Goal: Task Accomplishment & Management: Use online tool/utility

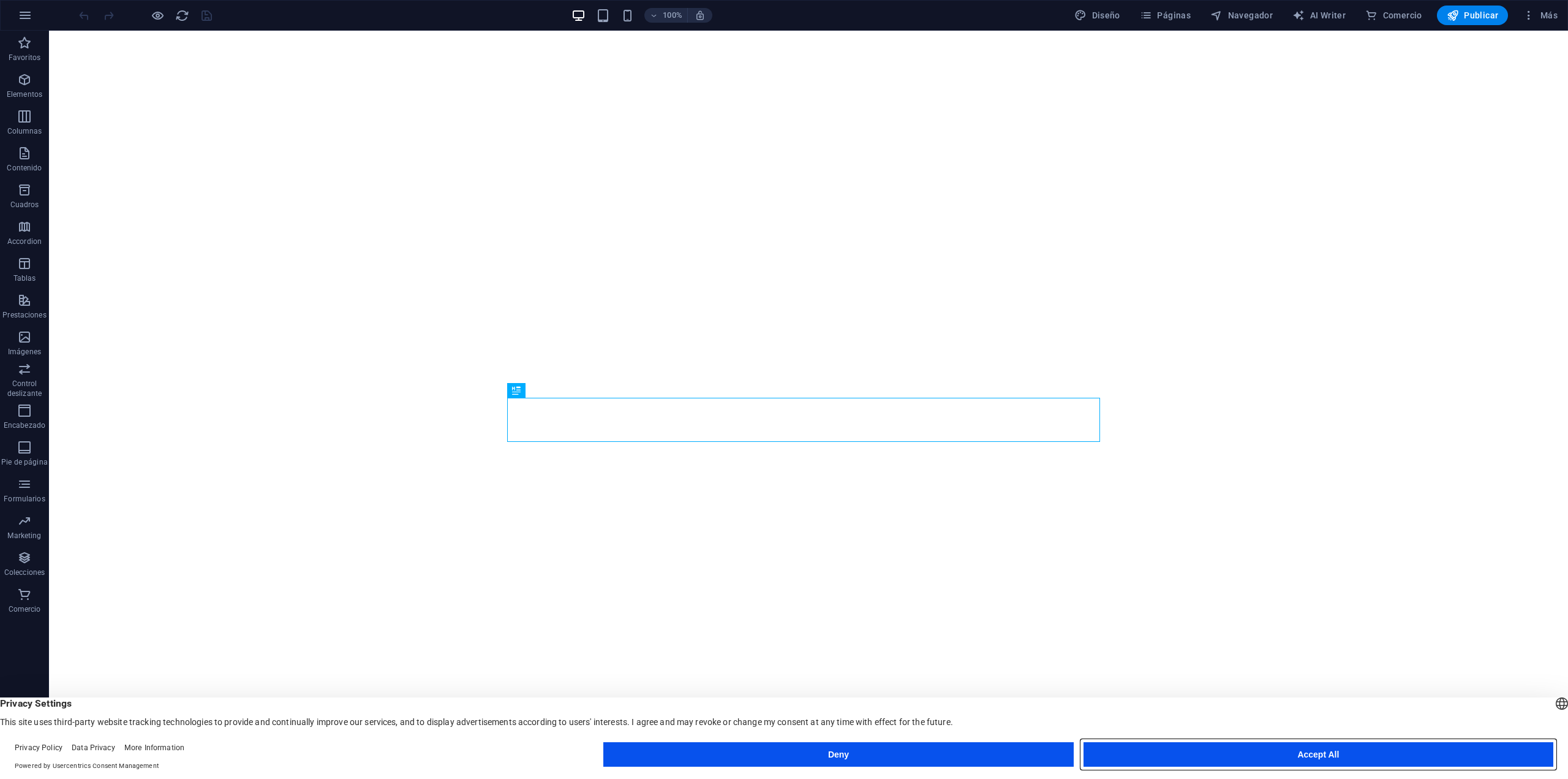
click at [1285, 752] on button "Accept All" at bounding box center [1318, 754] width 470 height 25
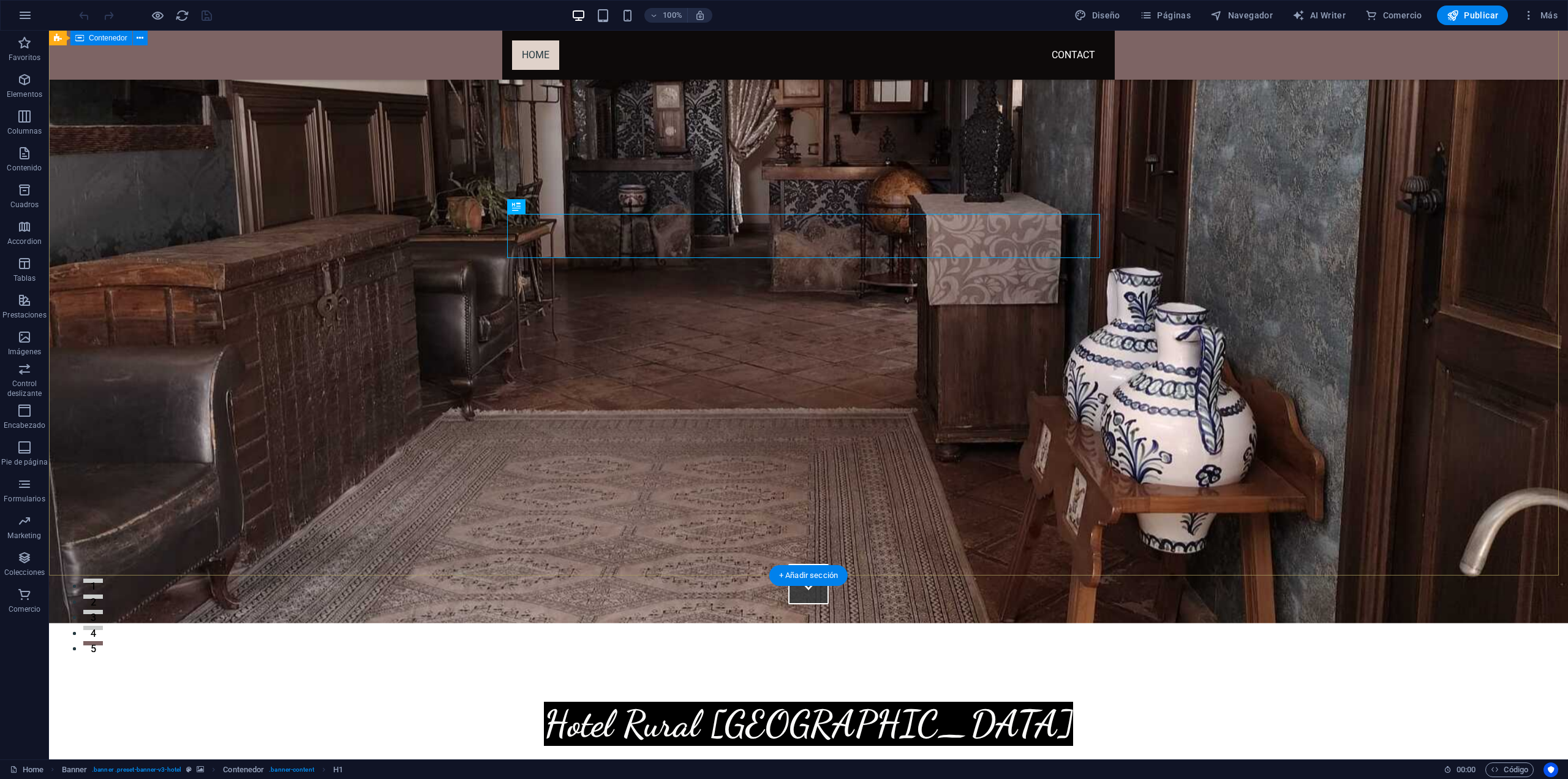
scroll to position [123, 0]
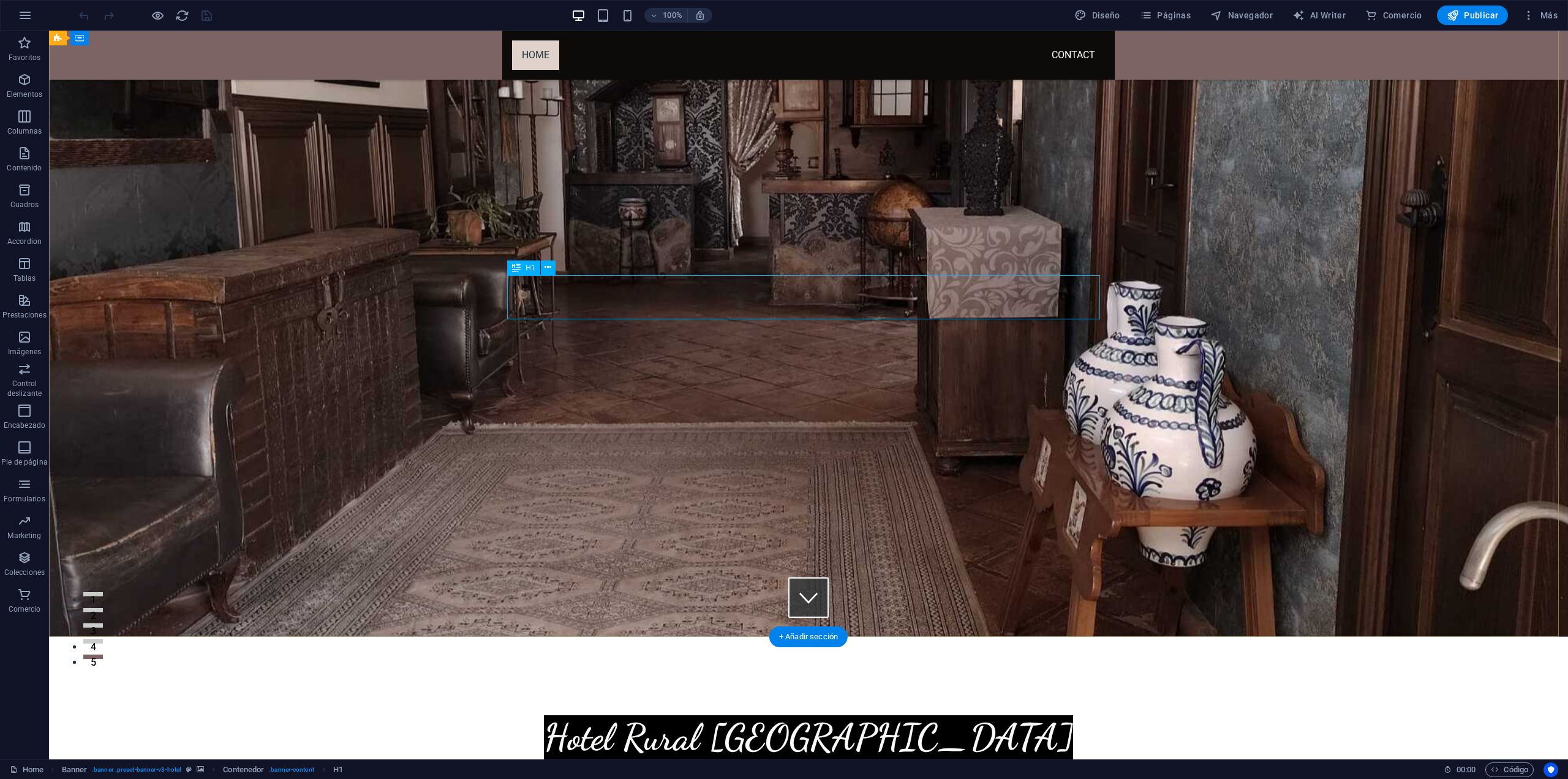
click at [974, 715] on div "Hotel Rural [GEOGRAPHIC_DATA]" at bounding box center [809, 738] width 593 height 44
click at [24, 85] on icon "button" at bounding box center [24, 79] width 15 height 15
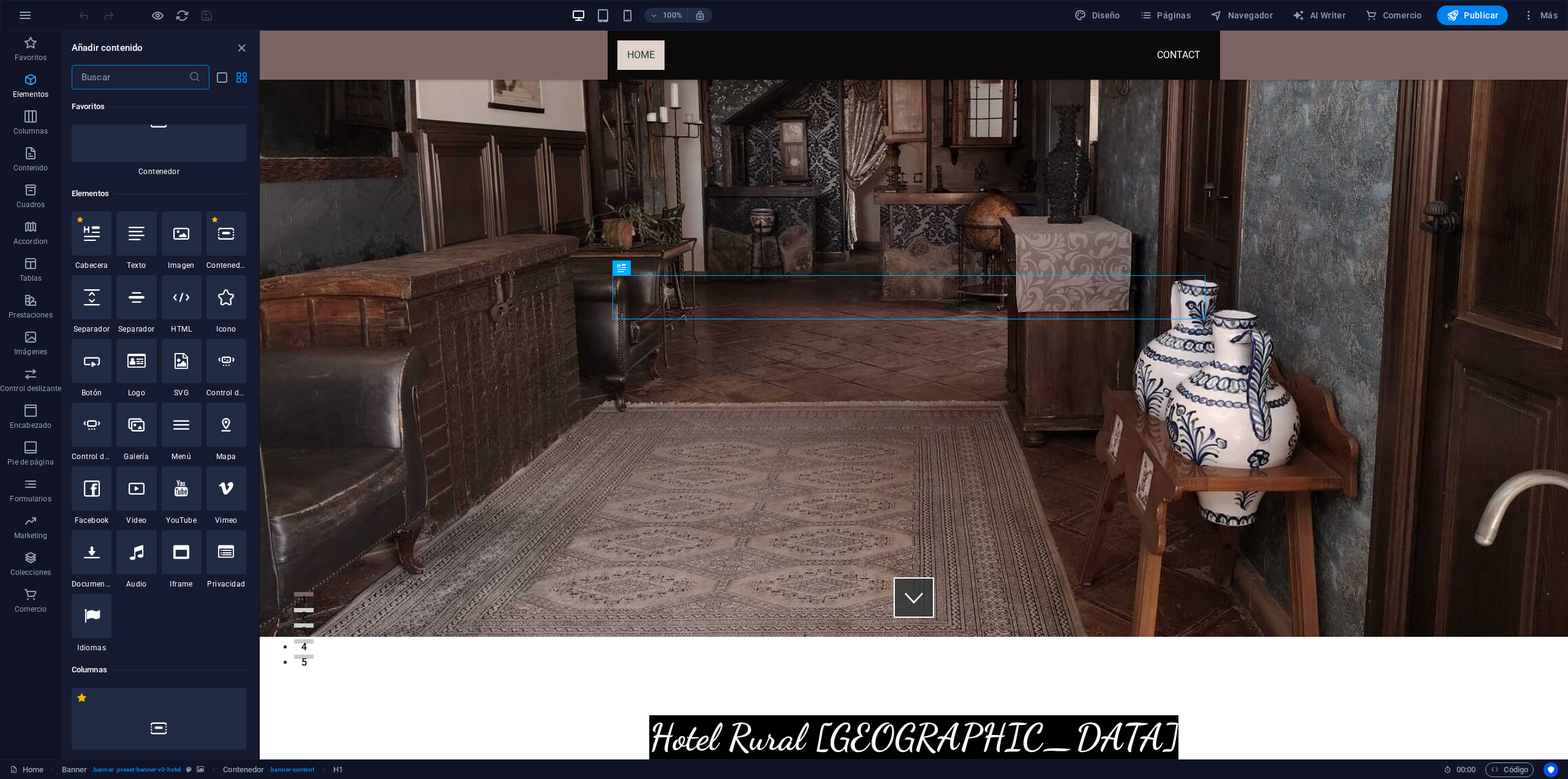
scroll to position [231, 0]
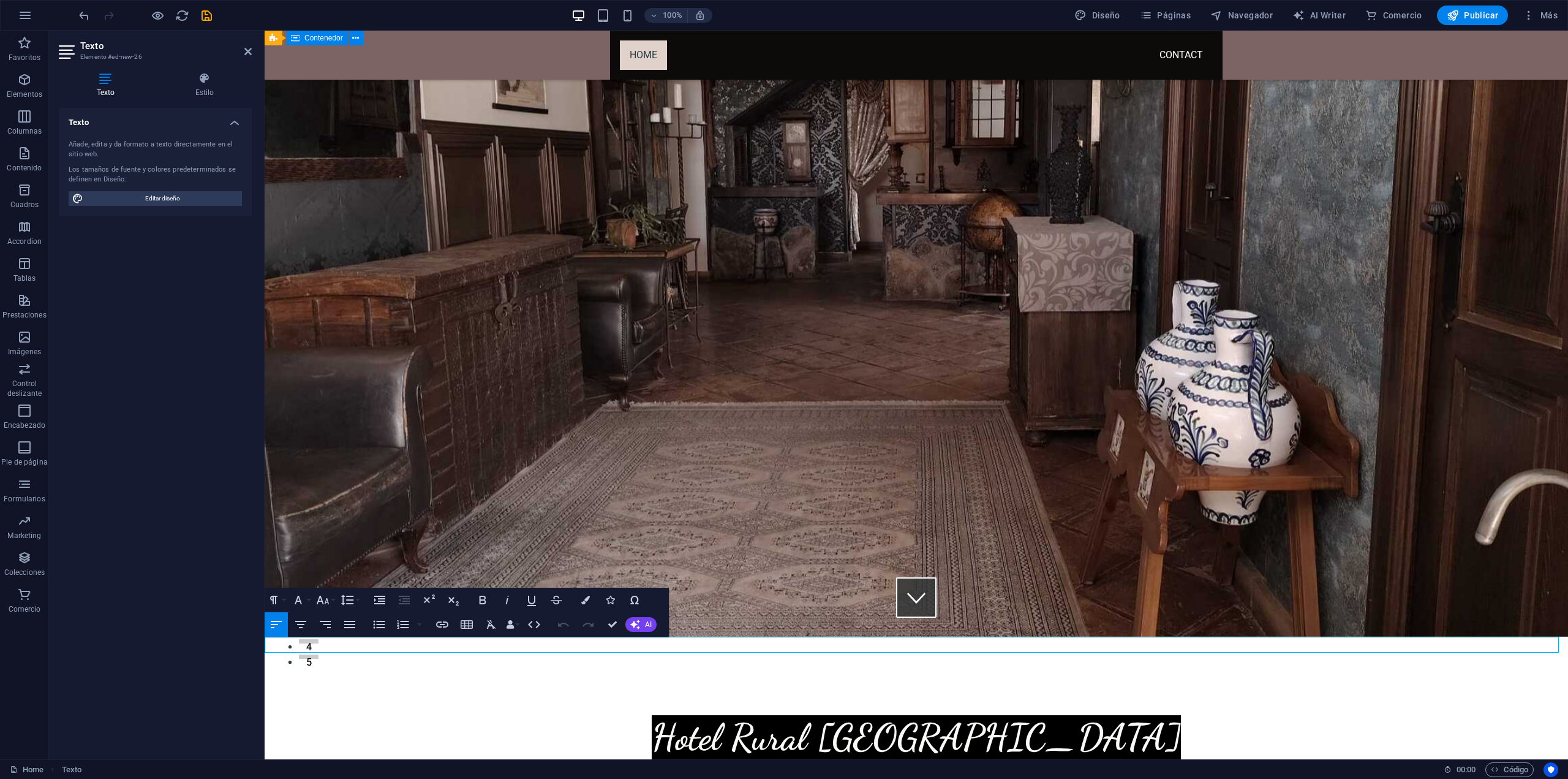
click at [684, 685] on div "Hotel Rural [GEOGRAPHIC_DATA]" at bounding box center [916, 737] width 1304 height 103
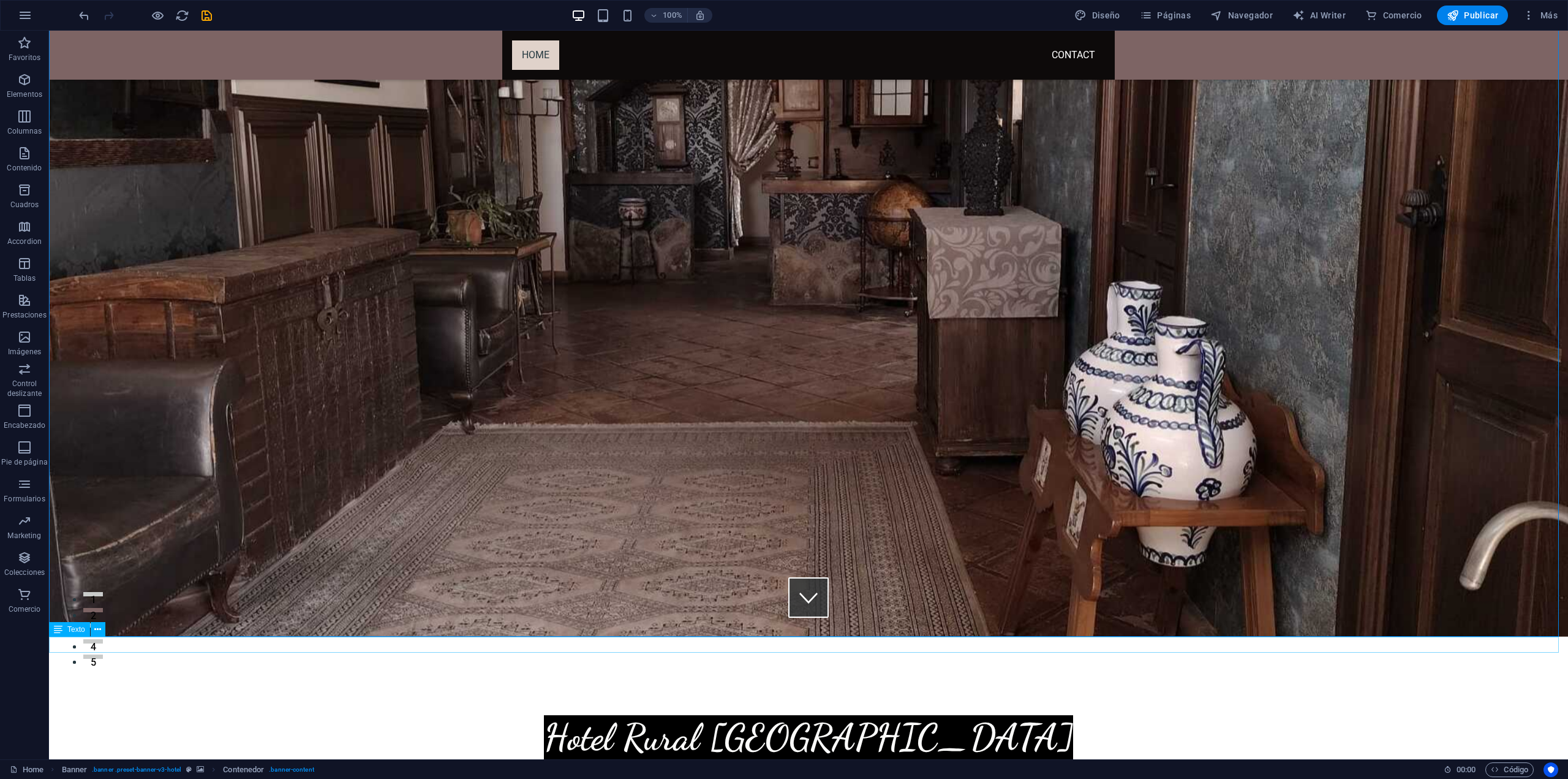
click at [100, 627] on icon at bounding box center [100, 629] width 7 height 13
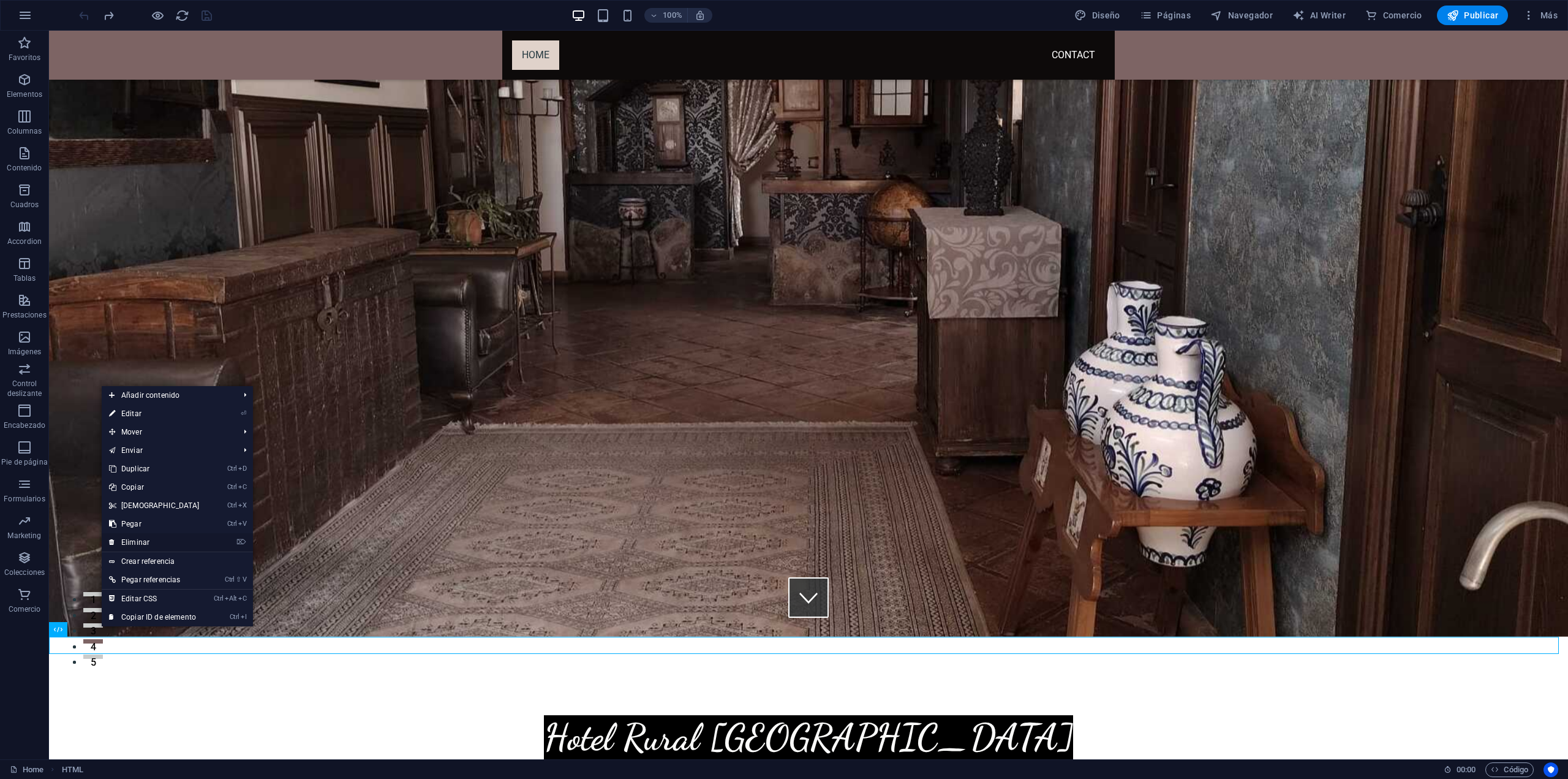
click at [136, 542] on link "⌦ Eliminar" at bounding box center [154, 542] width 105 height 18
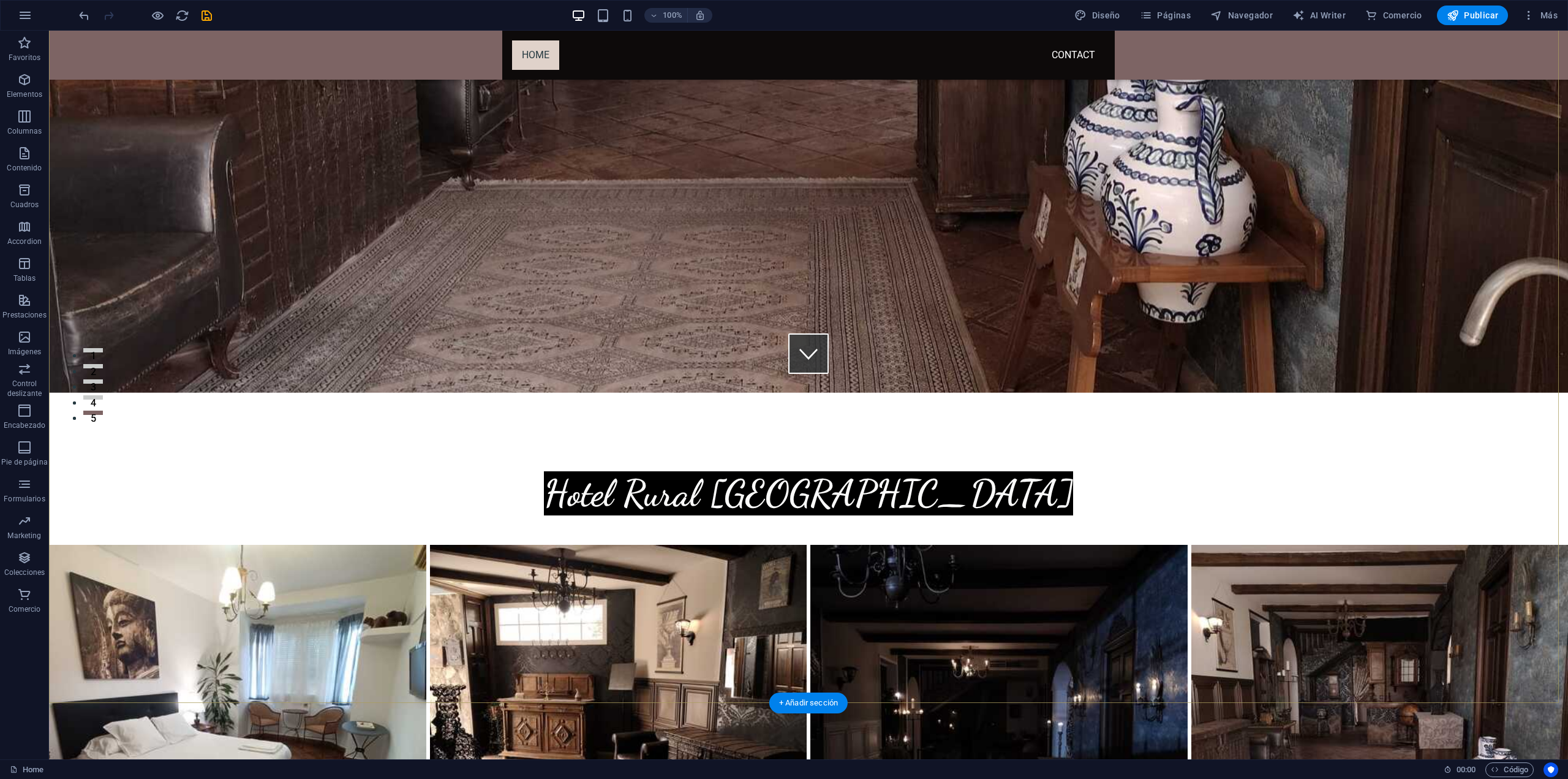
scroll to position [368, 0]
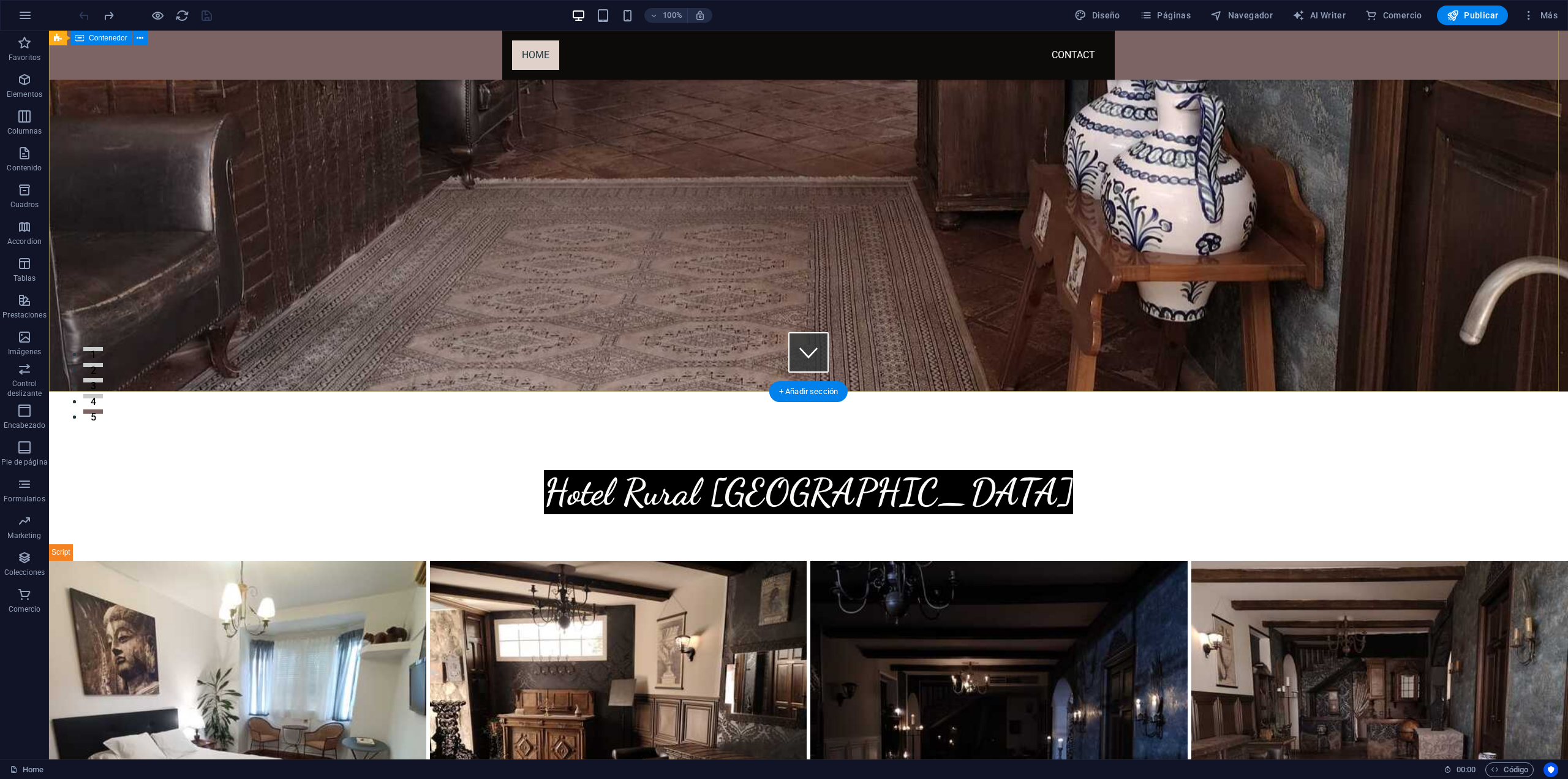
click at [462, 441] on div "Hotel Rural [GEOGRAPHIC_DATA]" at bounding box center [809, 492] width 1519 height 103
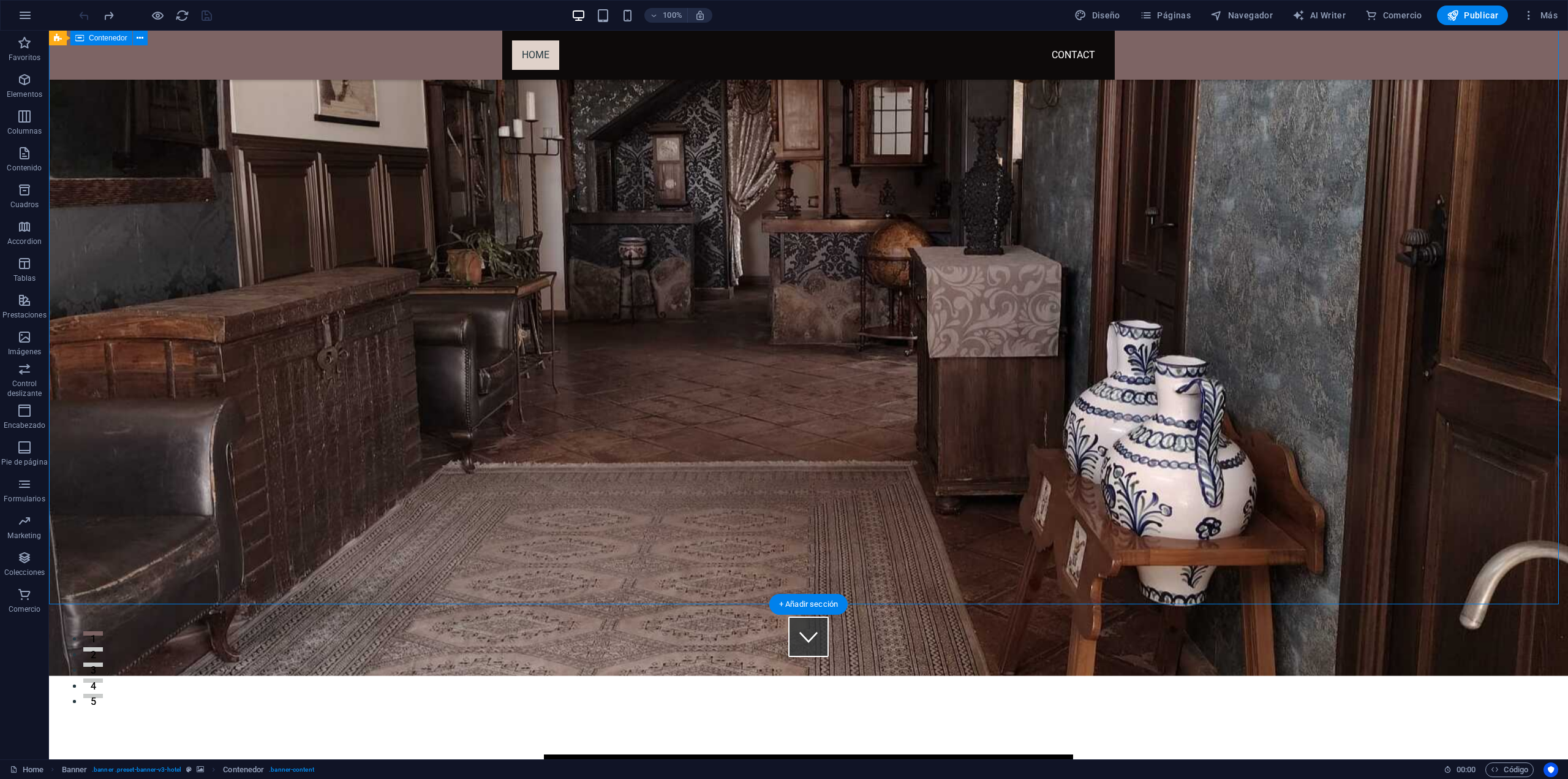
scroll to position [61, 0]
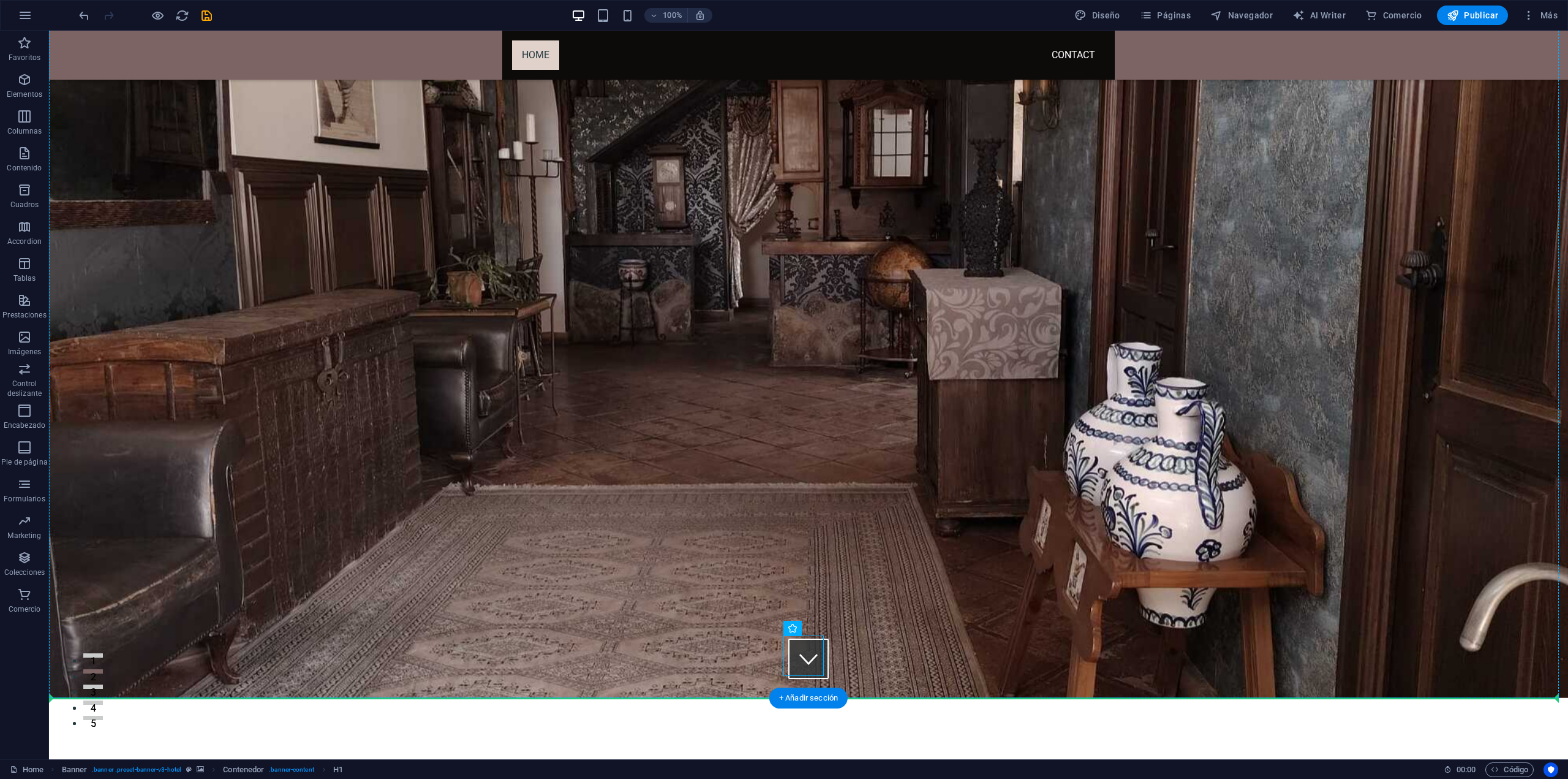
scroll to position [63, 0]
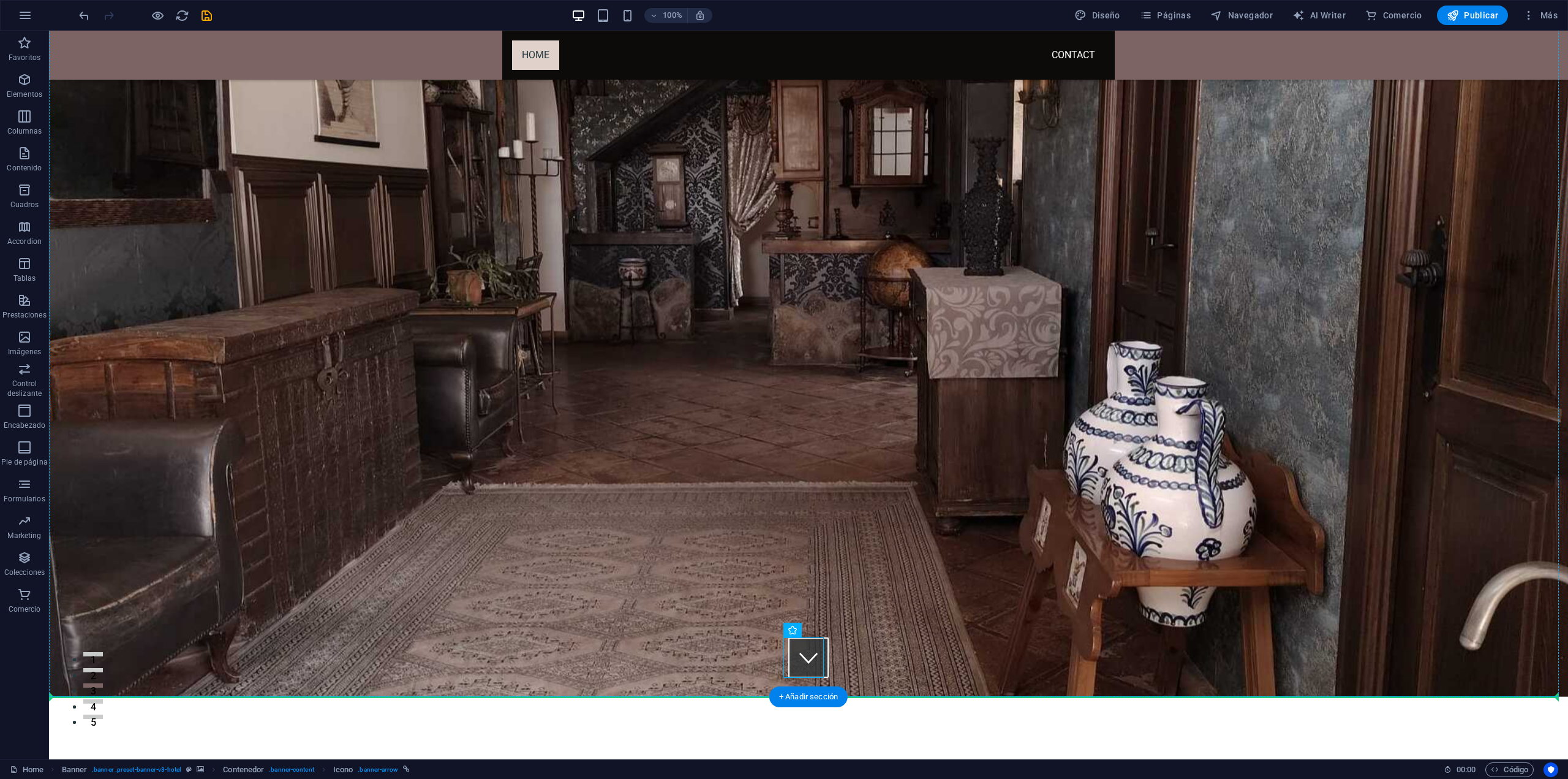
drag, startPoint x: 697, startPoint y: 664, endPoint x: 917, endPoint y: 605, distance: 227.8
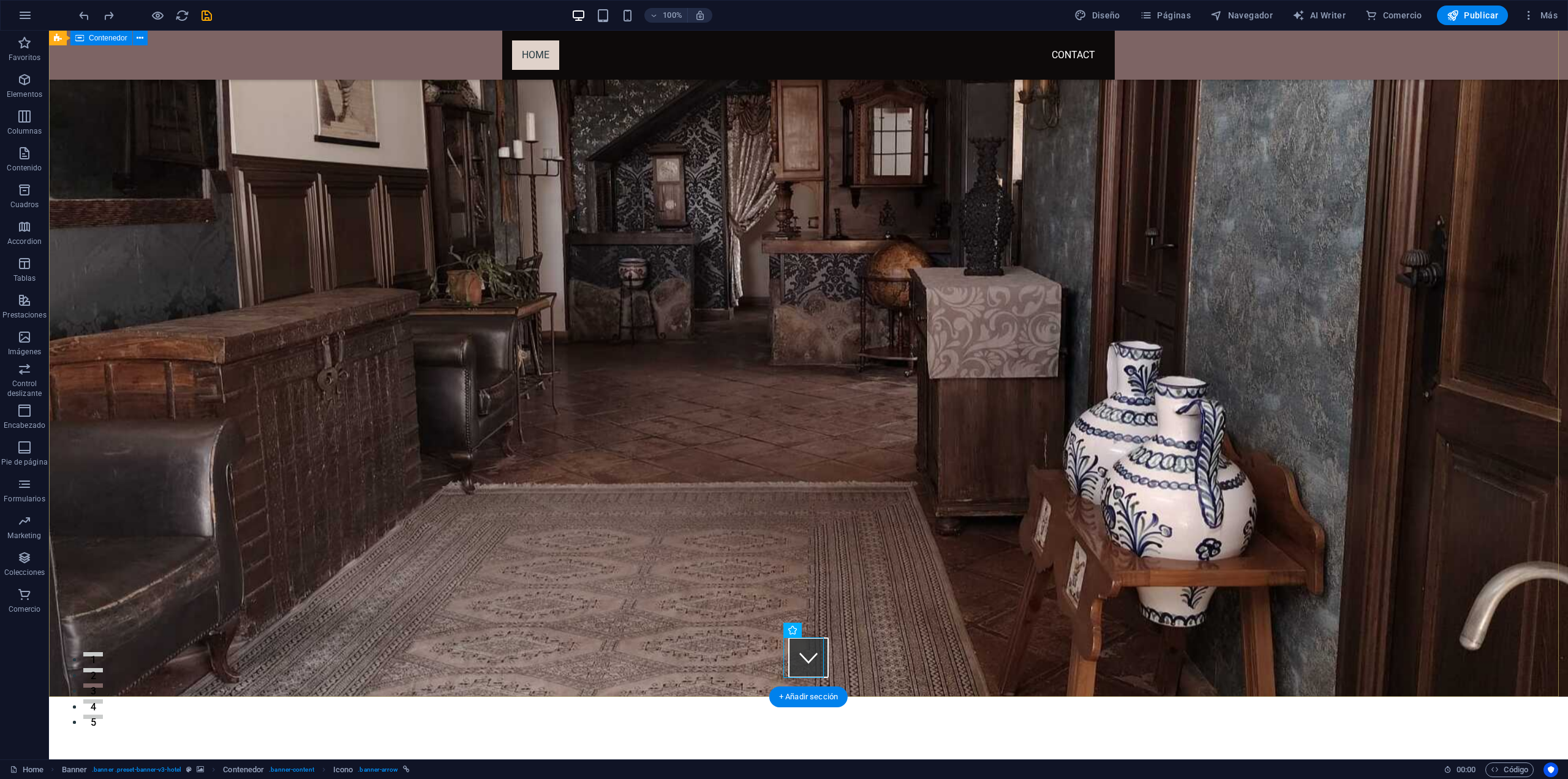
click at [32, 120] on span "Columnas" at bounding box center [25, 123] width 49 height 29
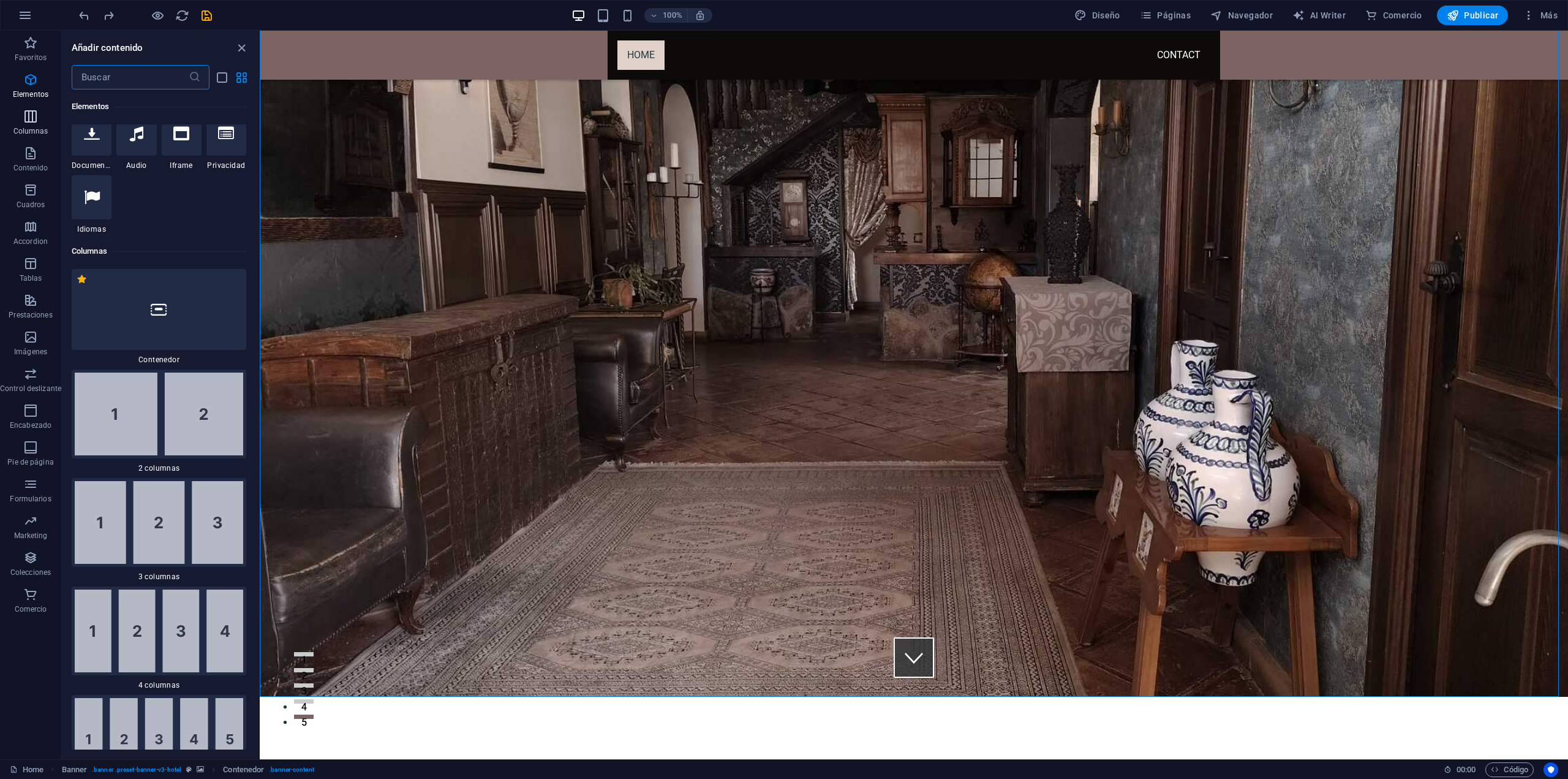
scroll to position [707, 0]
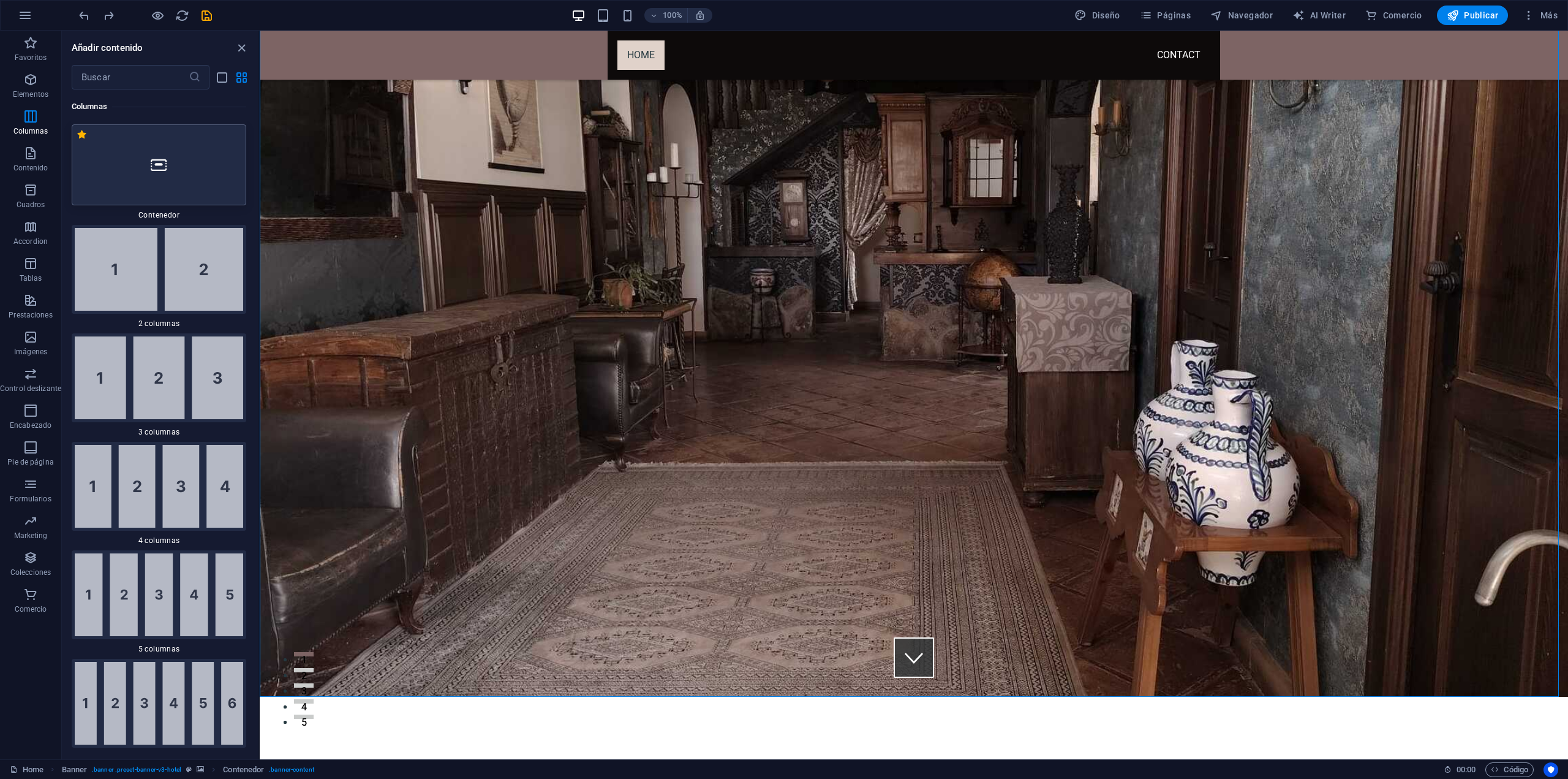
click at [208, 189] on div at bounding box center [159, 164] width 175 height 81
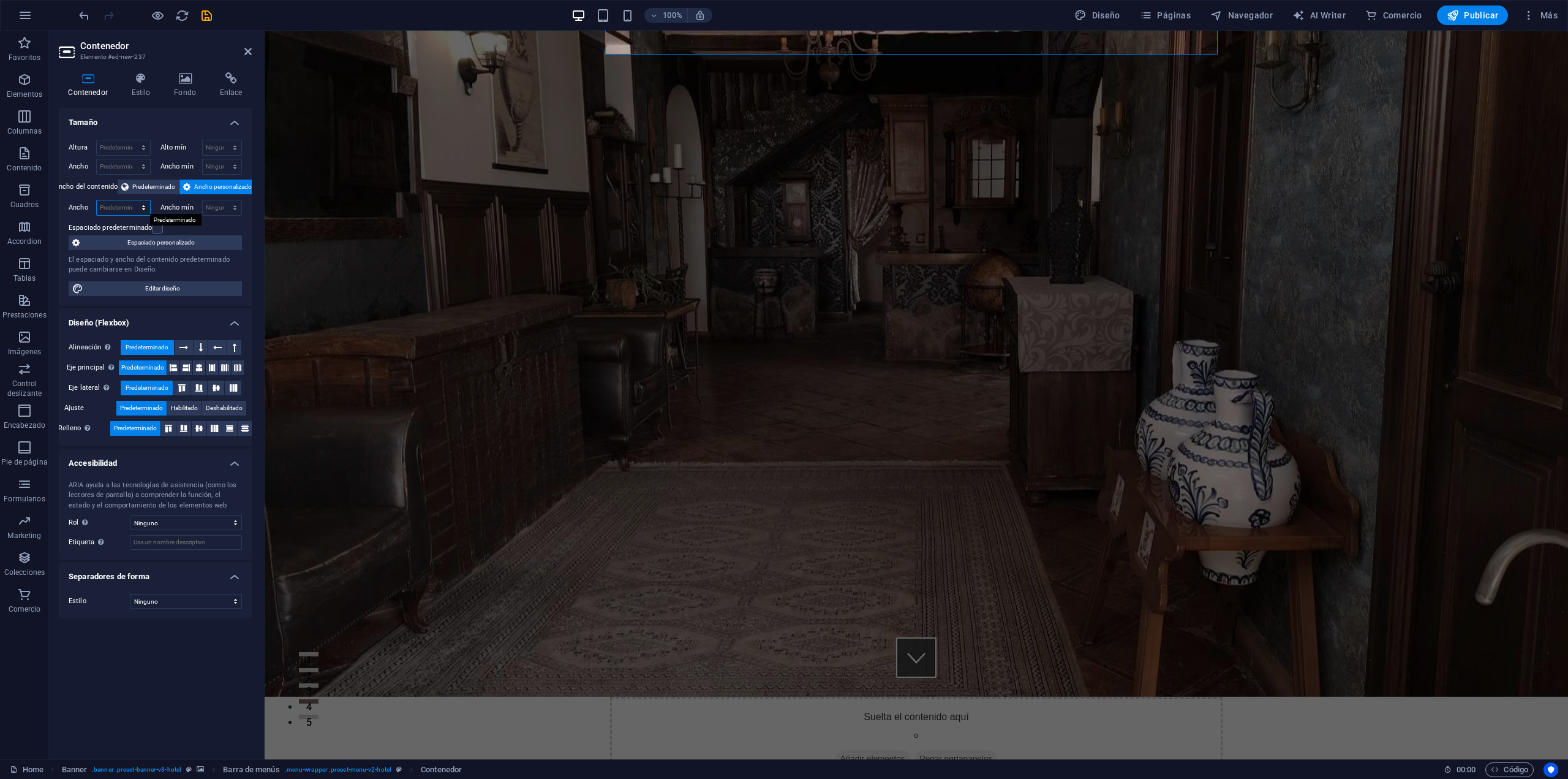
click at [143, 209] on select "Predeterminado px rem % em vh vw" at bounding box center [123, 207] width 54 height 15
select select "px"
click at [133, 200] on select "Predeterminado px rem % em vh vw" at bounding box center [123, 207] width 54 height 15
type input "1000"
click at [237, 203] on select "Ninguno px rem % vh vw" at bounding box center [222, 207] width 39 height 15
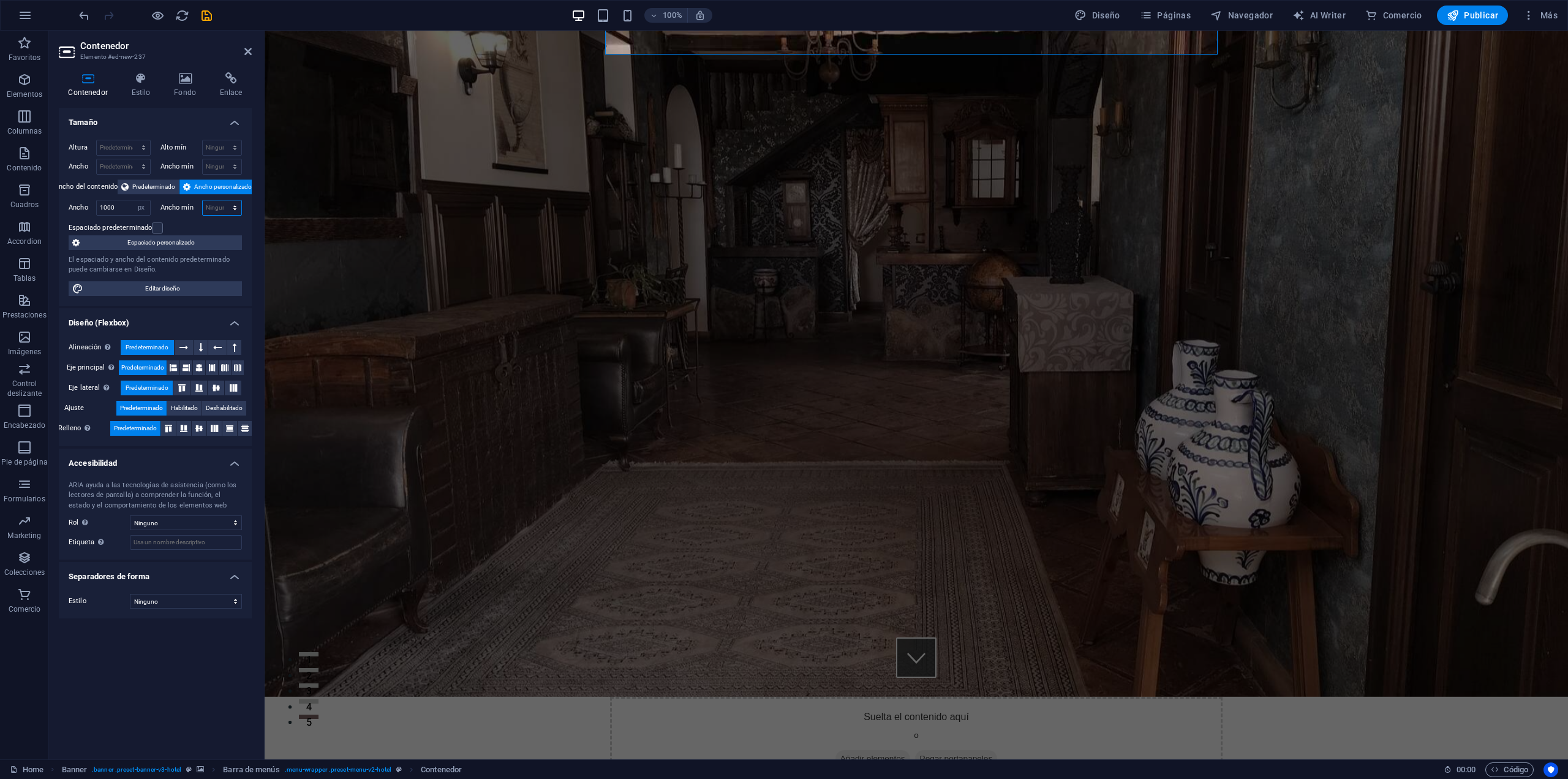
select select "px"
click at [225, 200] on select "Ninguno px rem % vh vw" at bounding box center [222, 207] width 39 height 15
type input "0"
click at [235, 225] on div "Espaciado predeterminado" at bounding box center [154, 228] width 170 height 15
click at [152, 185] on span "Predeterminado" at bounding box center [154, 186] width 43 height 15
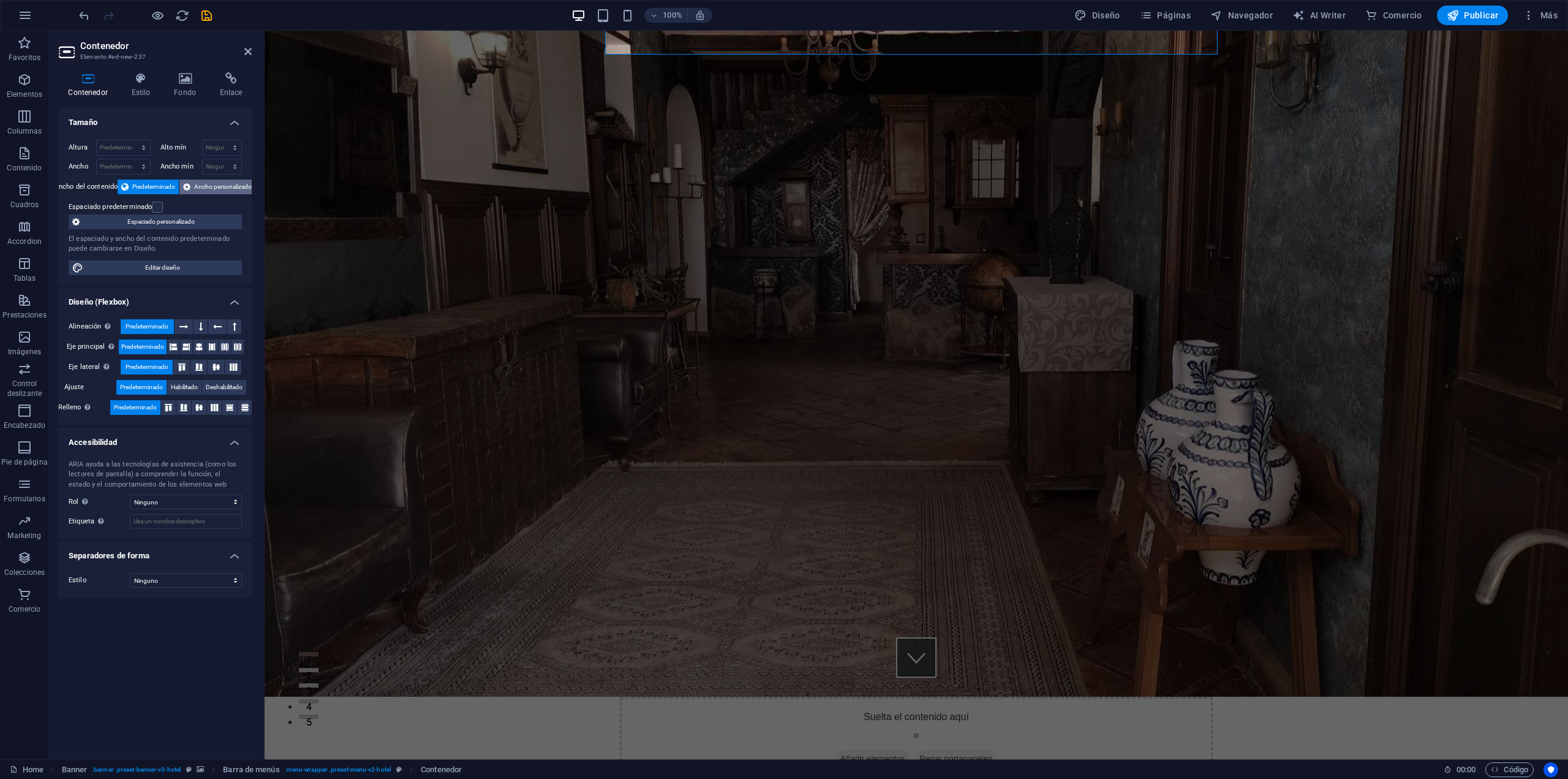
click at [208, 189] on span "Ancho personalizado" at bounding box center [222, 186] width 57 height 15
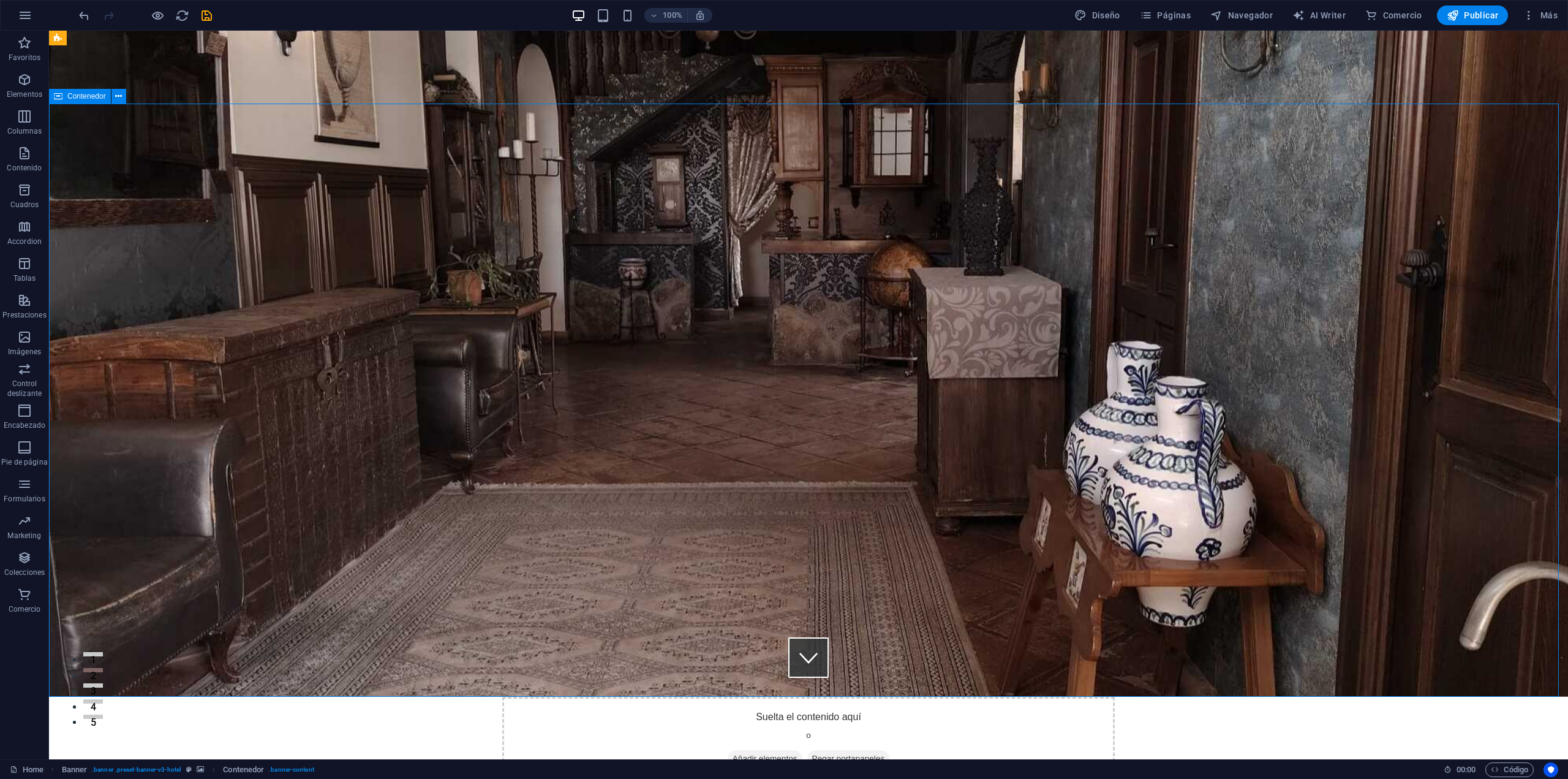
scroll to position [0, 0]
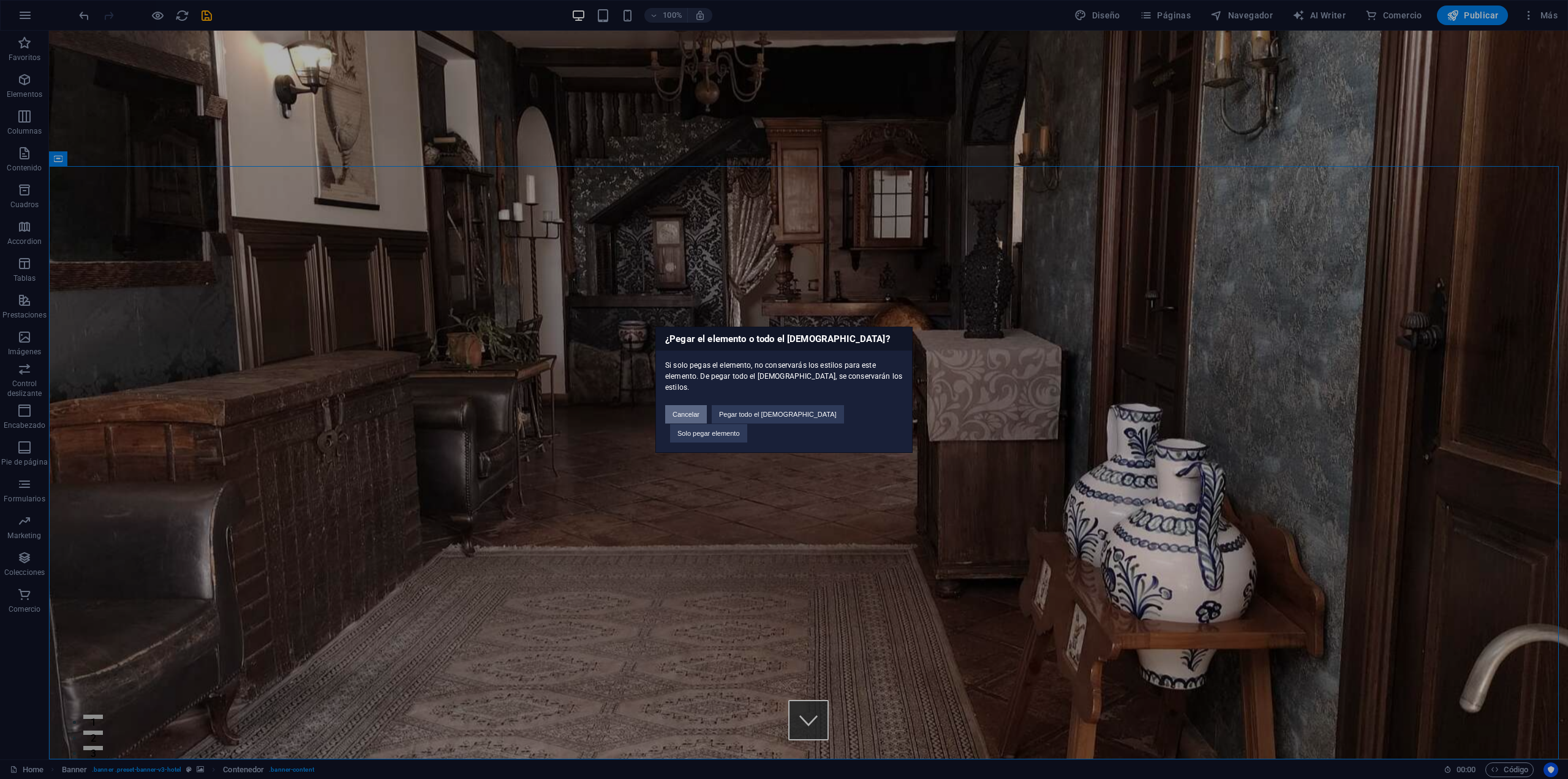
click at [707, 419] on button "Cancelar" at bounding box center [686, 414] width 41 height 18
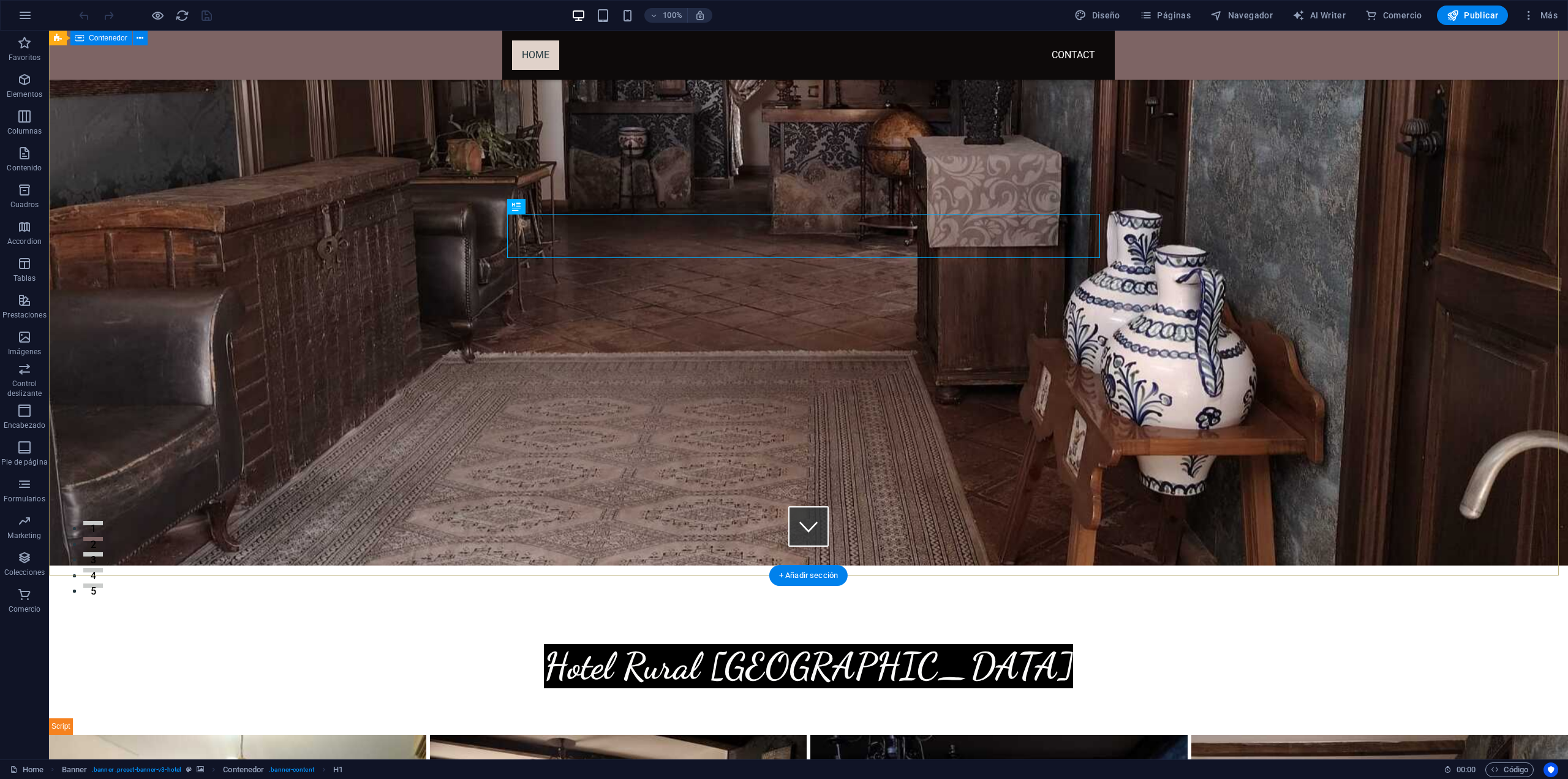
scroll to position [245, 0]
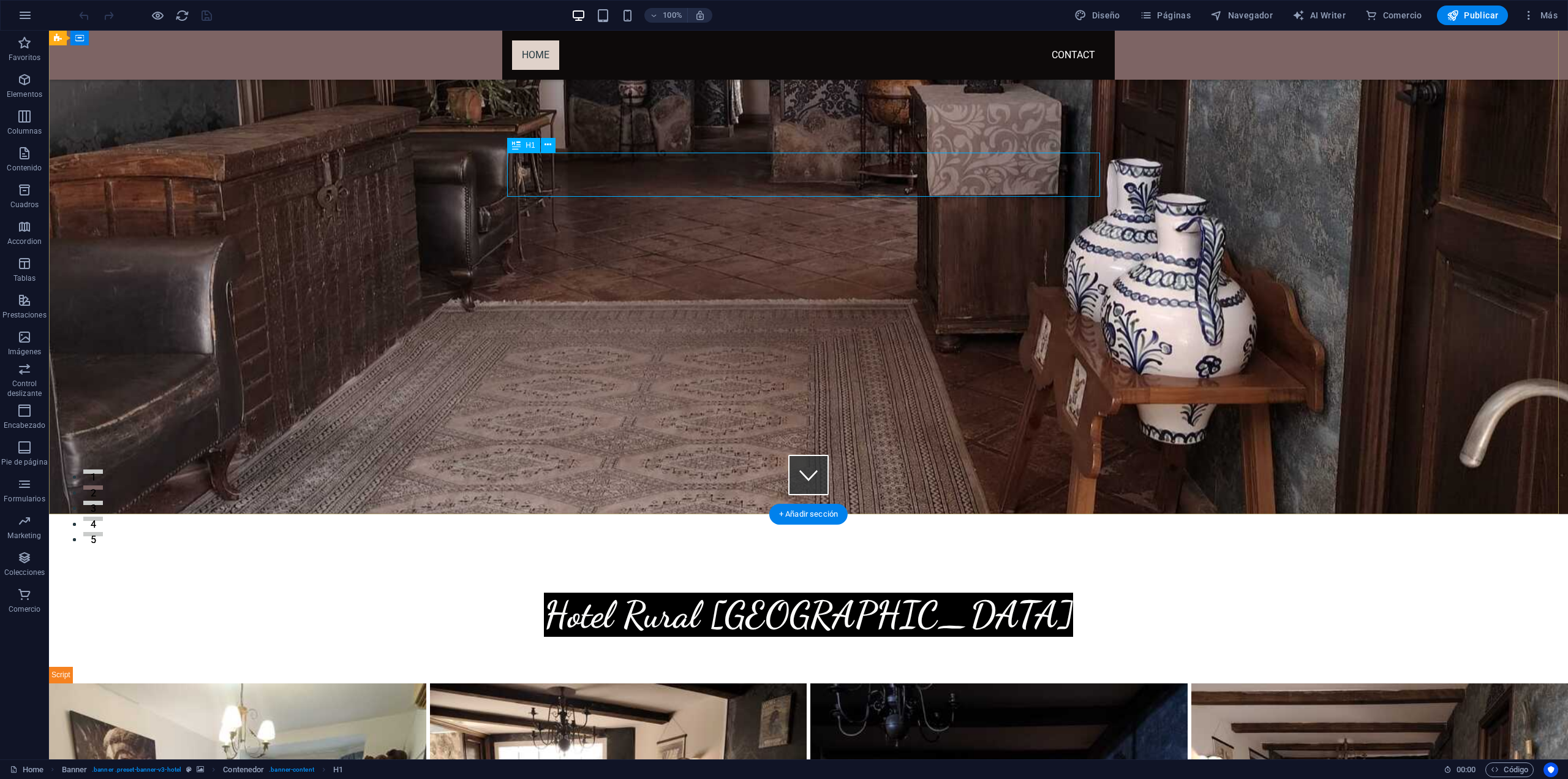
click at [809, 593] on div "Hotel Rural [GEOGRAPHIC_DATA]" at bounding box center [809, 615] width 593 height 44
click at [548, 144] on icon at bounding box center [548, 145] width 7 height 13
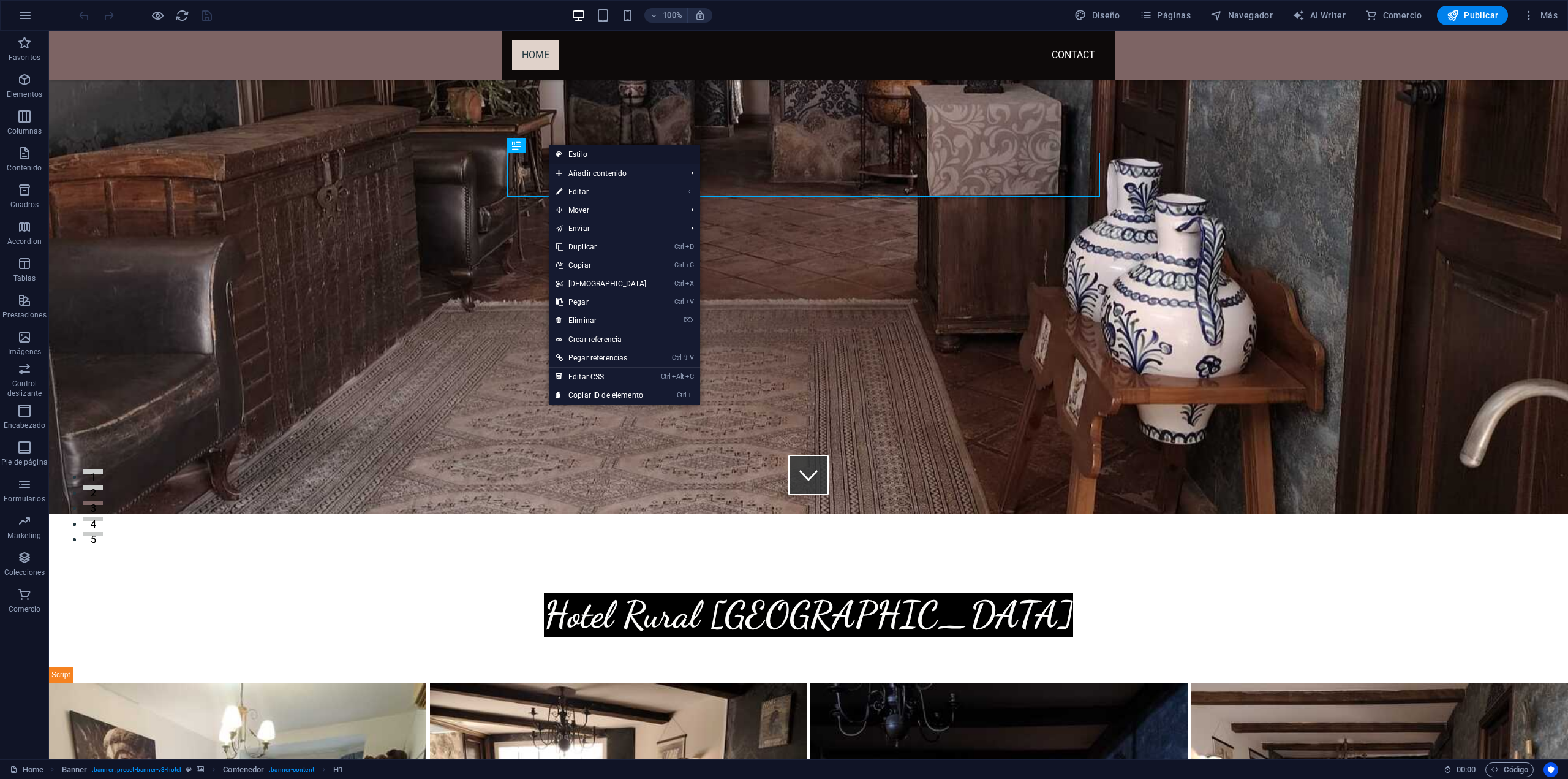
click at [581, 158] on link "Estilo" at bounding box center [624, 154] width 151 height 18
select select "rem"
select select "px"
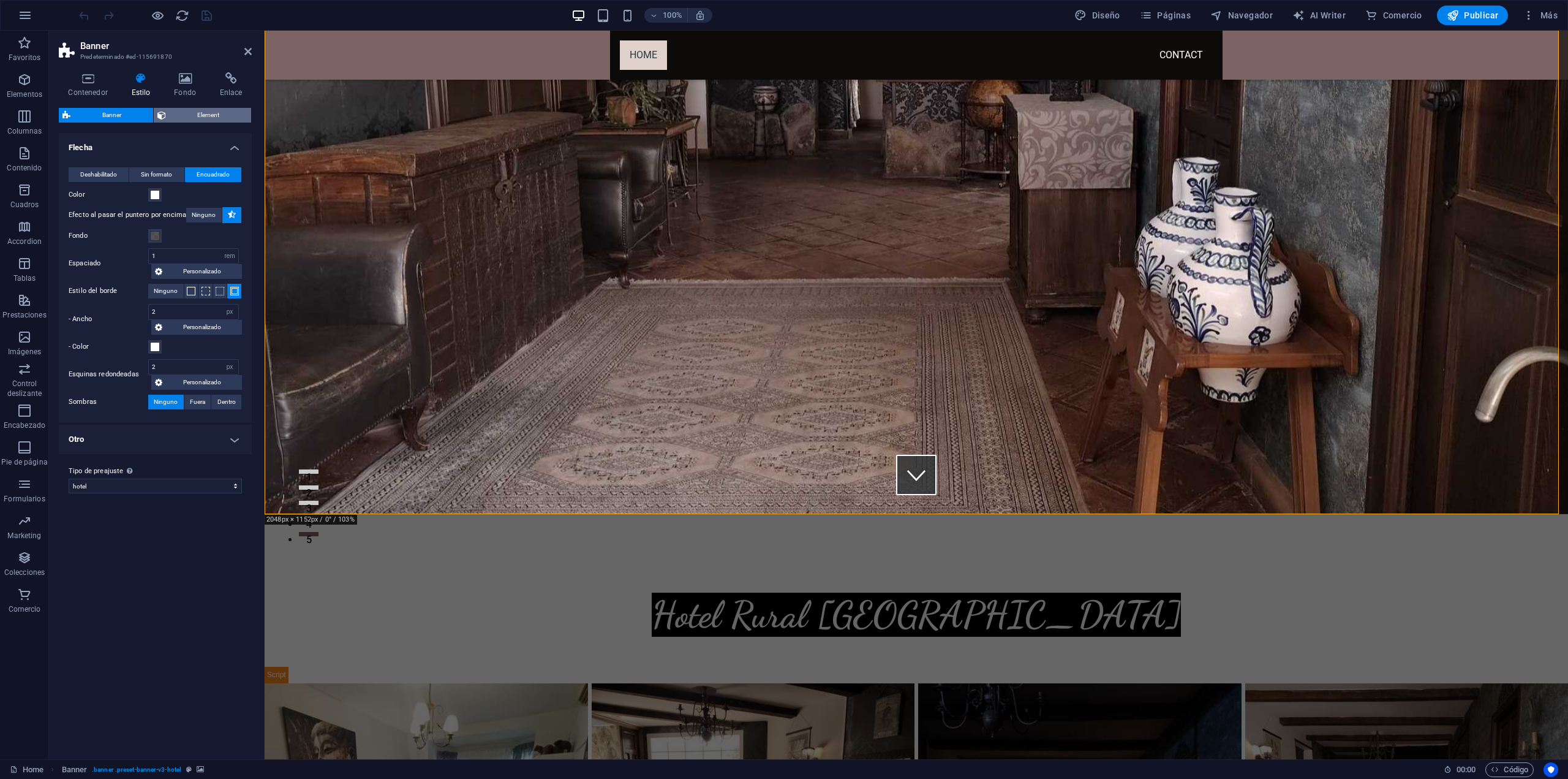
click at [211, 113] on span "Element" at bounding box center [208, 115] width 78 height 15
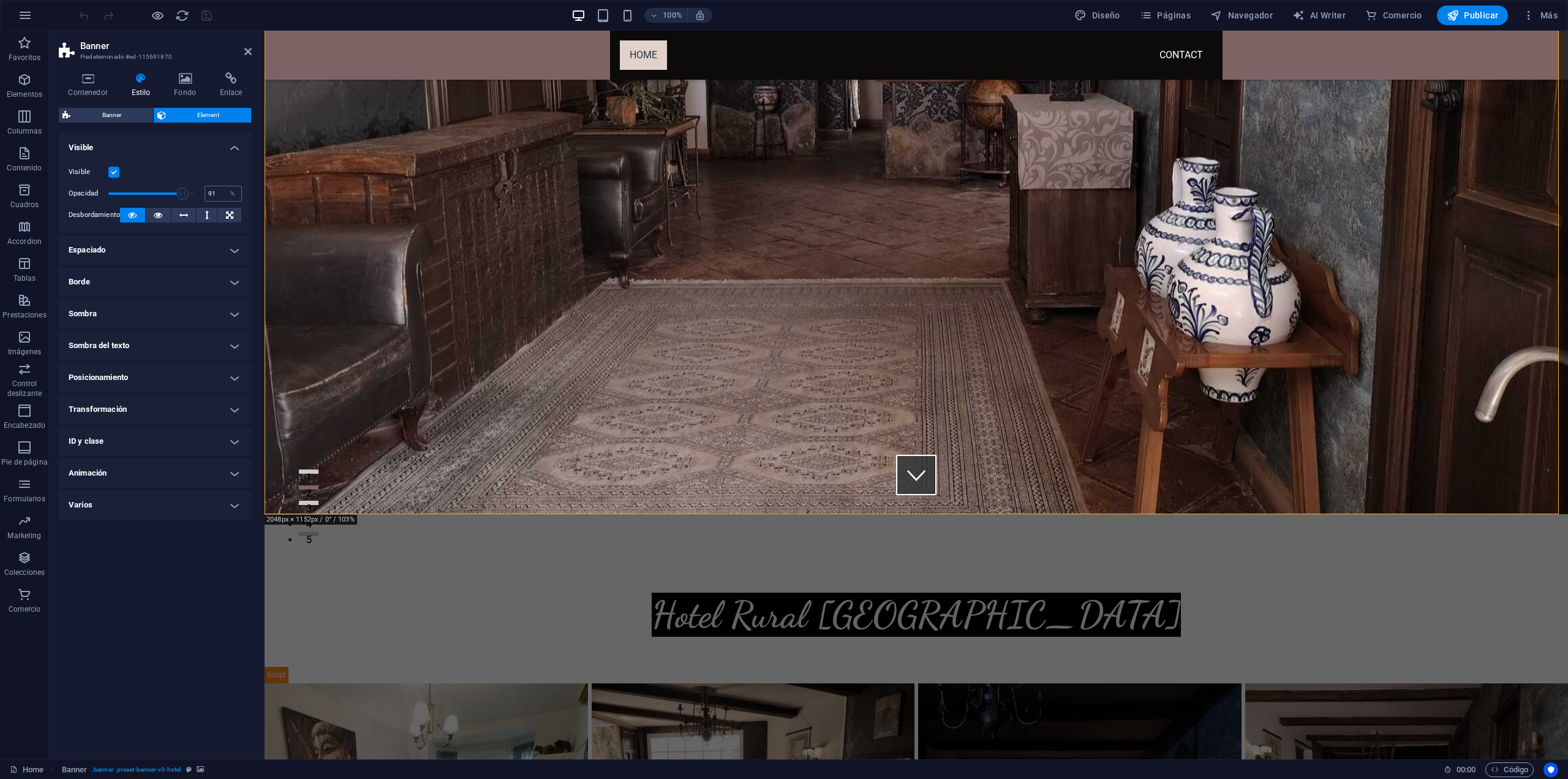
type input "100"
drag, startPoint x: 192, startPoint y: 191, endPoint x: 212, endPoint y: 192, distance: 20.0
click at [212, 192] on div "Opacidad 100 %" at bounding box center [156, 194] width 173 height 18
click at [194, 91] on h4 "Fondo" at bounding box center [188, 85] width 46 height 26
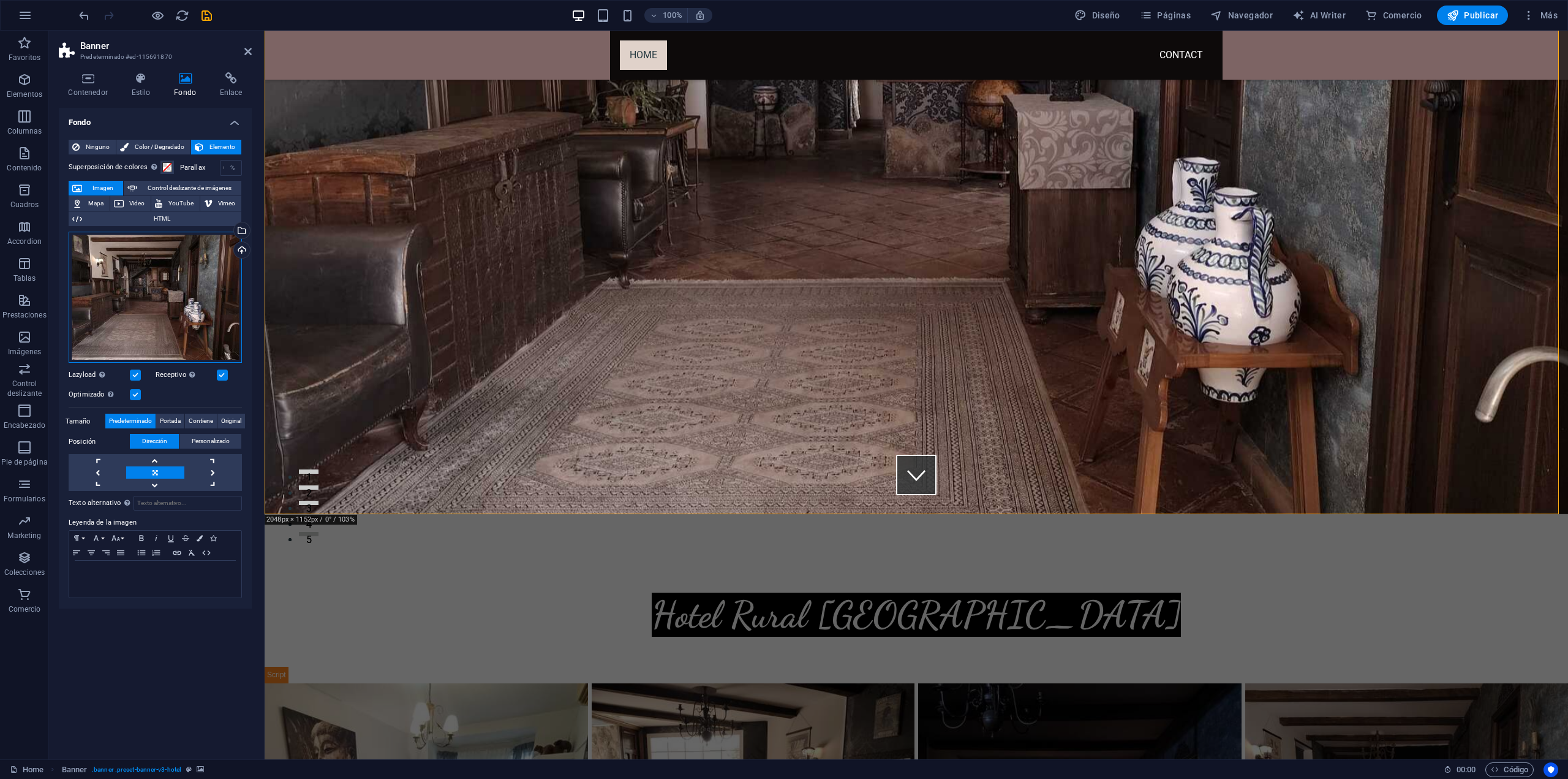
click at [178, 288] on div "Arrastra archivos aquí, haz clic para escoger archivos o selecciona archivos de…" at bounding box center [156, 297] width 173 height 132
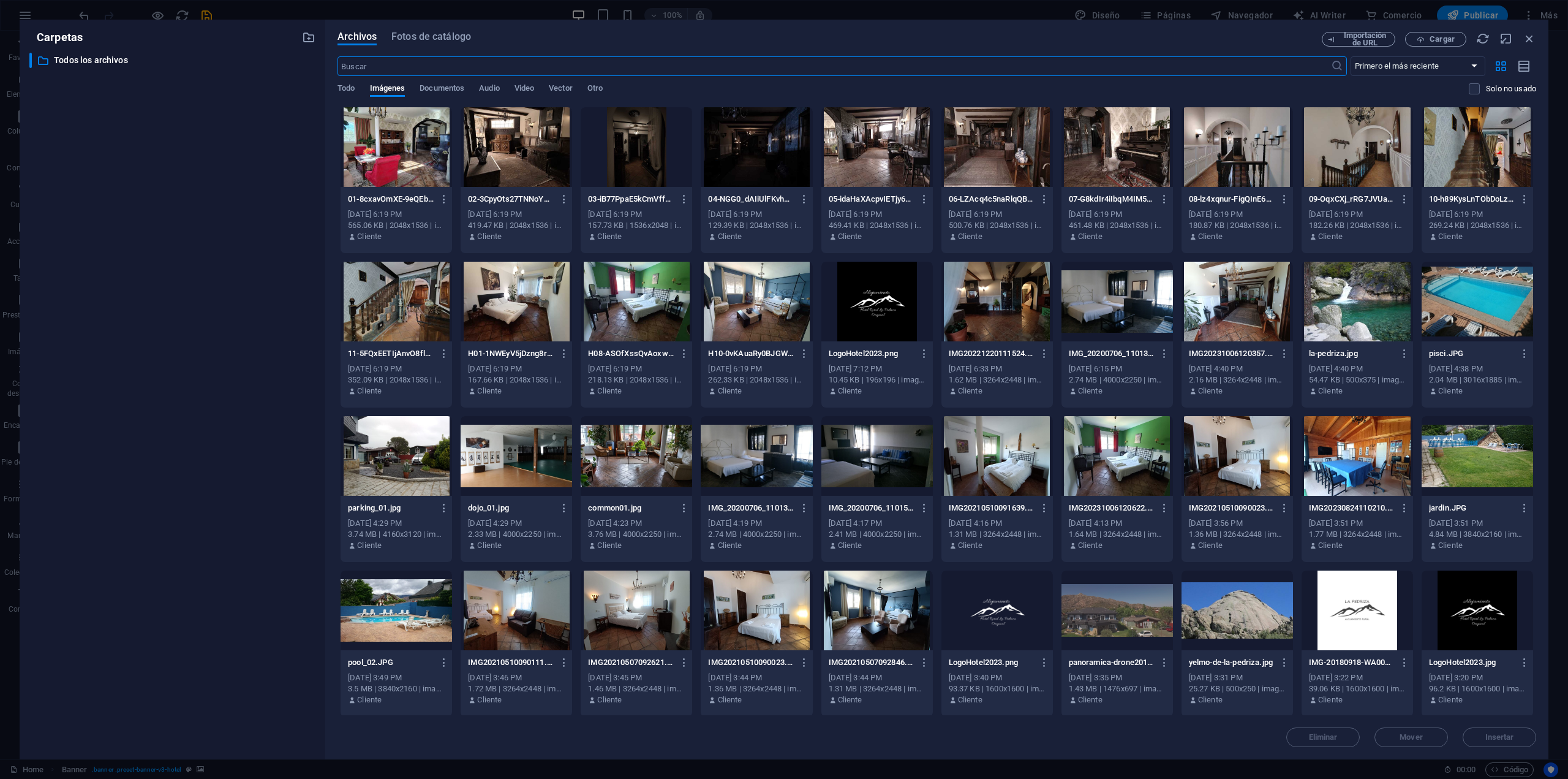
click at [399, 600] on div at bounding box center [395, 610] width 111 height 80
click at [1523, 738] on span "Insertar" at bounding box center [1499, 738] width 64 height 8
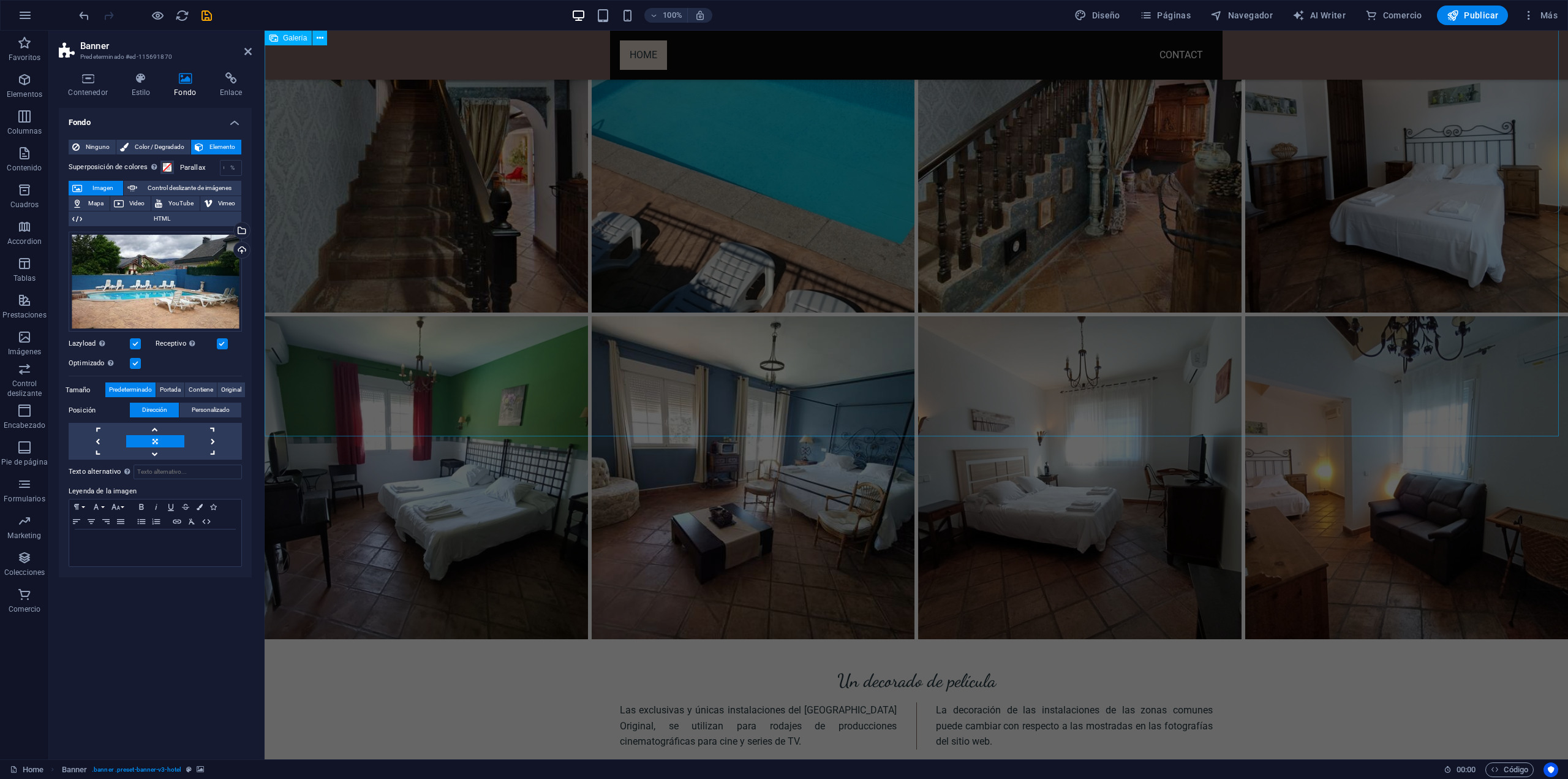
scroll to position [1777, 0]
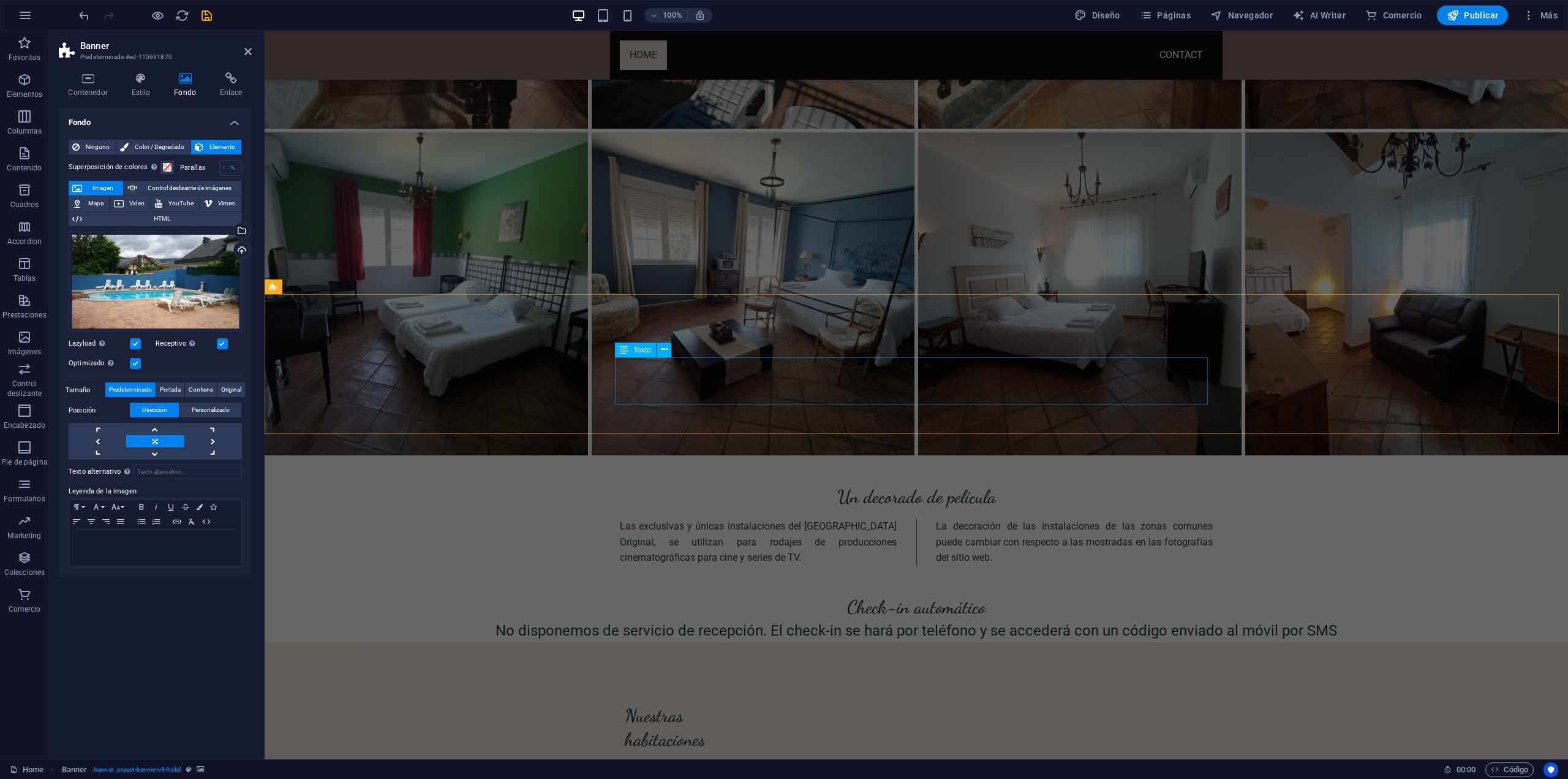
click at [1111, 518] on div "Las exclusivas y únicas instalaciones del [GEOGRAPHIC_DATA] Original, se utiliz…" at bounding box center [917, 542] width 593 height 48
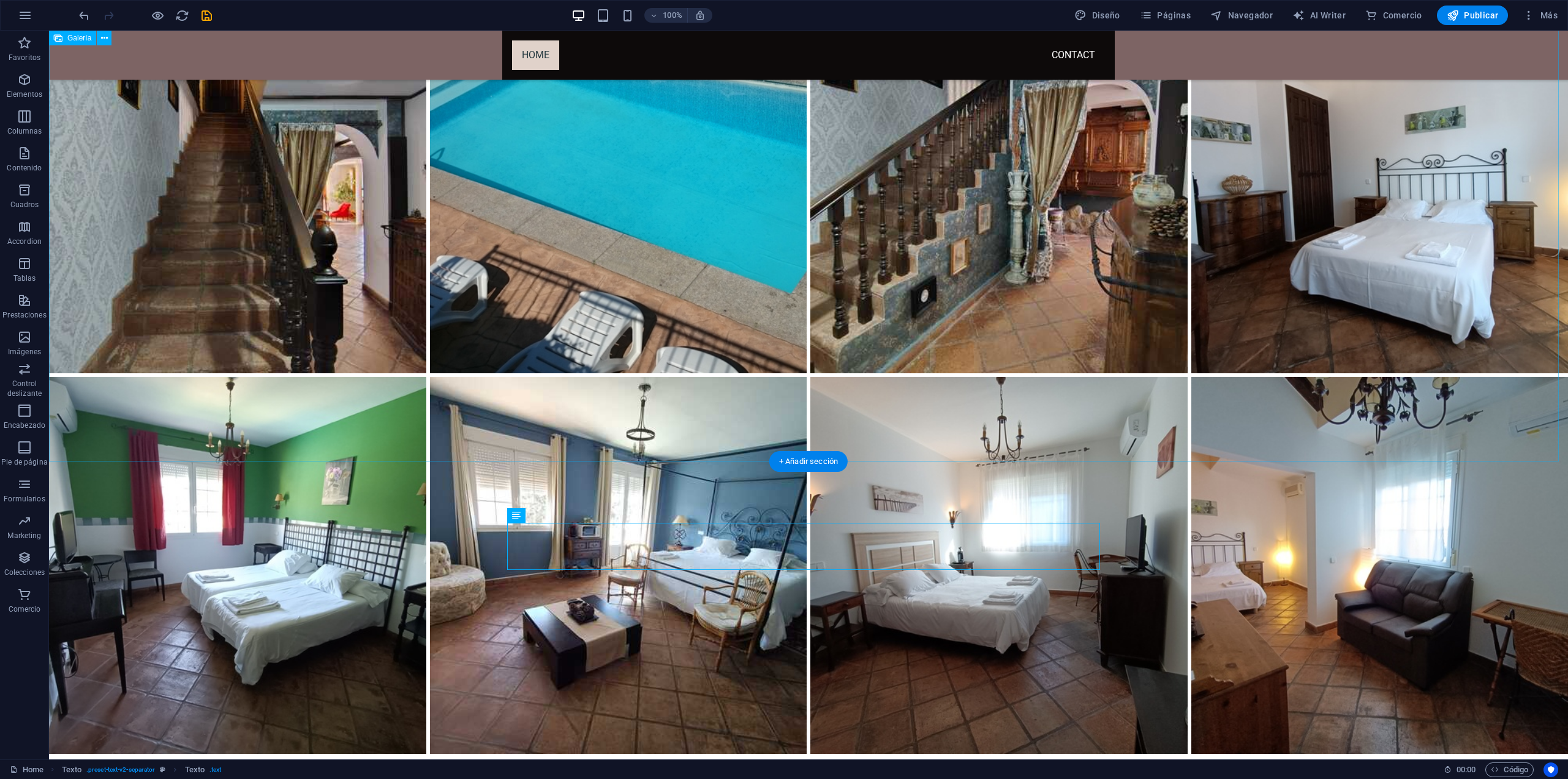
scroll to position [1694, 0]
click at [772, 425] on li at bounding box center [618, 566] width 381 height 381
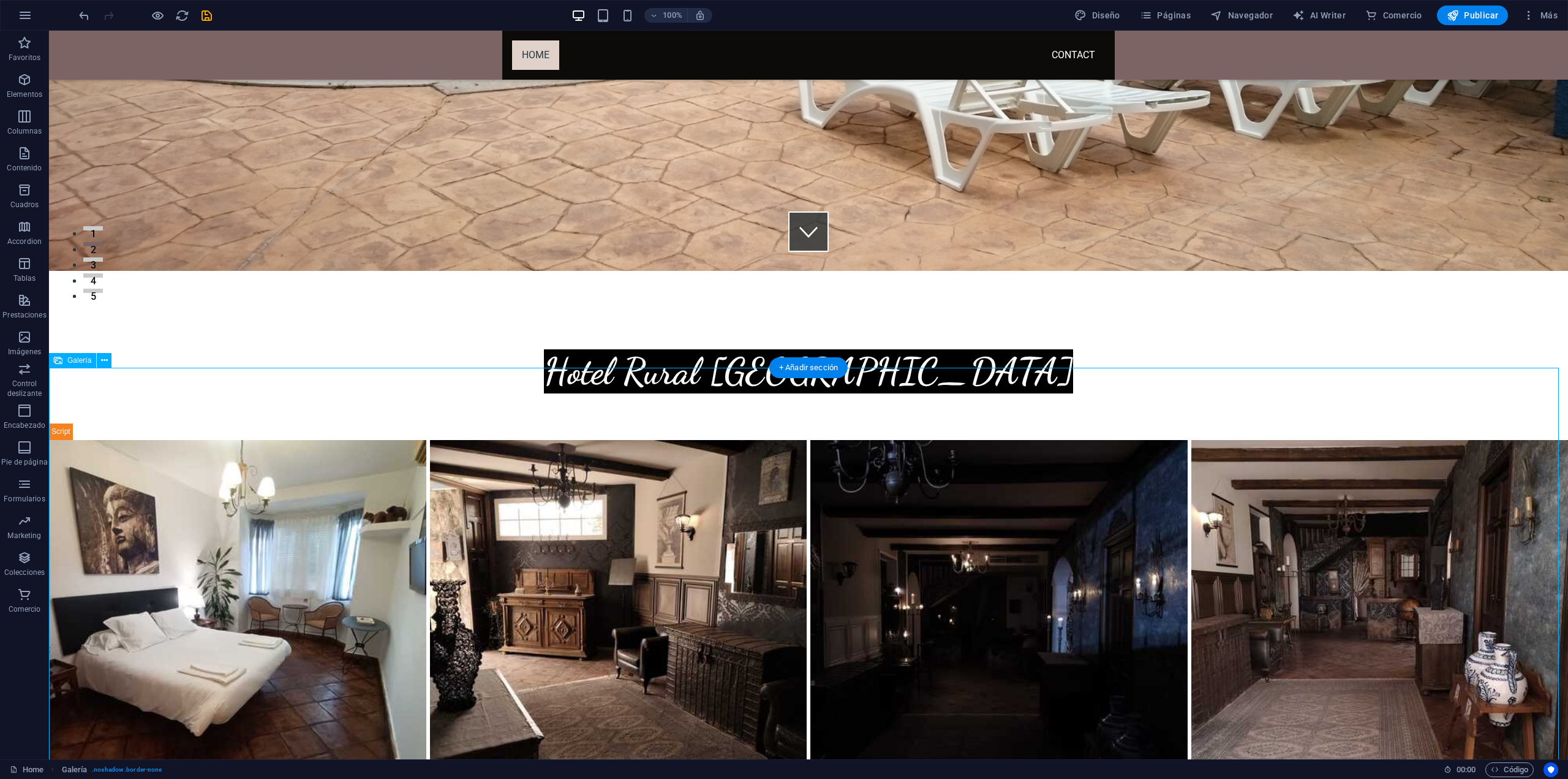
scroll to position [407, 0]
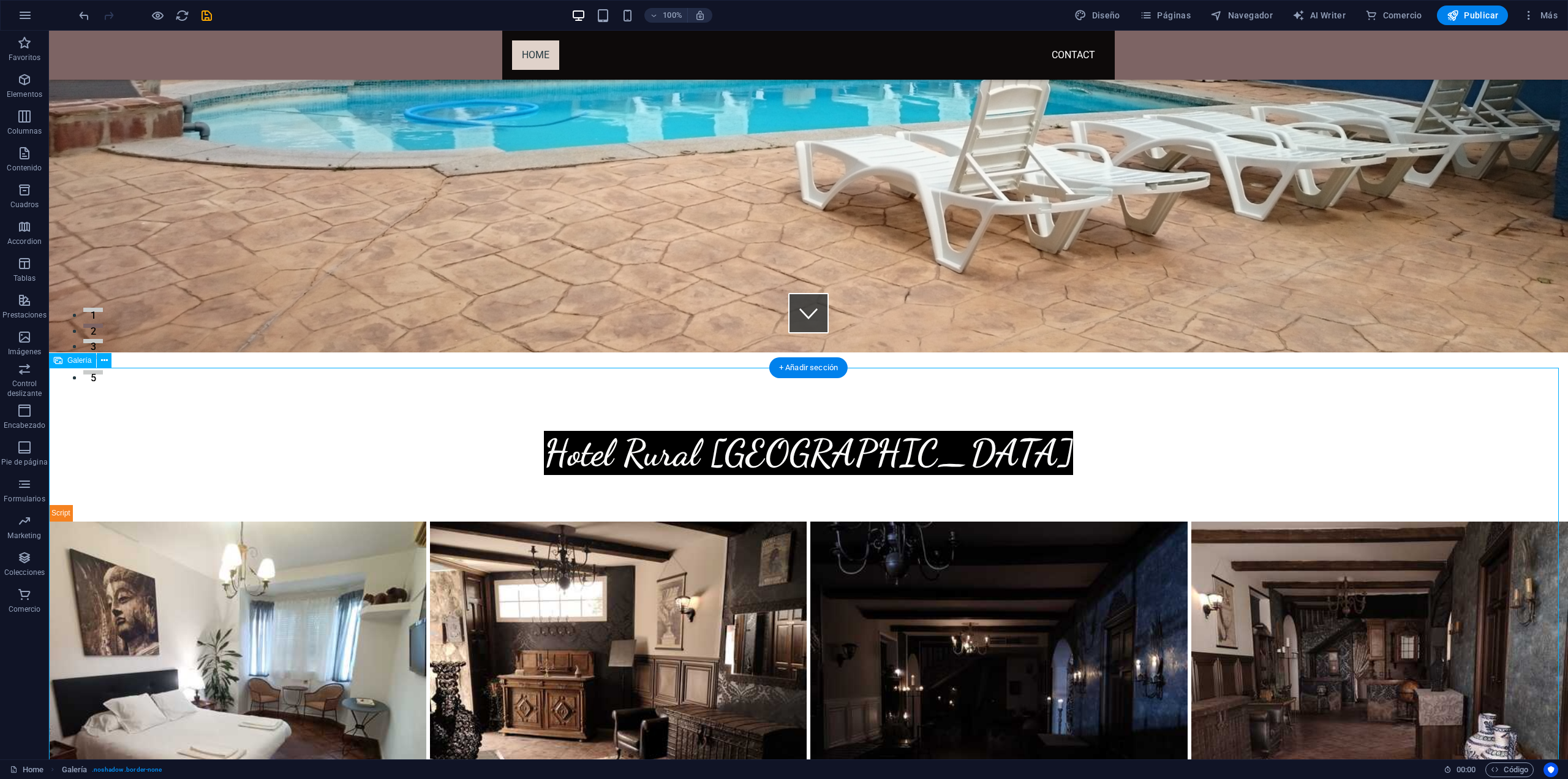
click at [767, 520] on li at bounding box center [618, 710] width 381 height 381
click at [65, 362] on div "Galería" at bounding box center [73, 360] width 48 height 15
click at [103, 361] on icon at bounding box center [104, 360] width 7 height 13
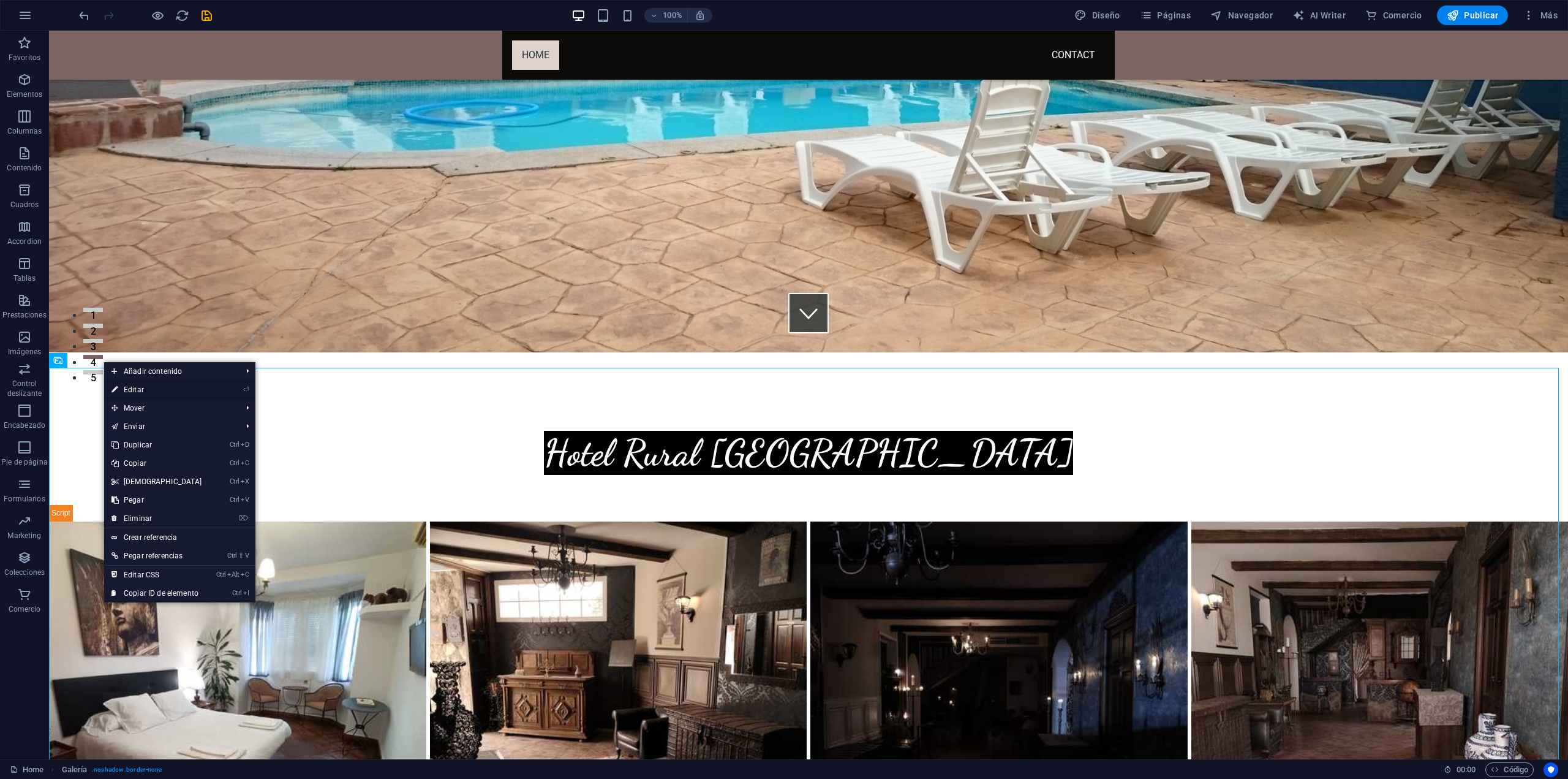
click at [143, 390] on link "⏎ Editar" at bounding box center [156, 390] width 105 height 18
select select "4"
select select "%"
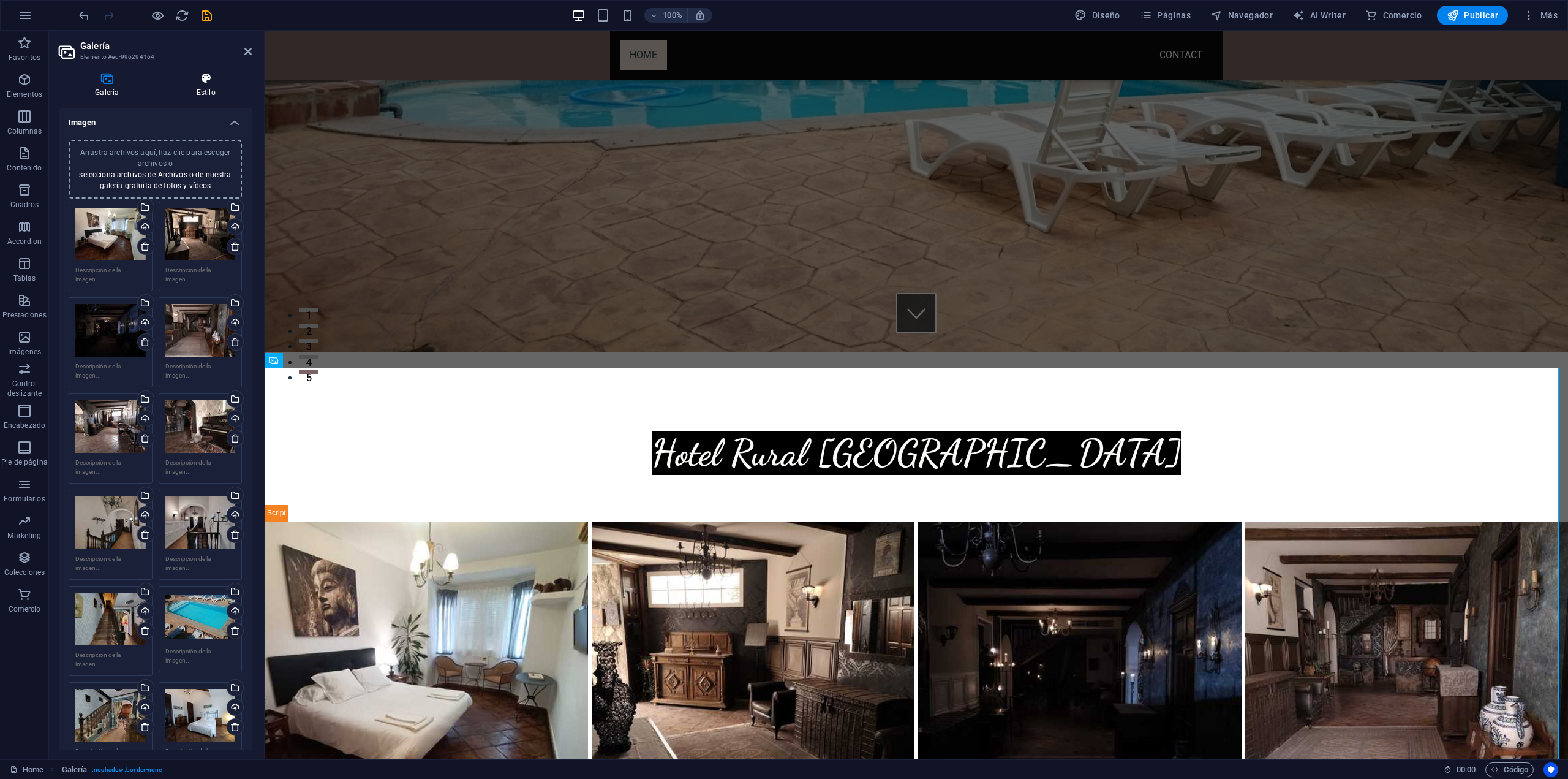
click at [211, 81] on icon at bounding box center [205, 78] width 91 height 12
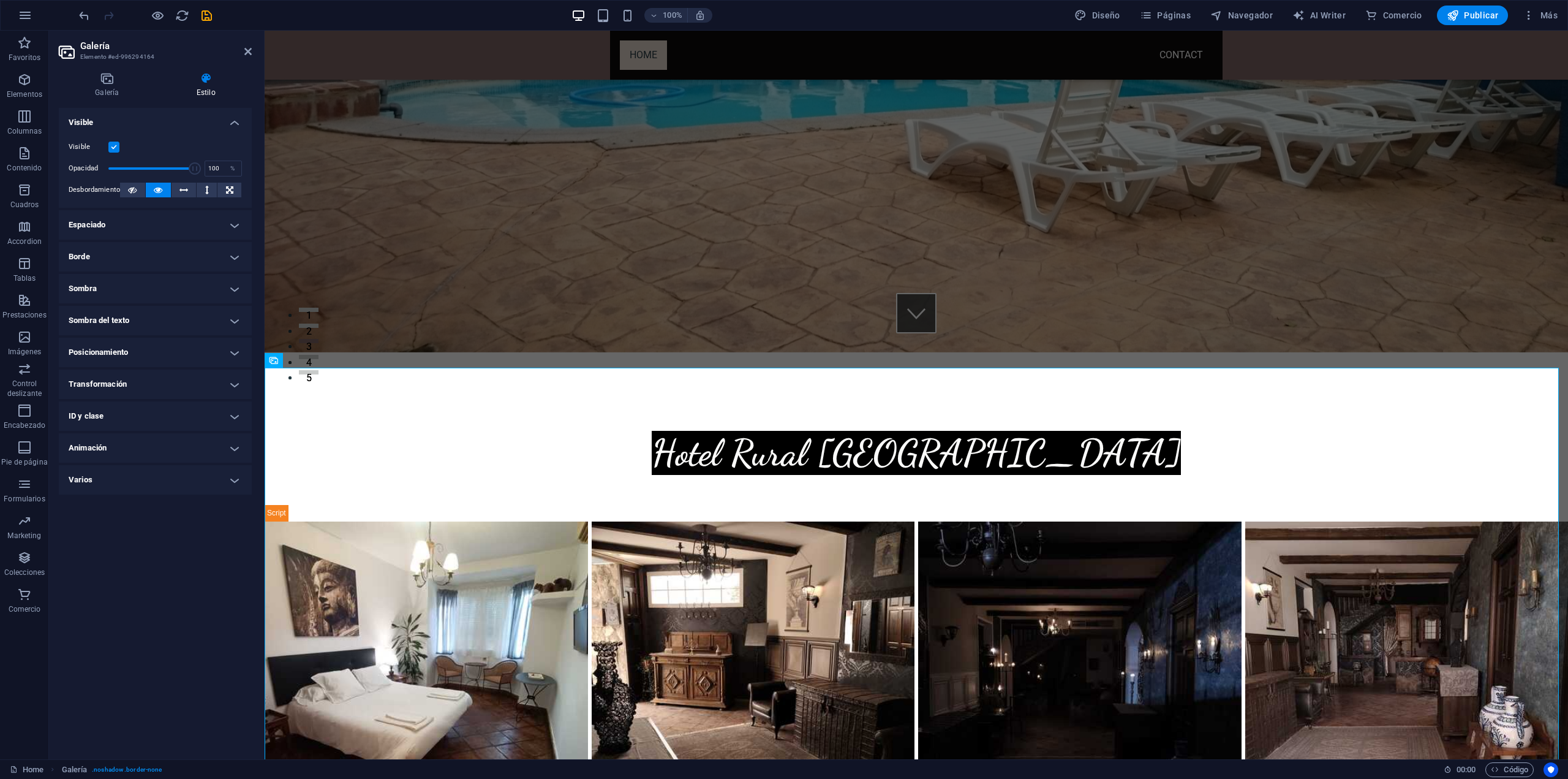
click at [234, 227] on h4 "Espaciado" at bounding box center [156, 225] width 193 height 29
click at [234, 227] on h4 "Espaciado" at bounding box center [156, 221] width 193 height 22
click at [235, 254] on h4 "Borde" at bounding box center [156, 257] width 193 height 29
click at [235, 254] on h4 "Borde" at bounding box center [156, 253] width 193 height 22
click at [234, 284] on h4 "Sombra" at bounding box center [156, 288] width 193 height 29
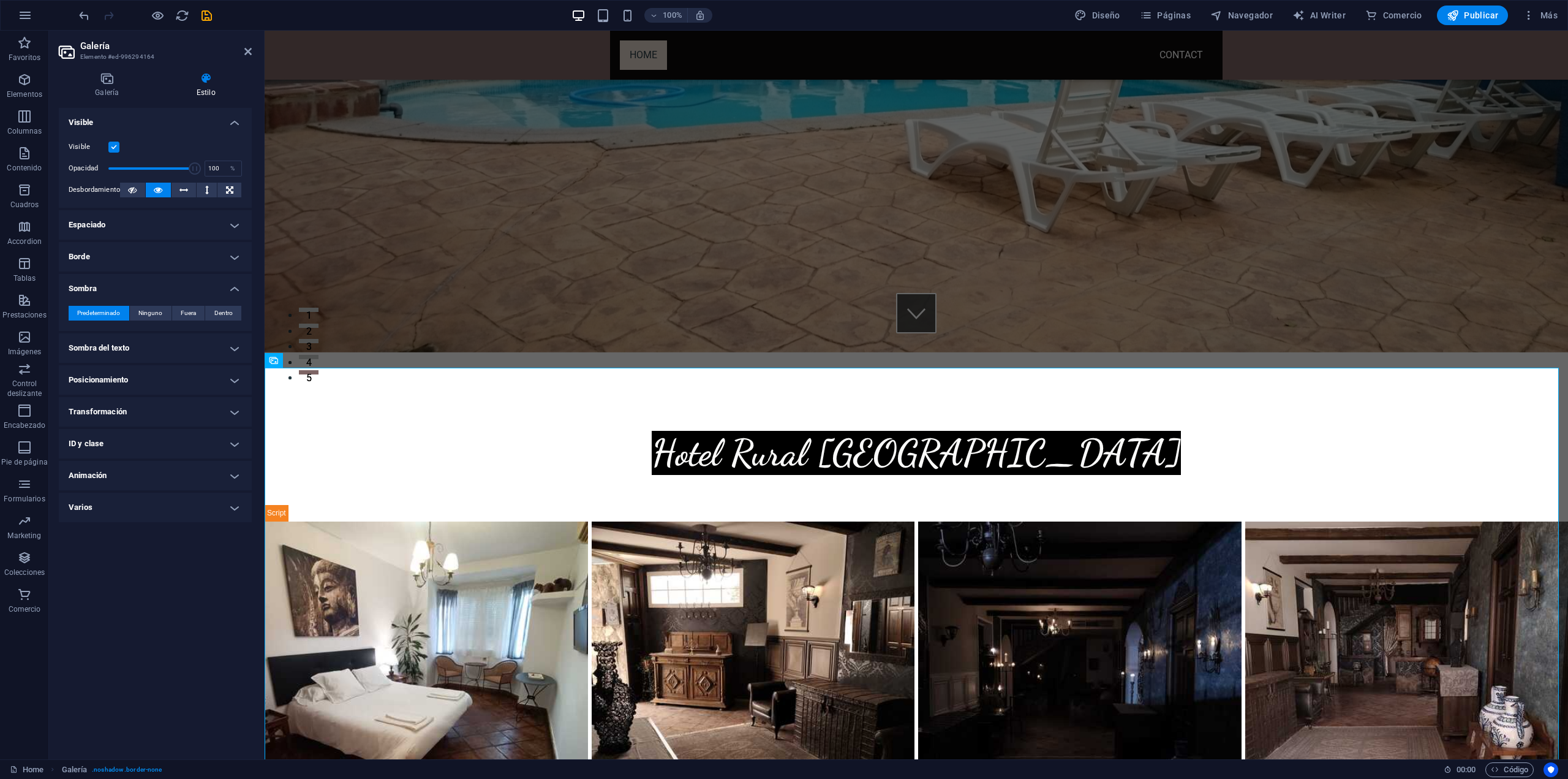
click at [234, 284] on h4 "Sombra" at bounding box center [156, 284] width 193 height 22
click at [235, 320] on h4 "Sombra del texto" at bounding box center [156, 320] width 193 height 29
click at [235, 320] on h4 "Sombra del texto" at bounding box center [156, 317] width 193 height 22
click at [239, 346] on h4 "Posicionamiento" at bounding box center [156, 352] width 193 height 29
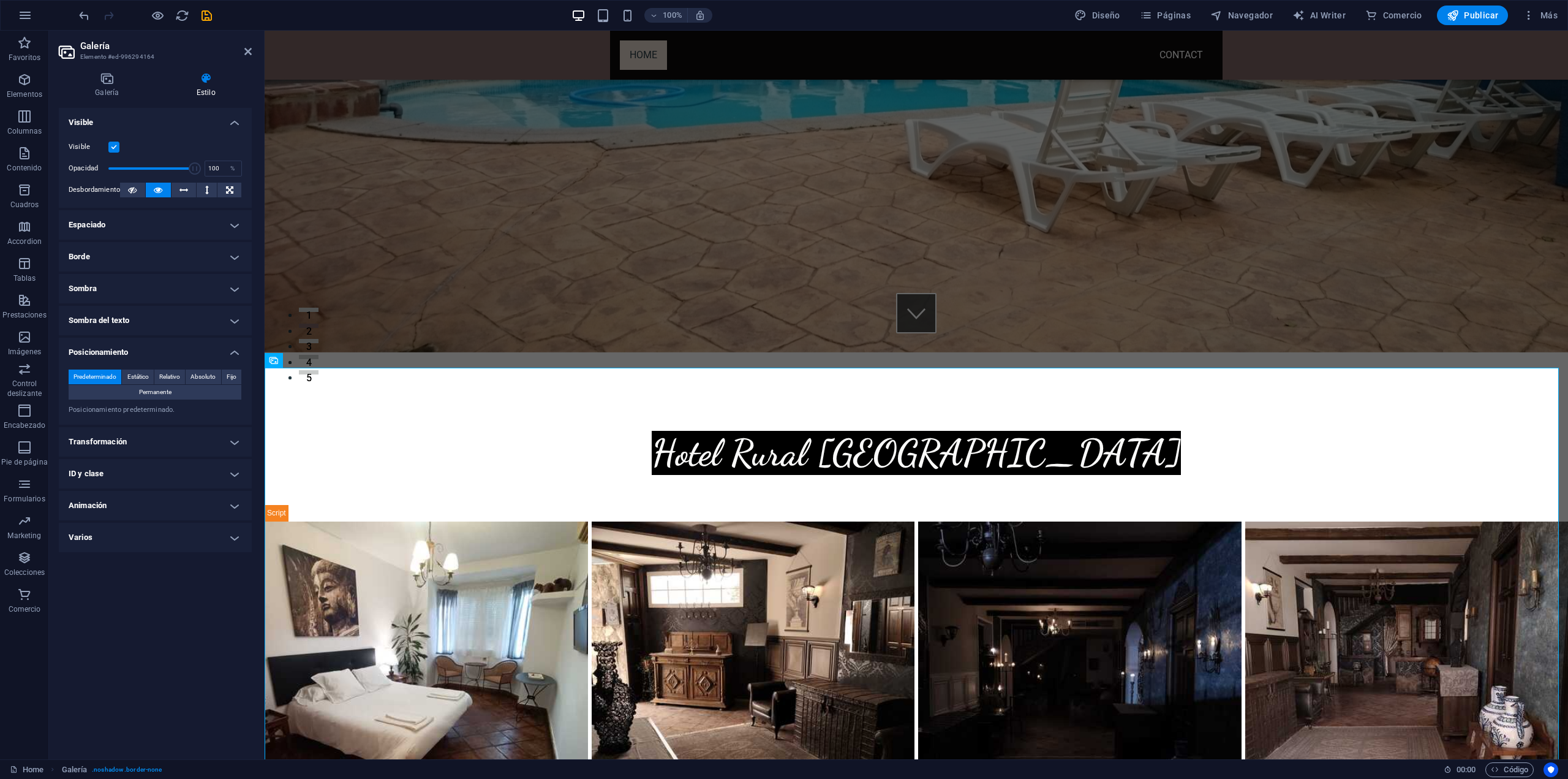
click at [239, 347] on h4 "Posicionamiento" at bounding box center [156, 348] width 193 height 22
click at [234, 383] on h4 "Transformación" at bounding box center [156, 384] width 193 height 29
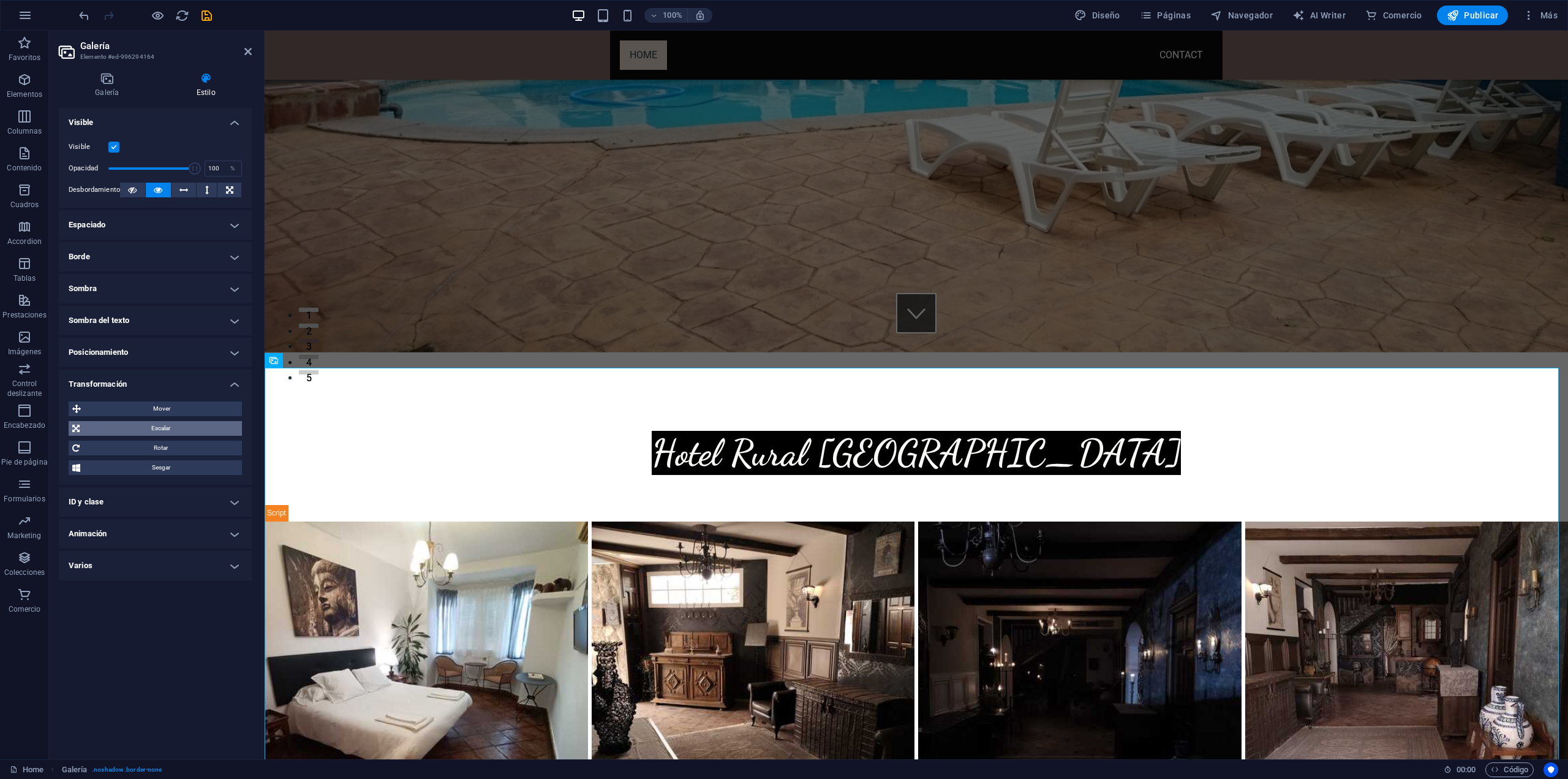
click at [148, 426] on span "Escalar" at bounding box center [161, 428] width 155 height 15
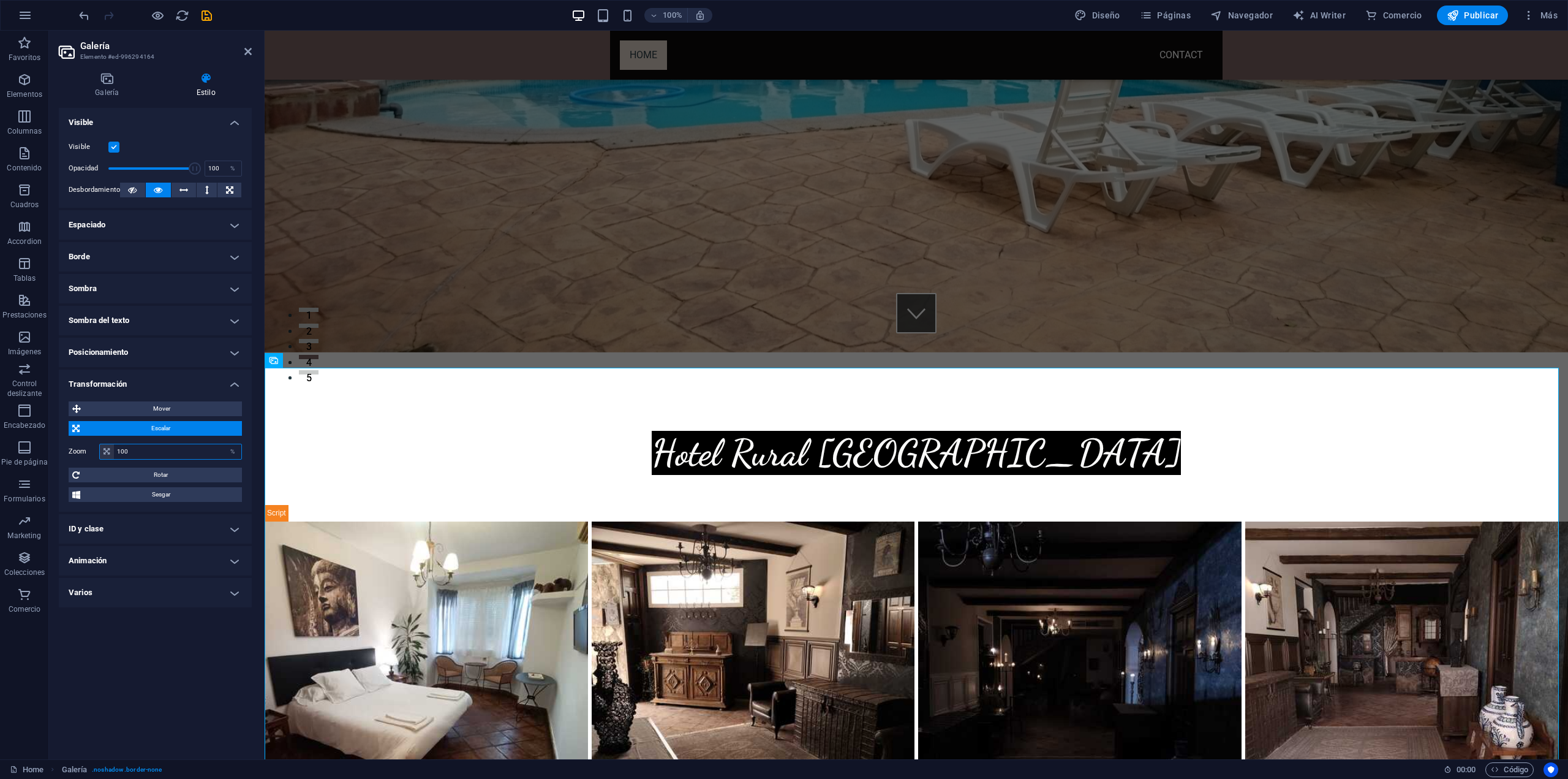
drag, startPoint x: 148, startPoint y: 453, endPoint x: 112, endPoint y: 453, distance: 36.0
click at [112, 453] on div "100 %" at bounding box center [170, 452] width 143 height 16
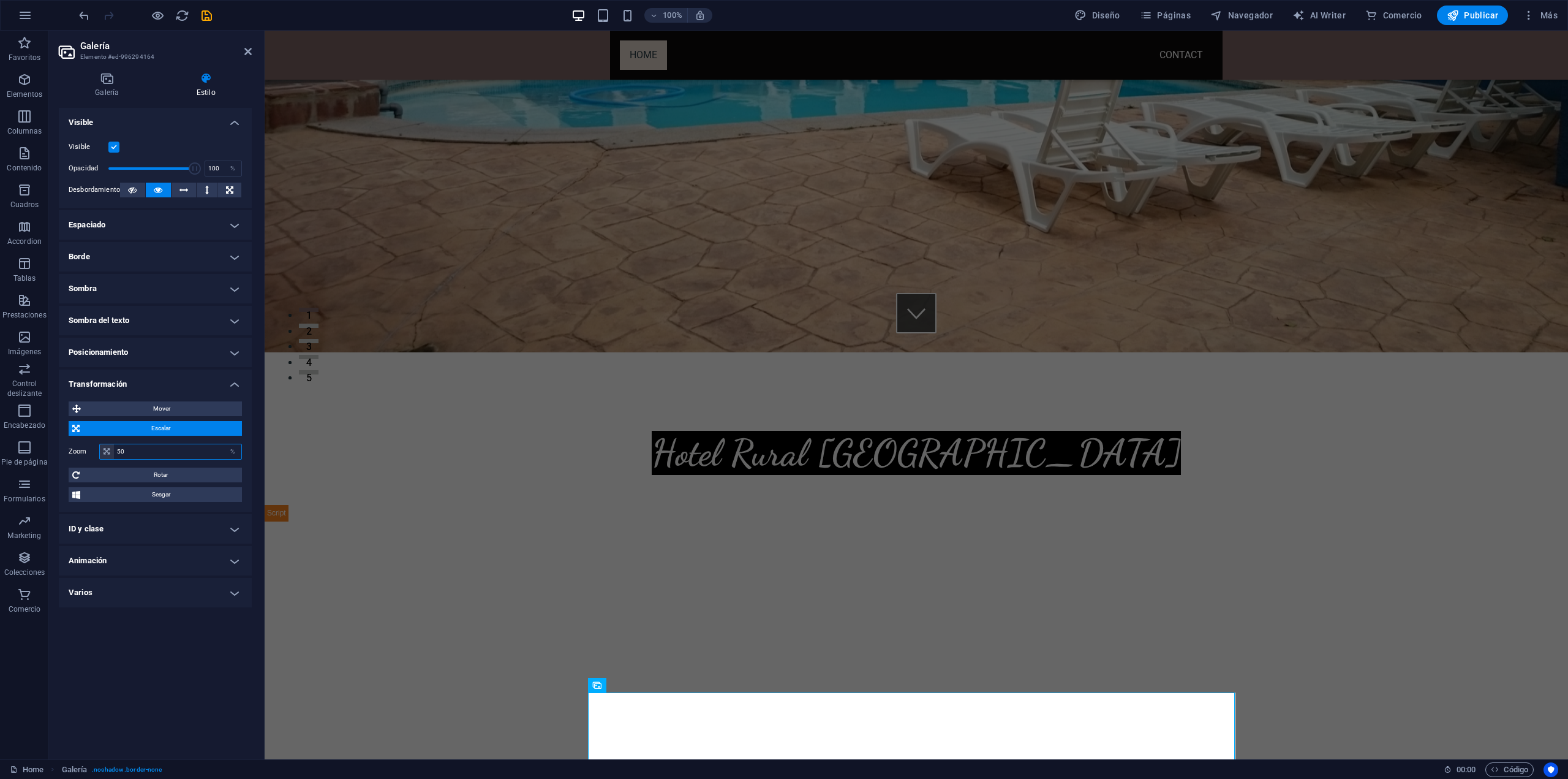
type input "50"
click at [86, 454] on label "Zoom" at bounding box center [84, 451] width 31 height 7
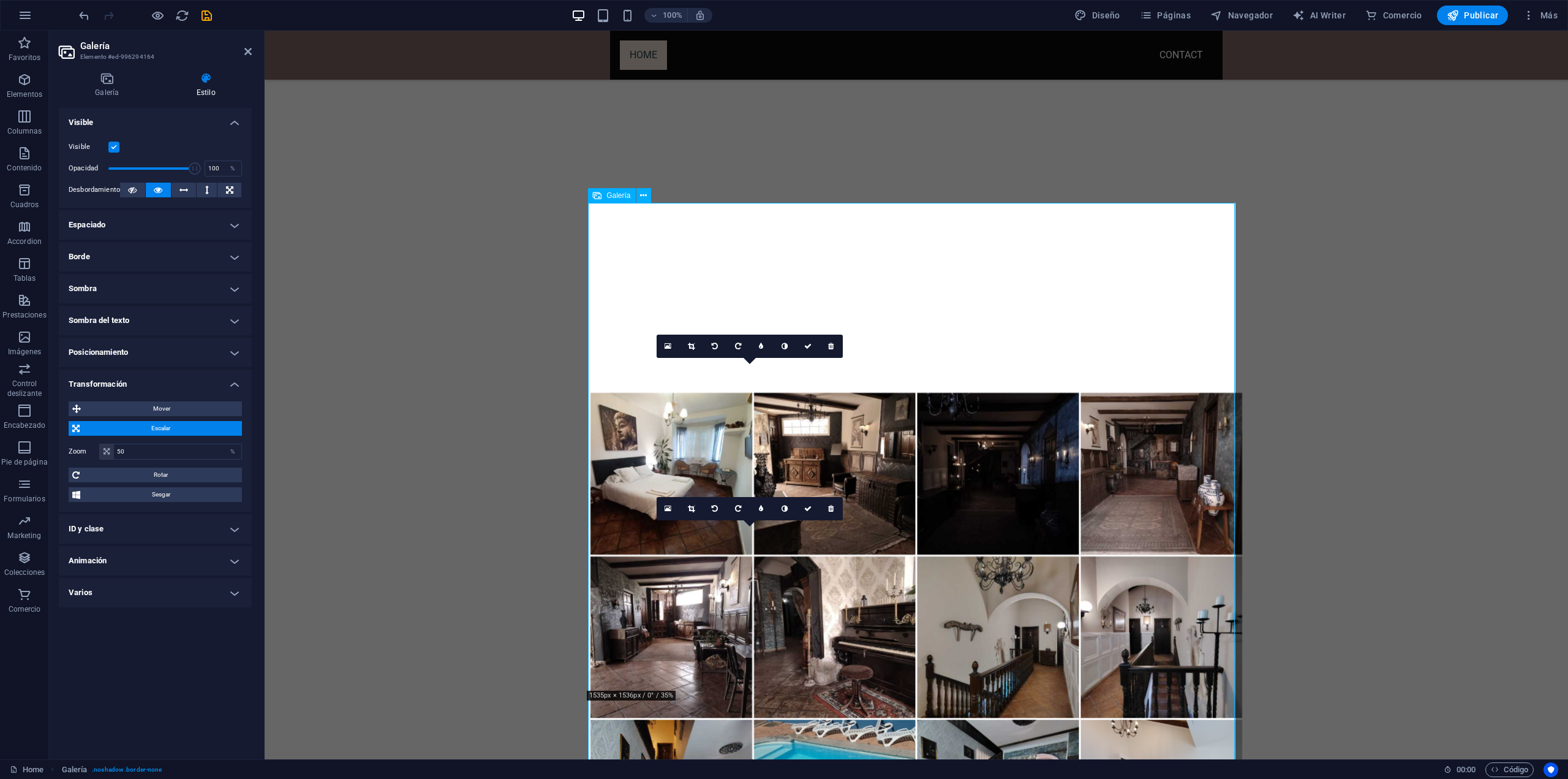
scroll to position [836, 0]
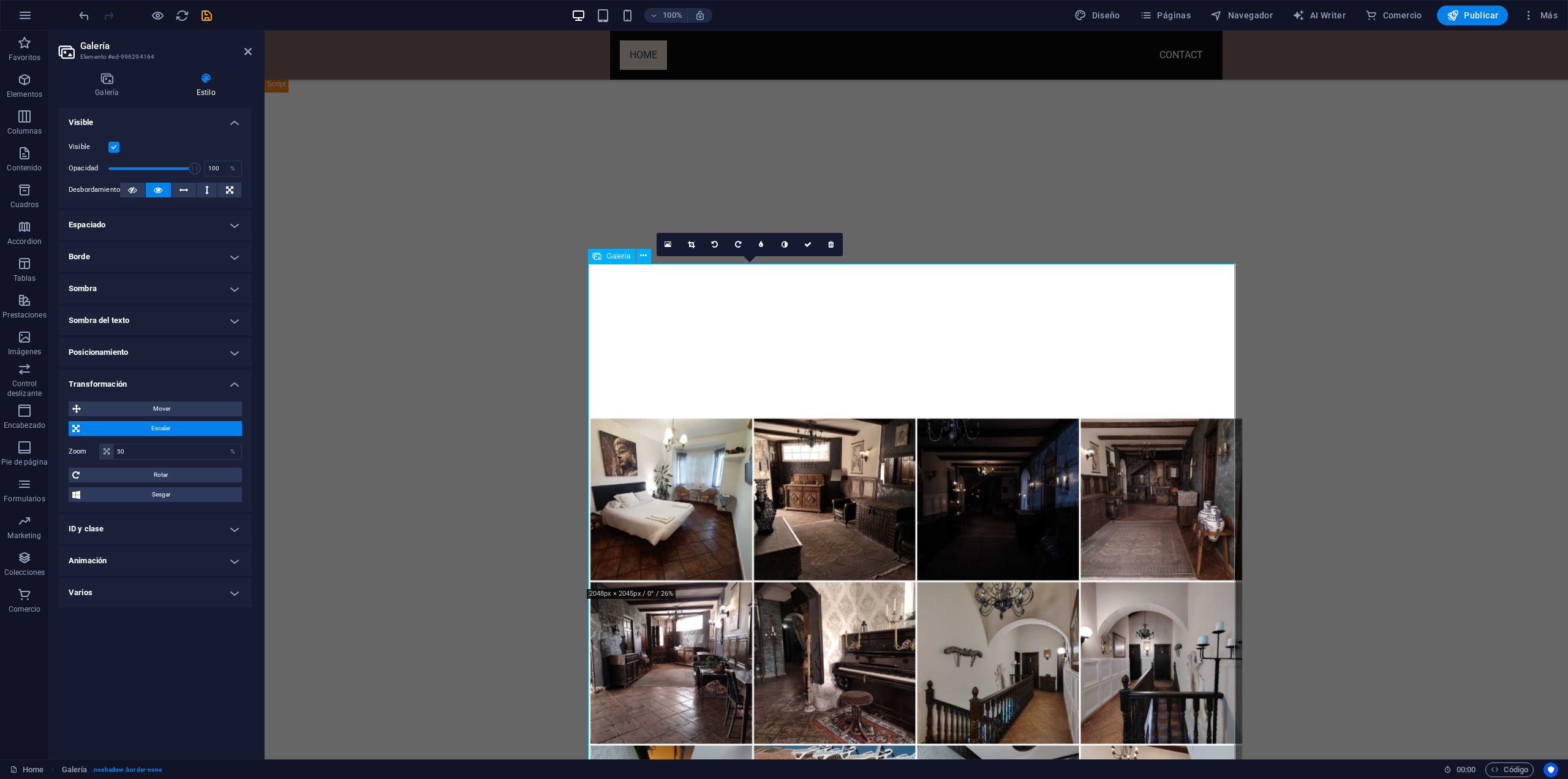
click at [692, 418] on li at bounding box center [671, 499] width 163 height 163
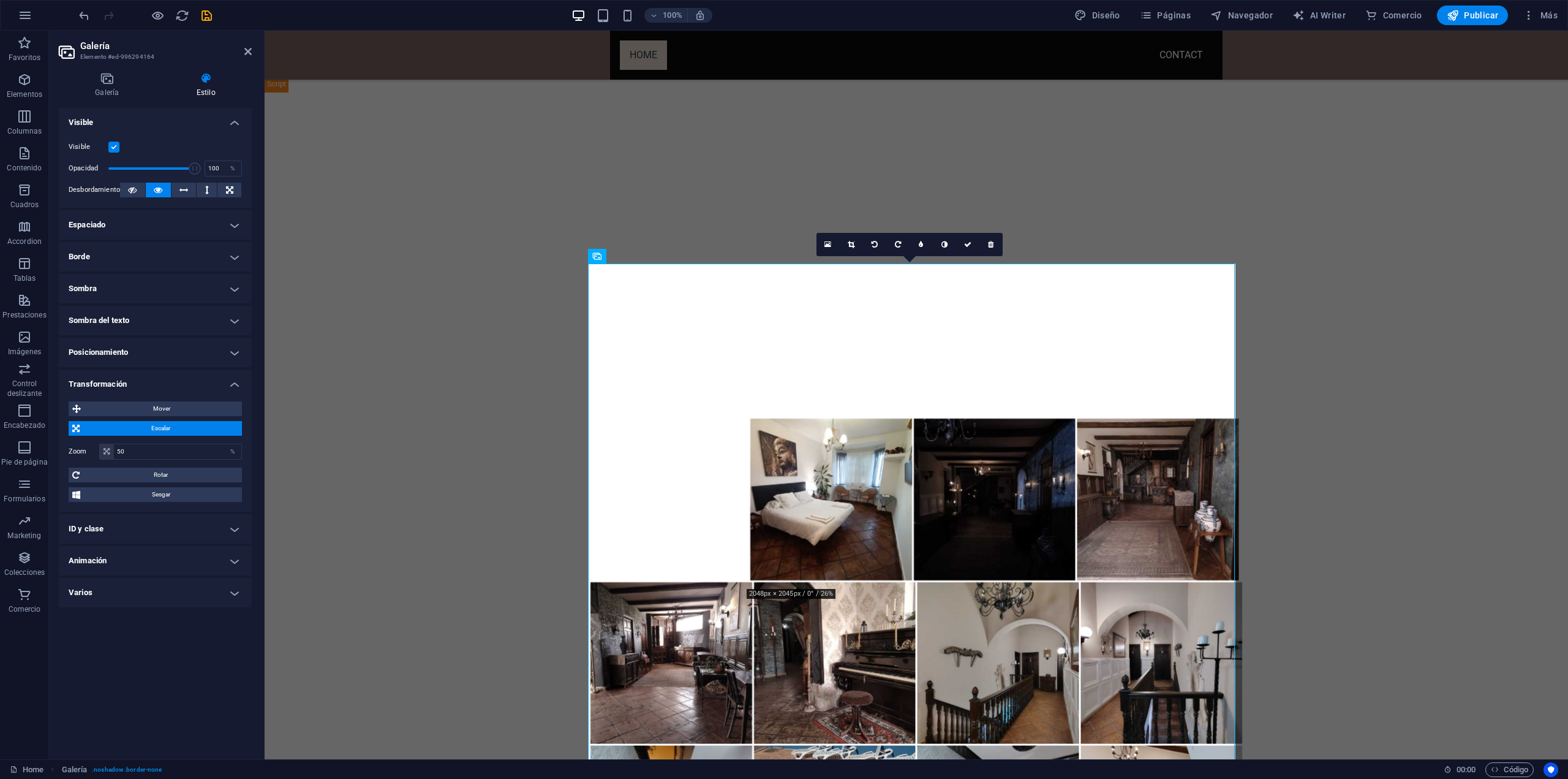
drag, startPoint x: 805, startPoint y: 326, endPoint x: 788, endPoint y: 251, distance: 76.9
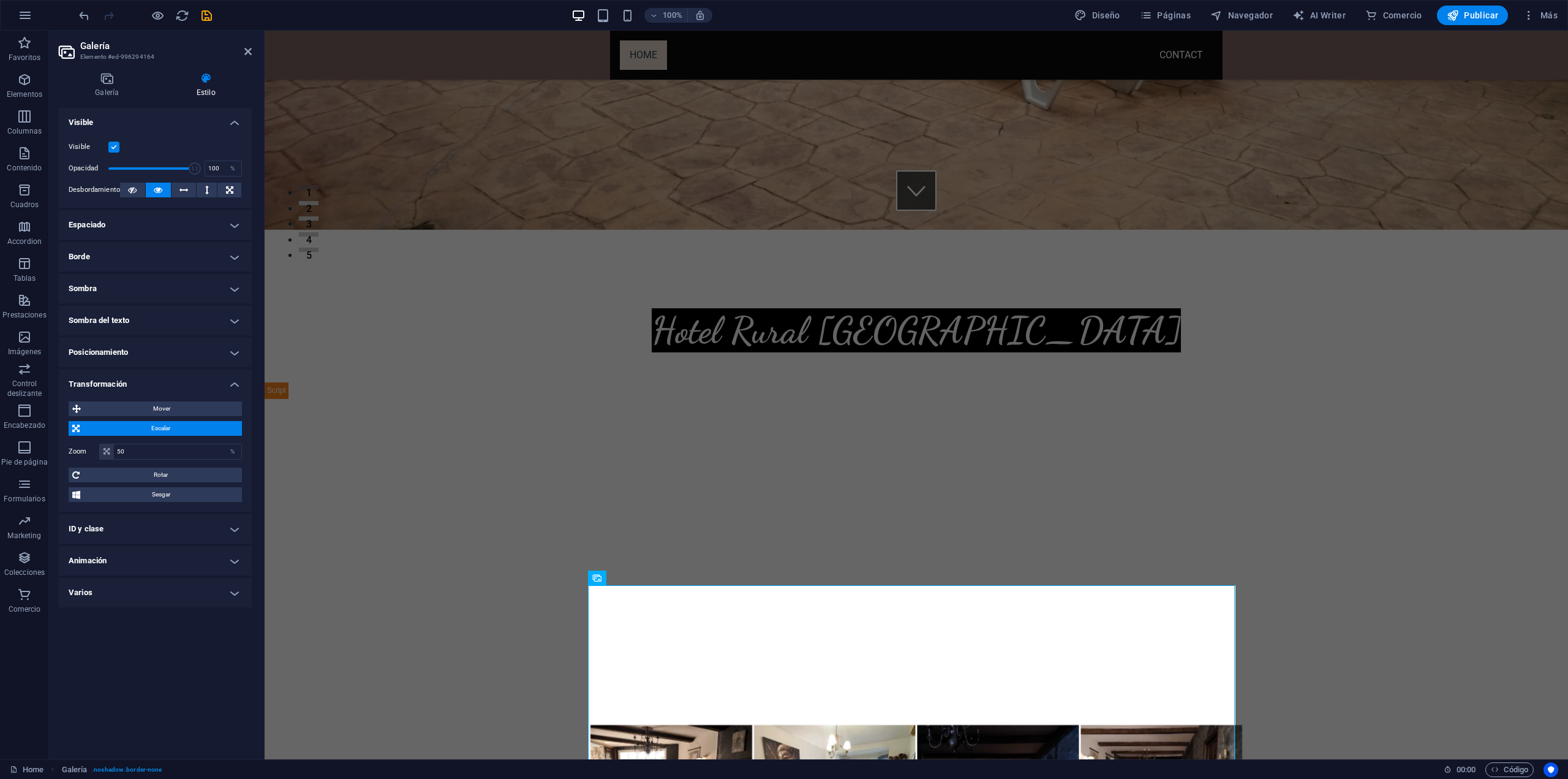
scroll to position [468, 0]
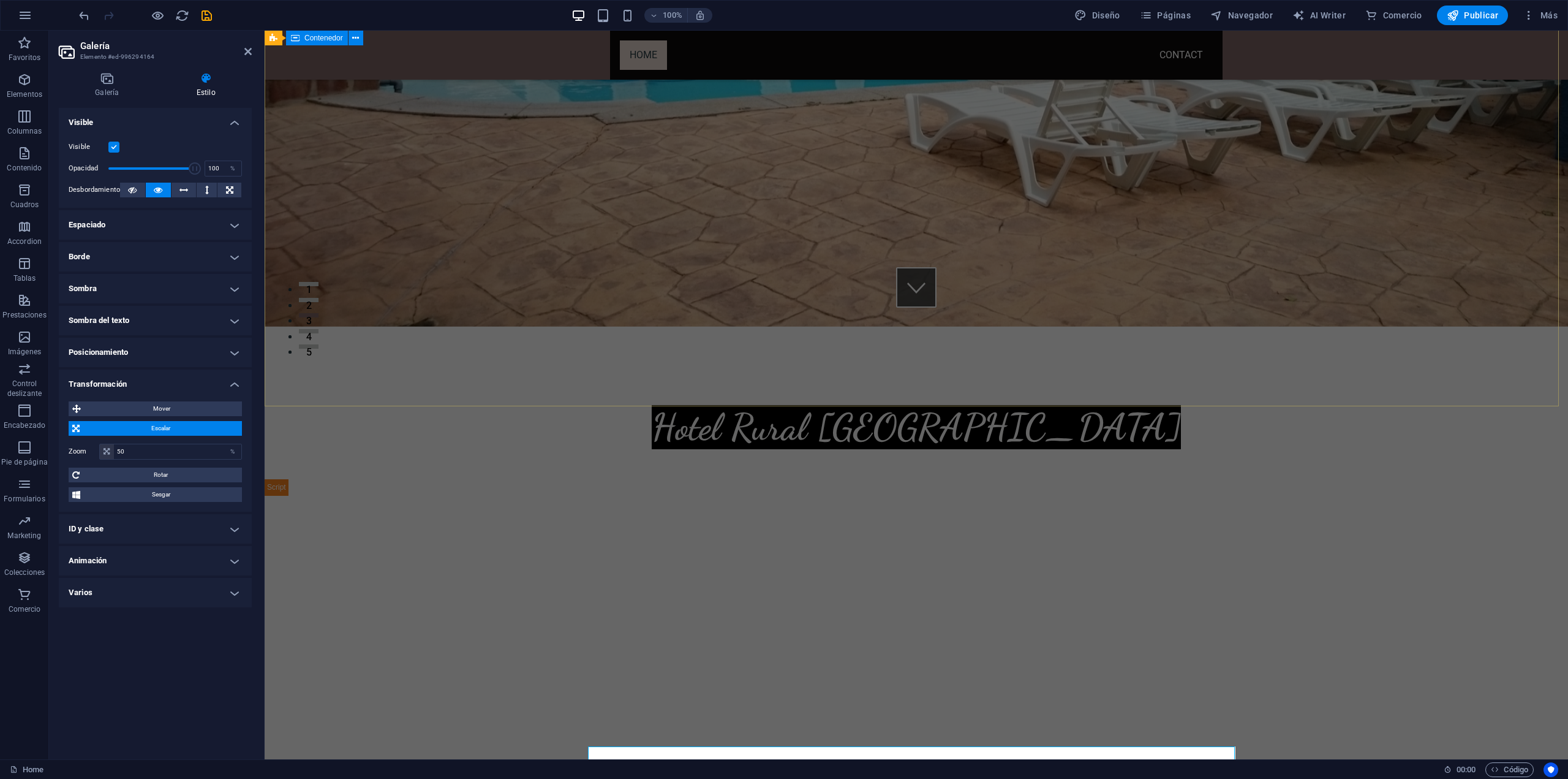
scroll to position [284, 0]
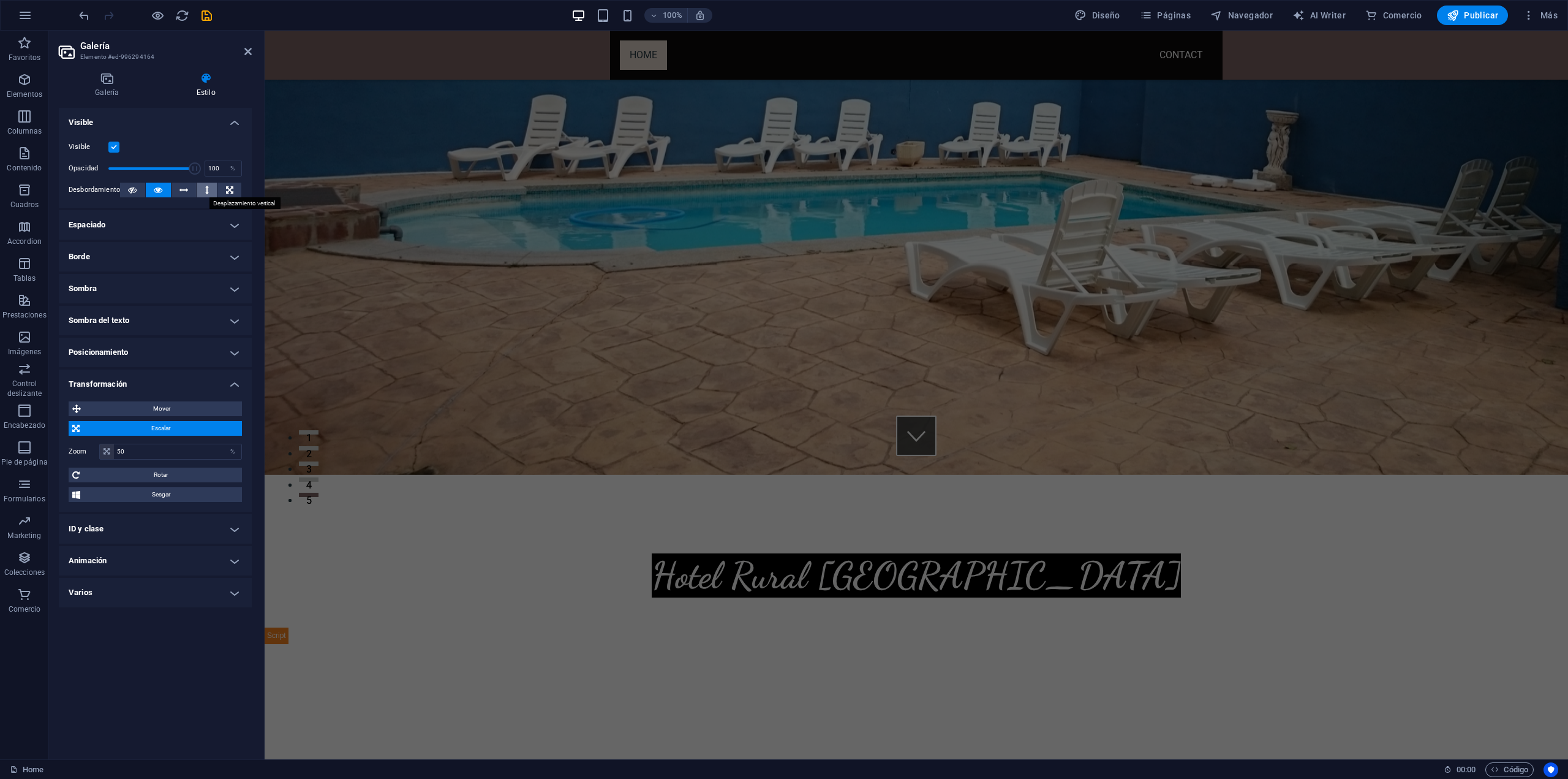
click at [208, 192] on icon at bounding box center [207, 189] width 4 height 15
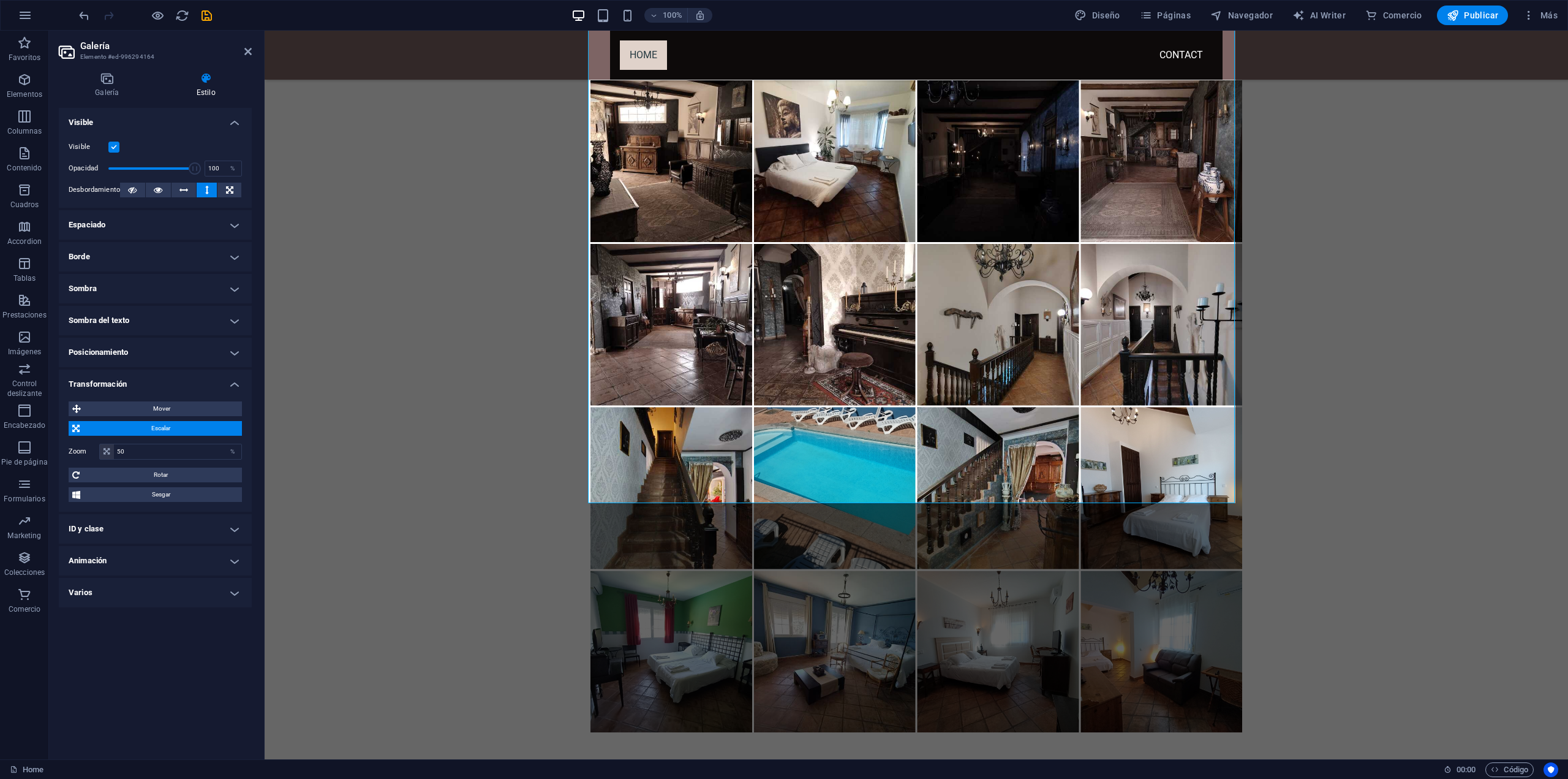
scroll to position [1345, 0]
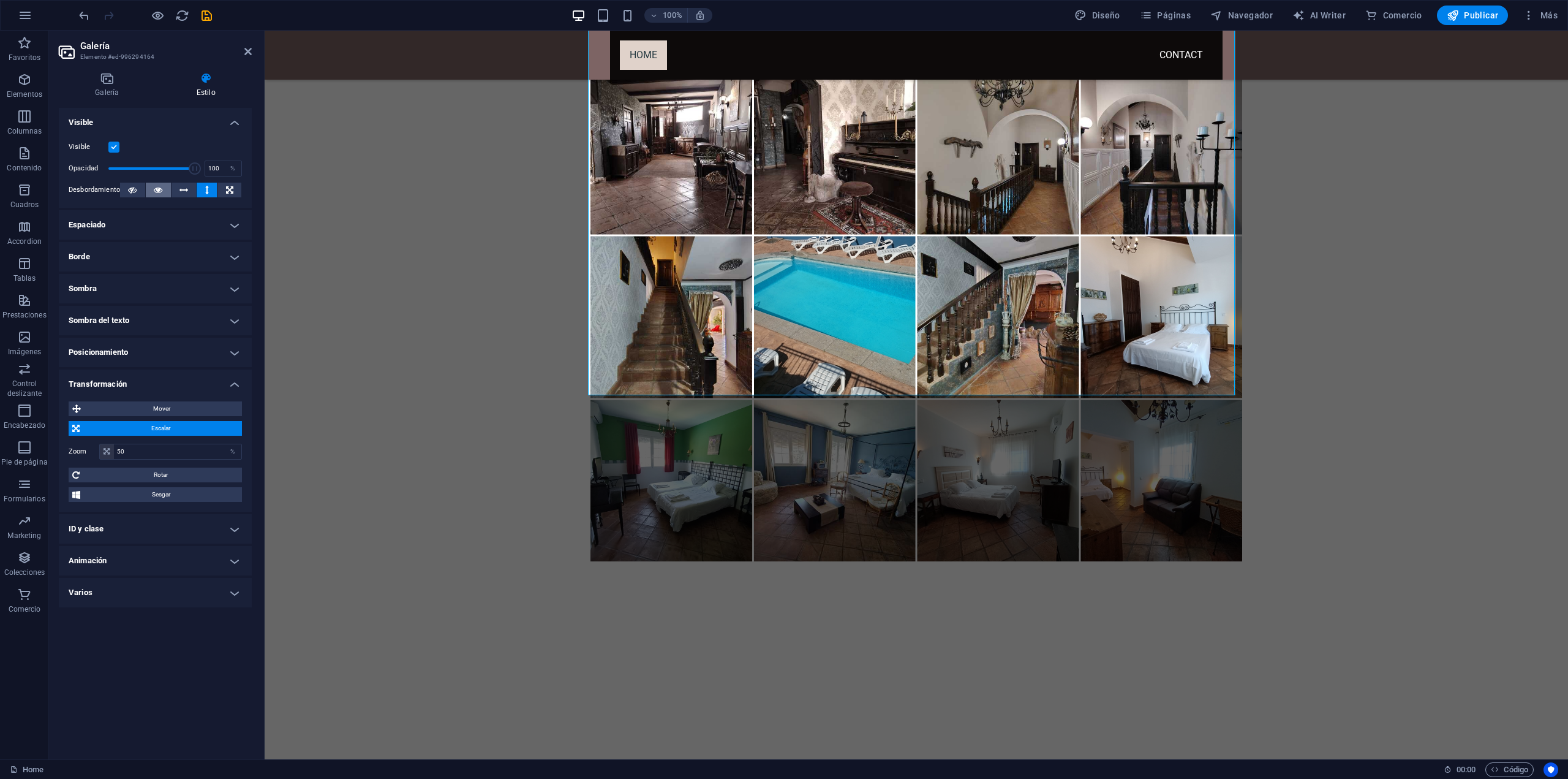
click at [152, 193] on button at bounding box center [158, 189] width 25 height 15
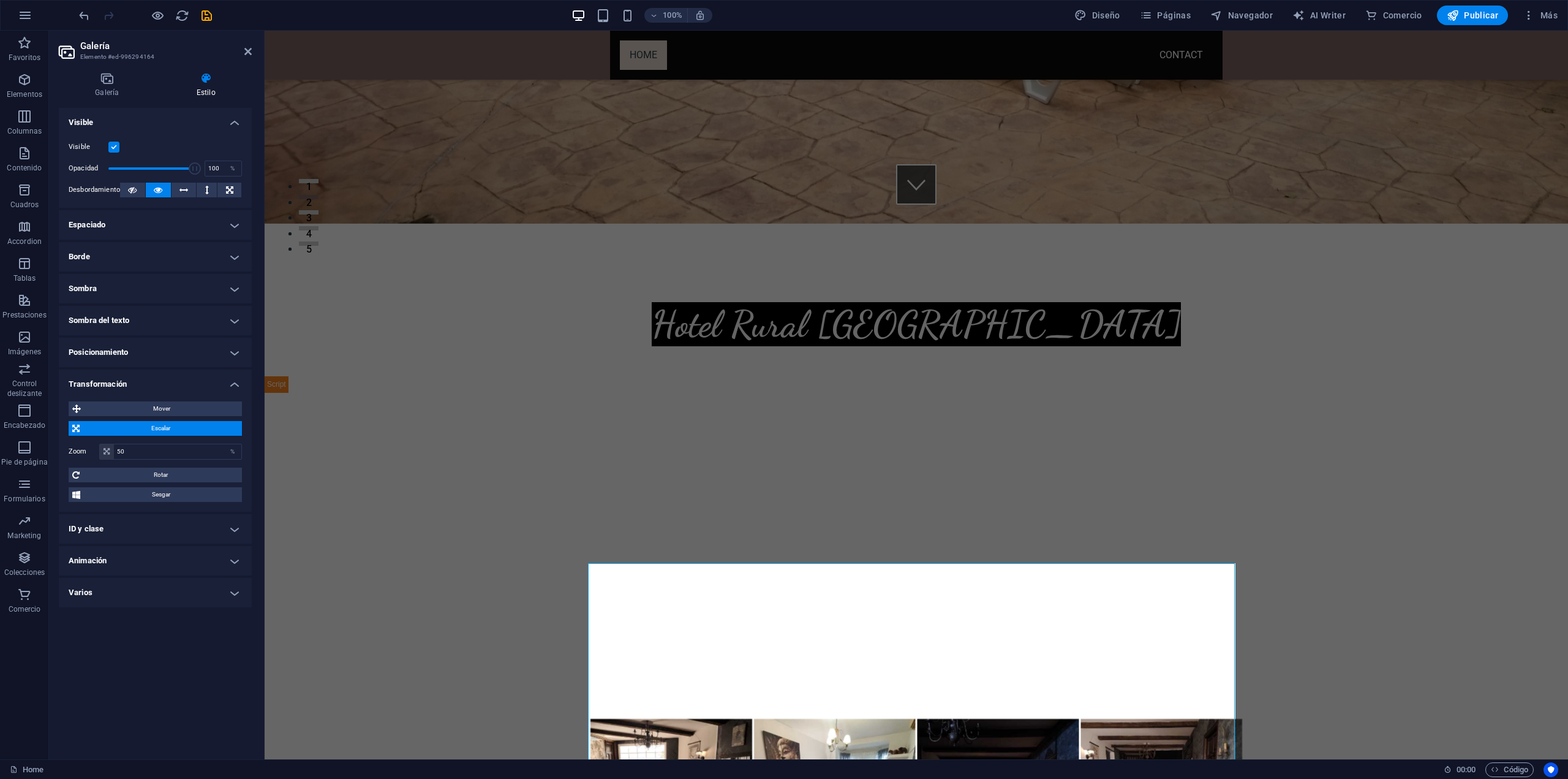
scroll to position [613, 0]
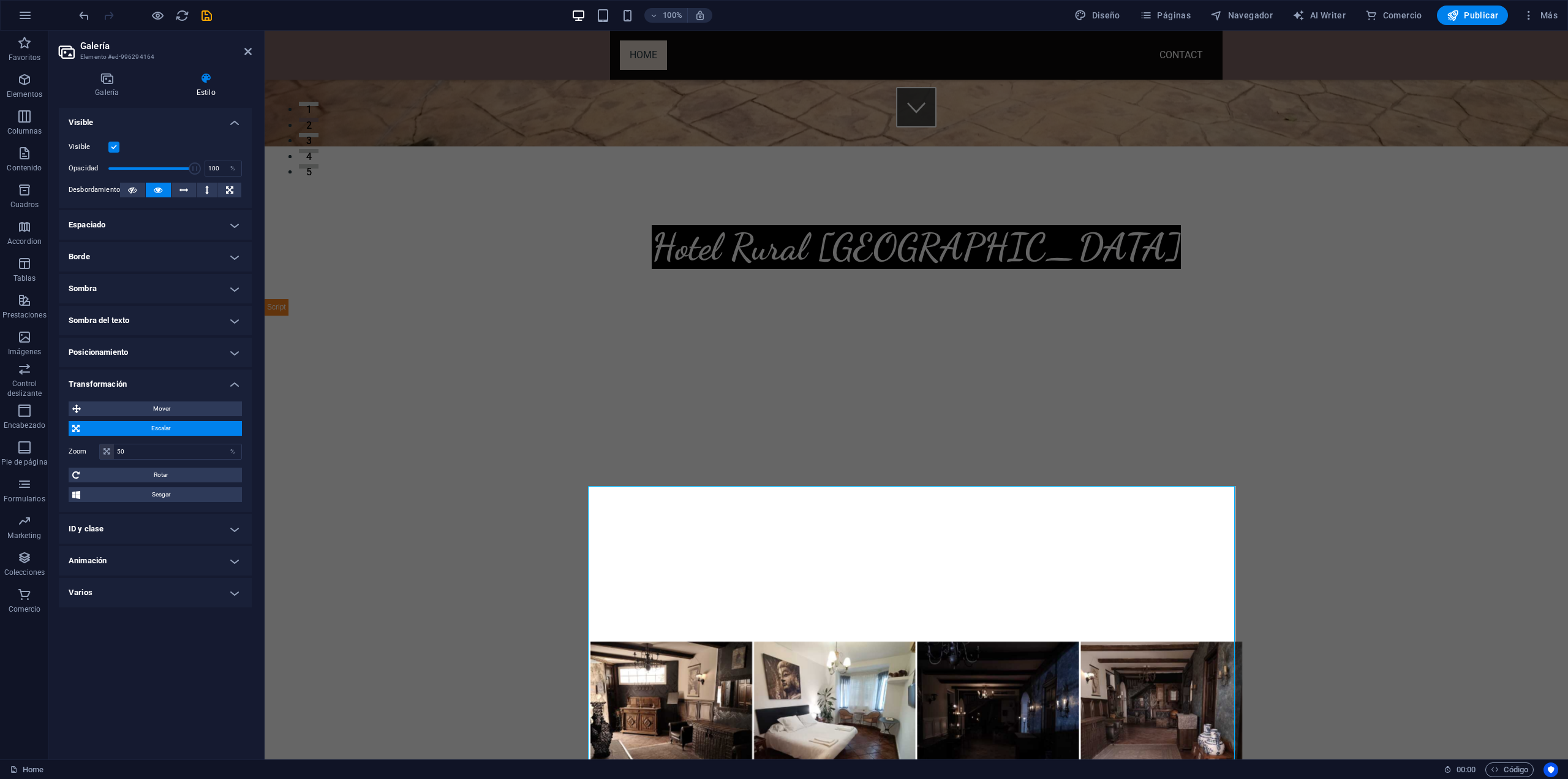
click at [172, 409] on span "Mover" at bounding box center [161, 408] width 154 height 15
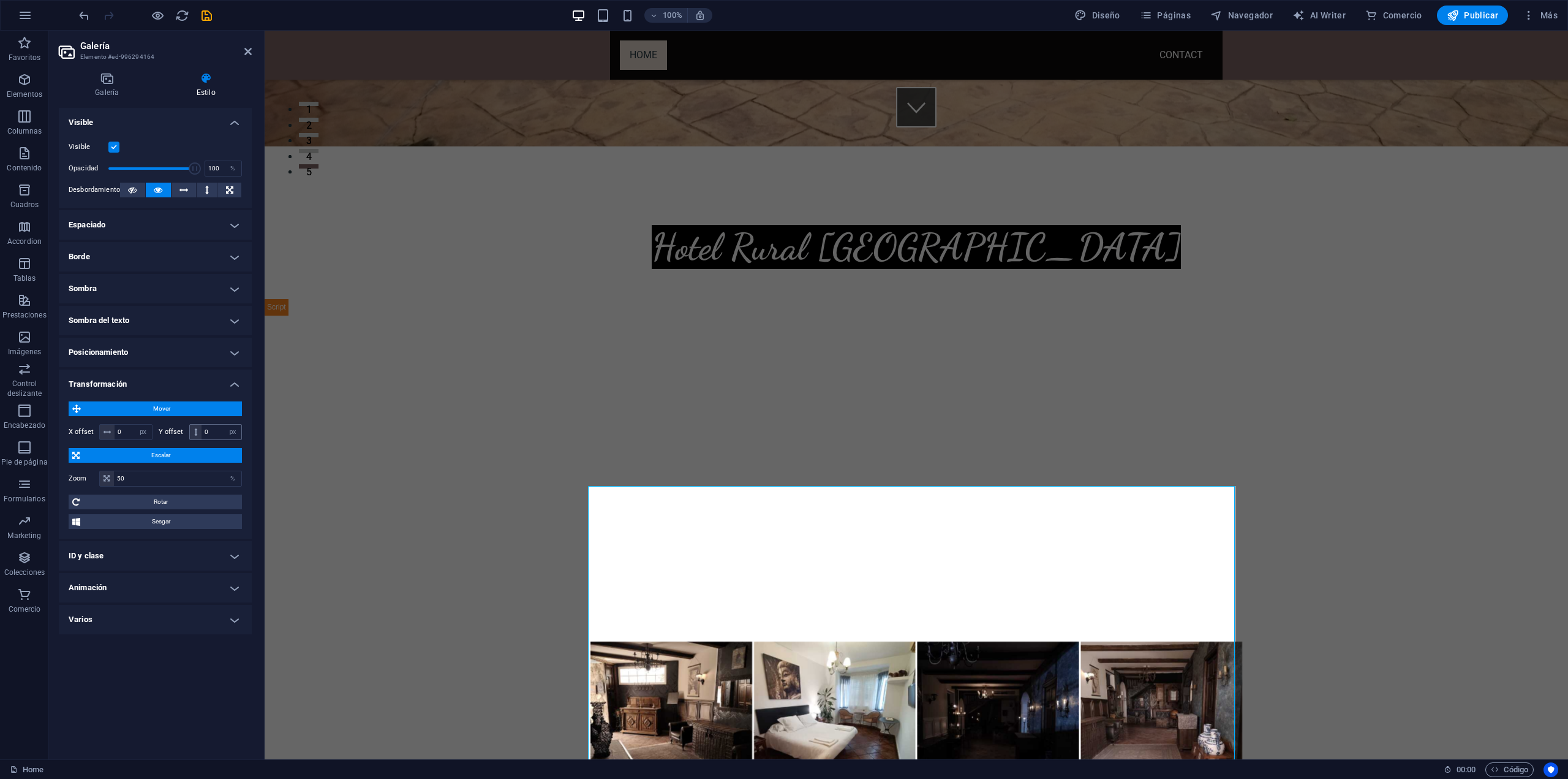
click at [197, 429] on icon at bounding box center [195, 432] width 3 height 8
drag, startPoint x: 221, startPoint y: 431, endPoint x: 200, endPoint y: 432, distance: 21.0
click at [200, 432] on div "0 px rem % em vh vw" at bounding box center [216, 432] width 54 height 16
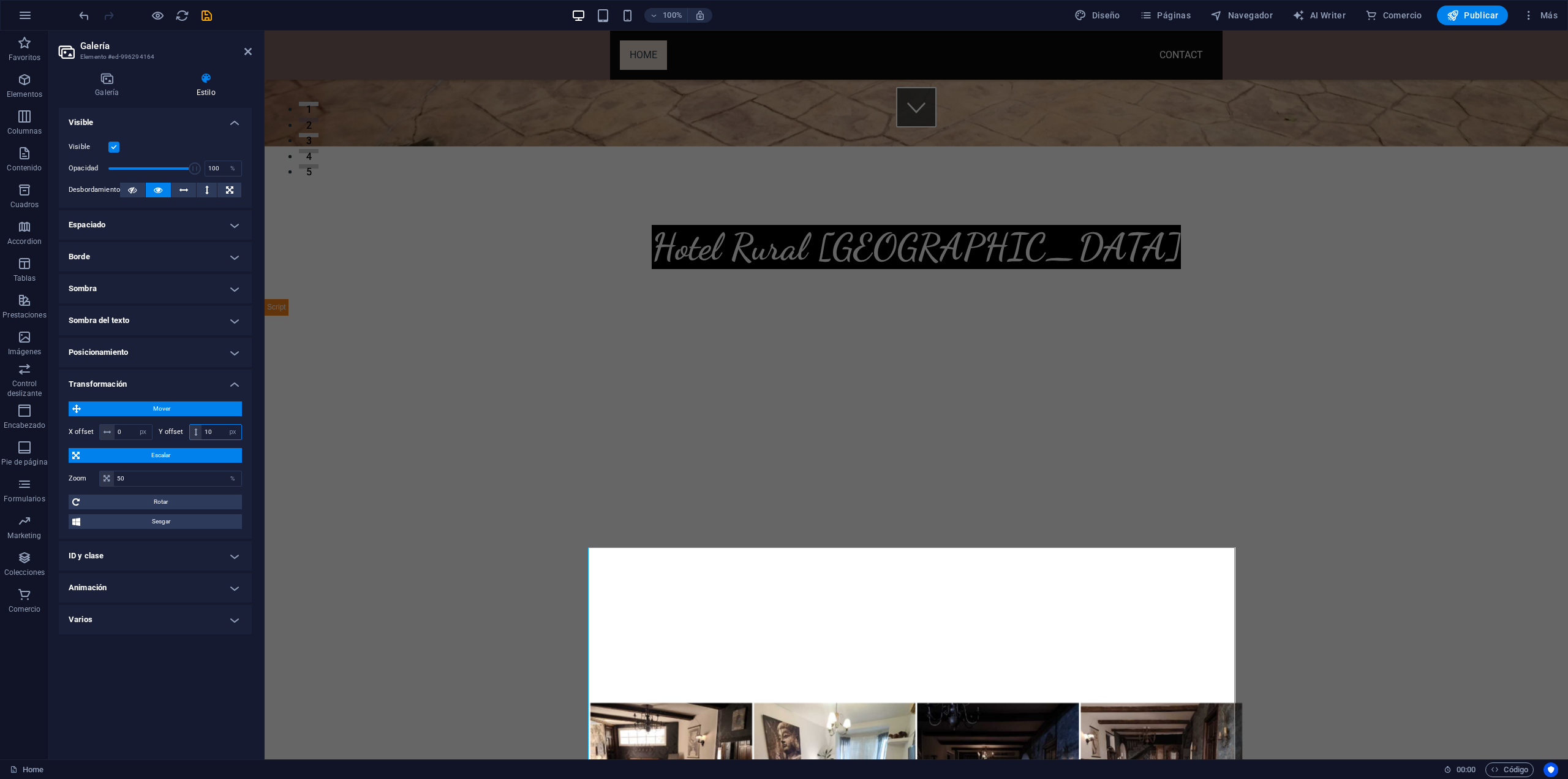
type input "1"
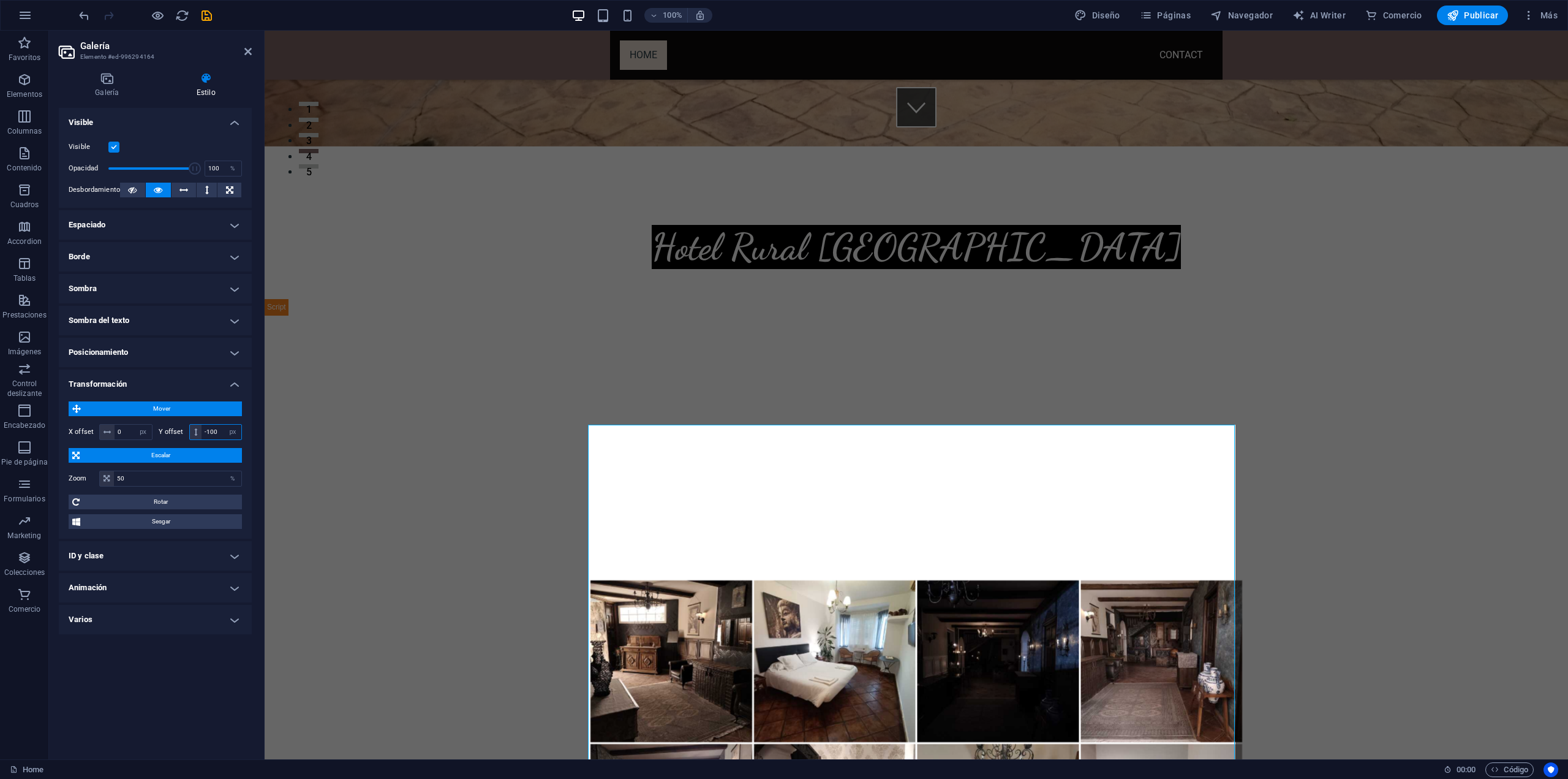
click at [223, 432] on input "-100" at bounding box center [221, 432] width 40 height 15
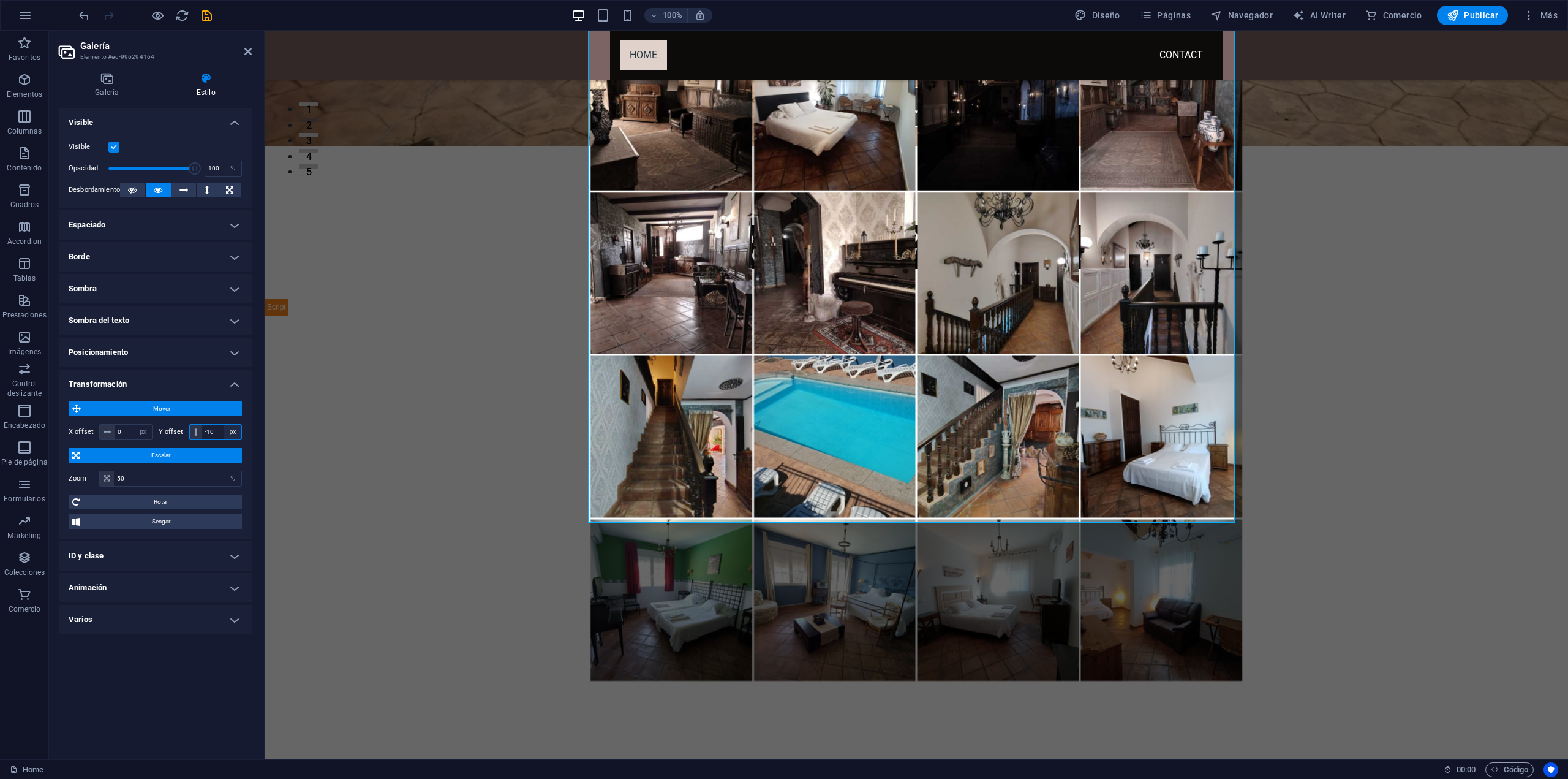
type input "-1"
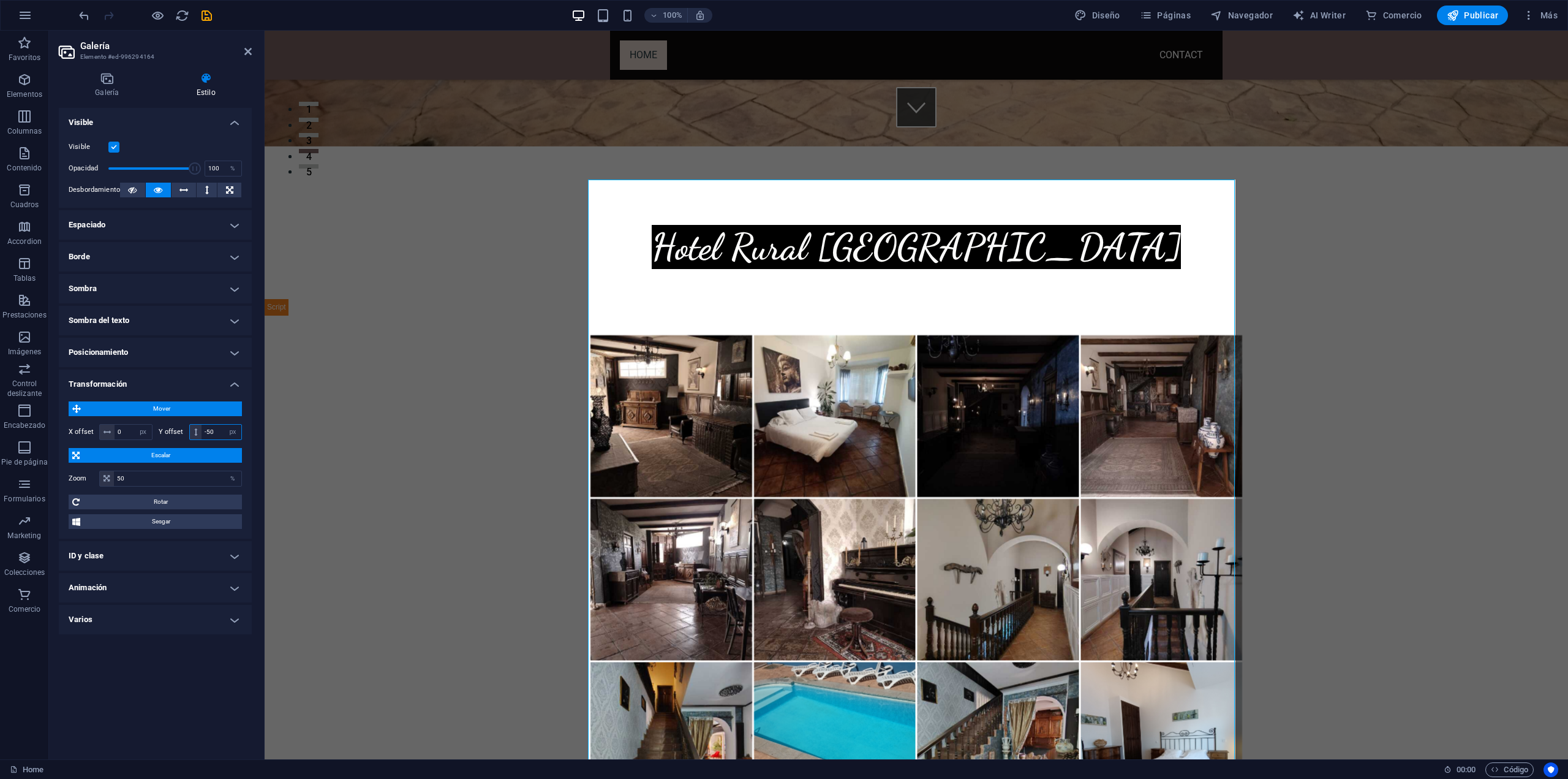
type input "-5"
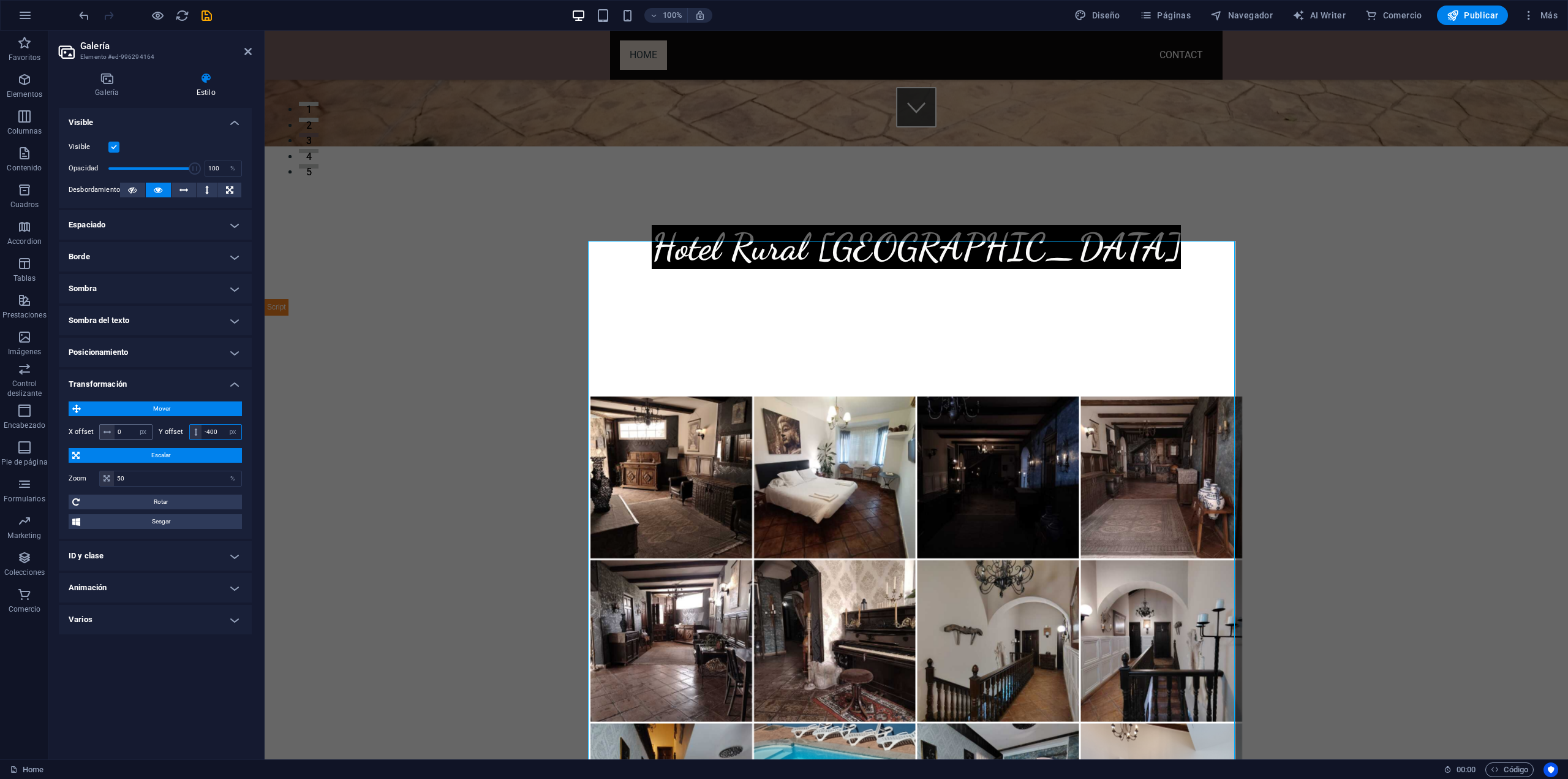
type input "-400"
drag, startPoint x: 129, startPoint y: 431, endPoint x: 105, endPoint y: 429, distance: 24.1
click at [105, 429] on div "0 px rem % em vh vw" at bounding box center [126, 432] width 54 height 16
click at [234, 357] on h4 "Posicionamiento" at bounding box center [156, 352] width 193 height 29
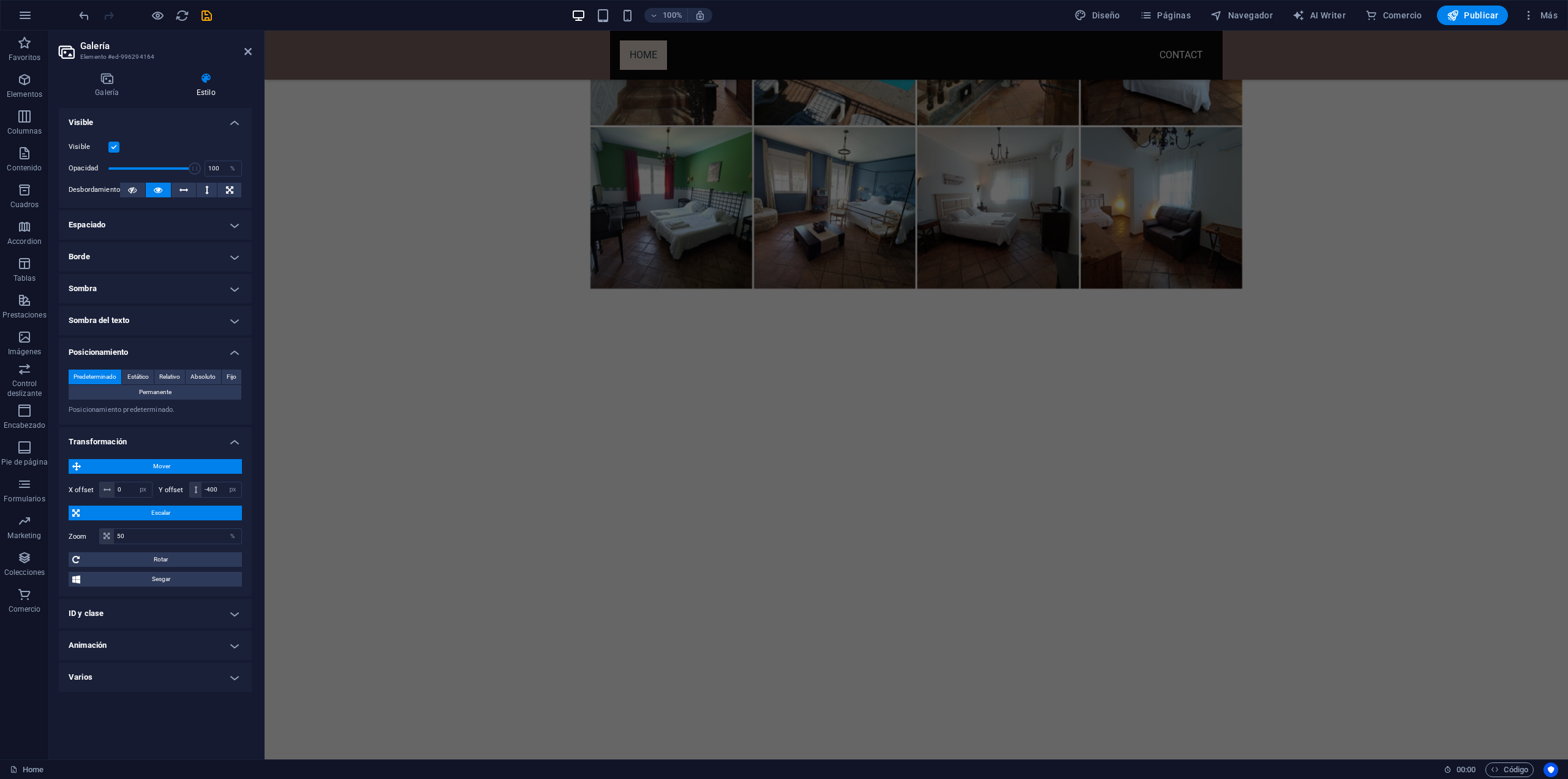
scroll to position [1225, 0]
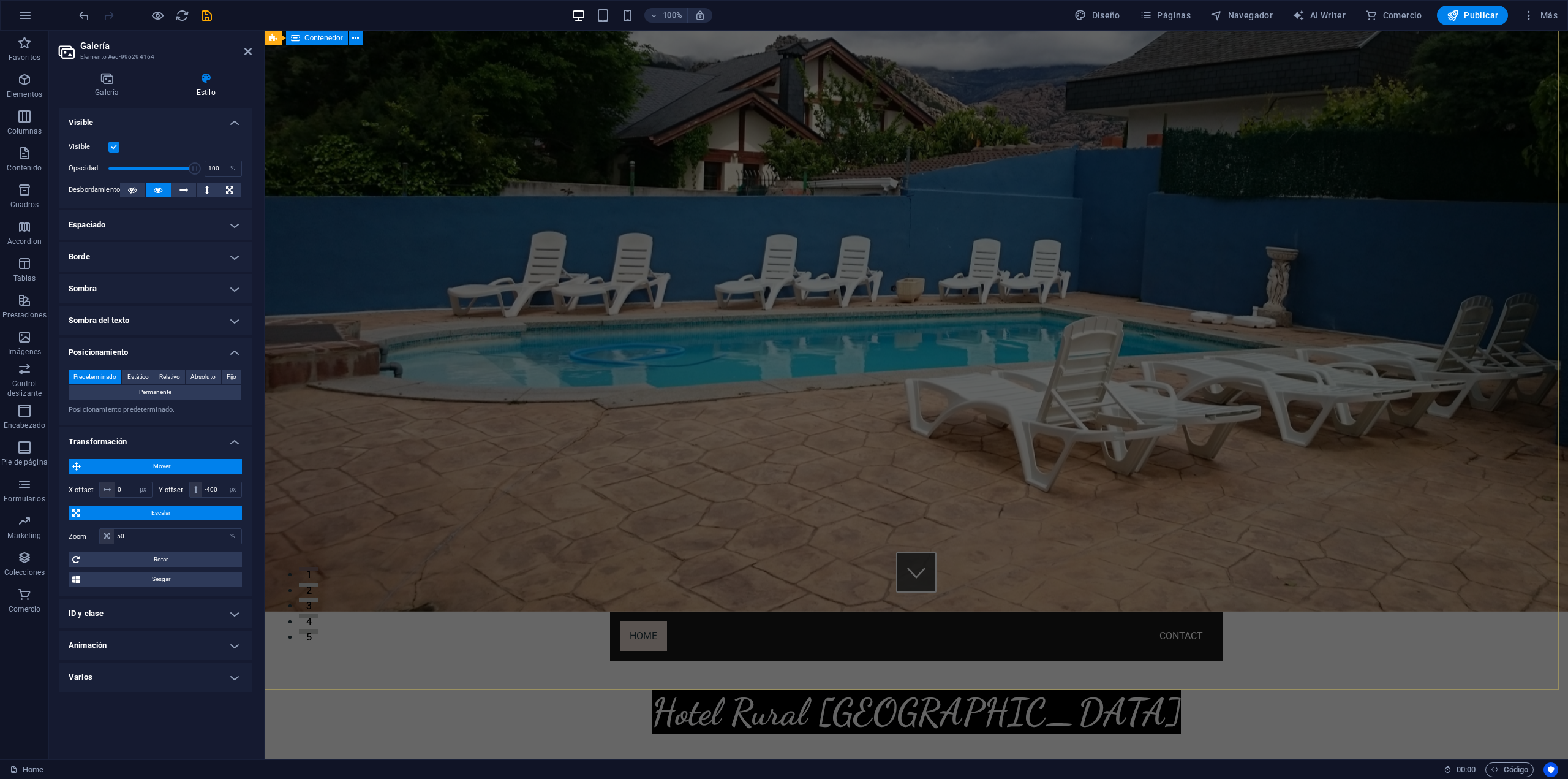
scroll to position [0, 0]
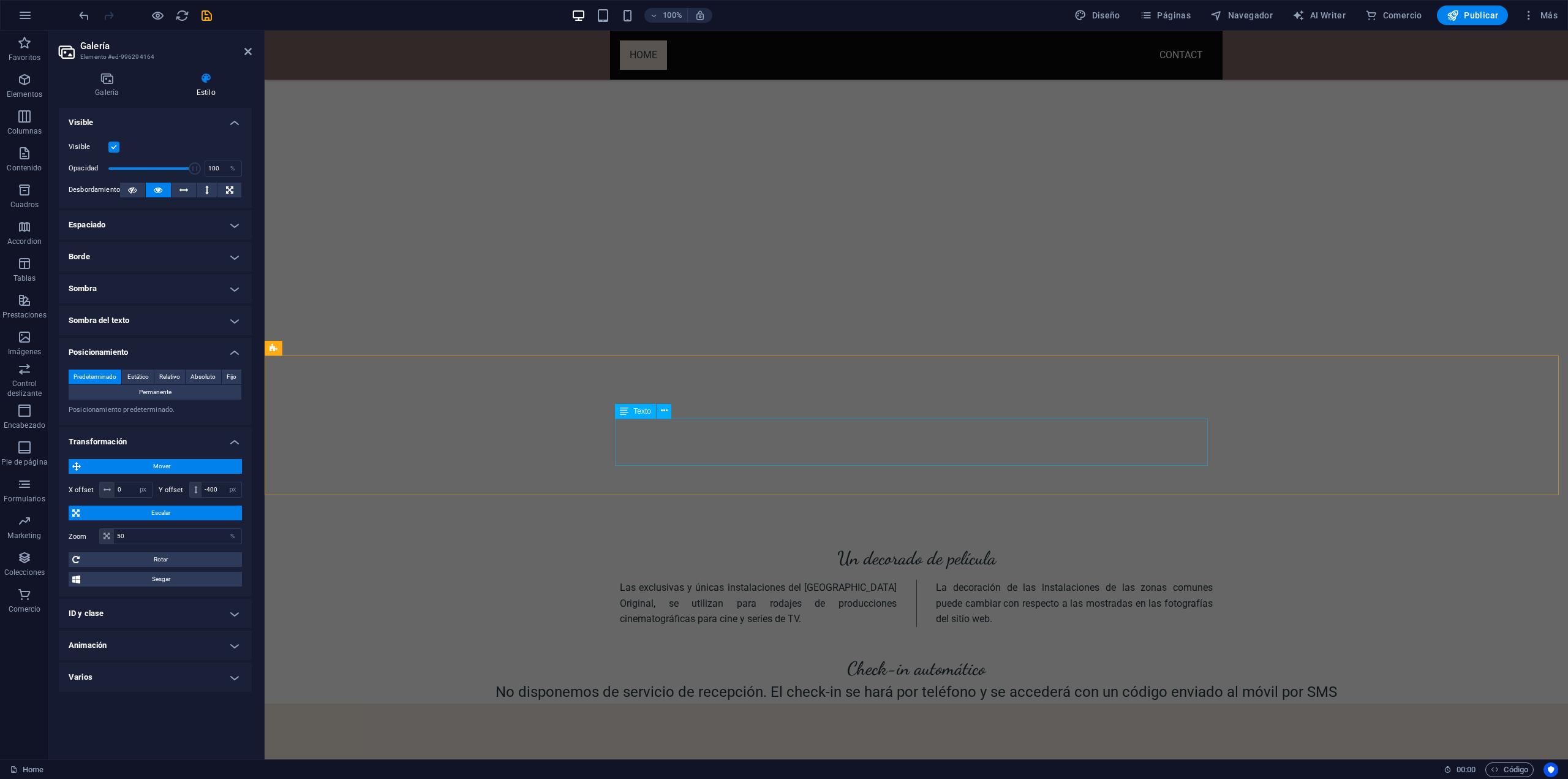
click at [870, 580] on div "Las exclusivas y únicas instalaciones del [GEOGRAPHIC_DATA] Original, se utiliz…" at bounding box center [917, 603] width 593 height 48
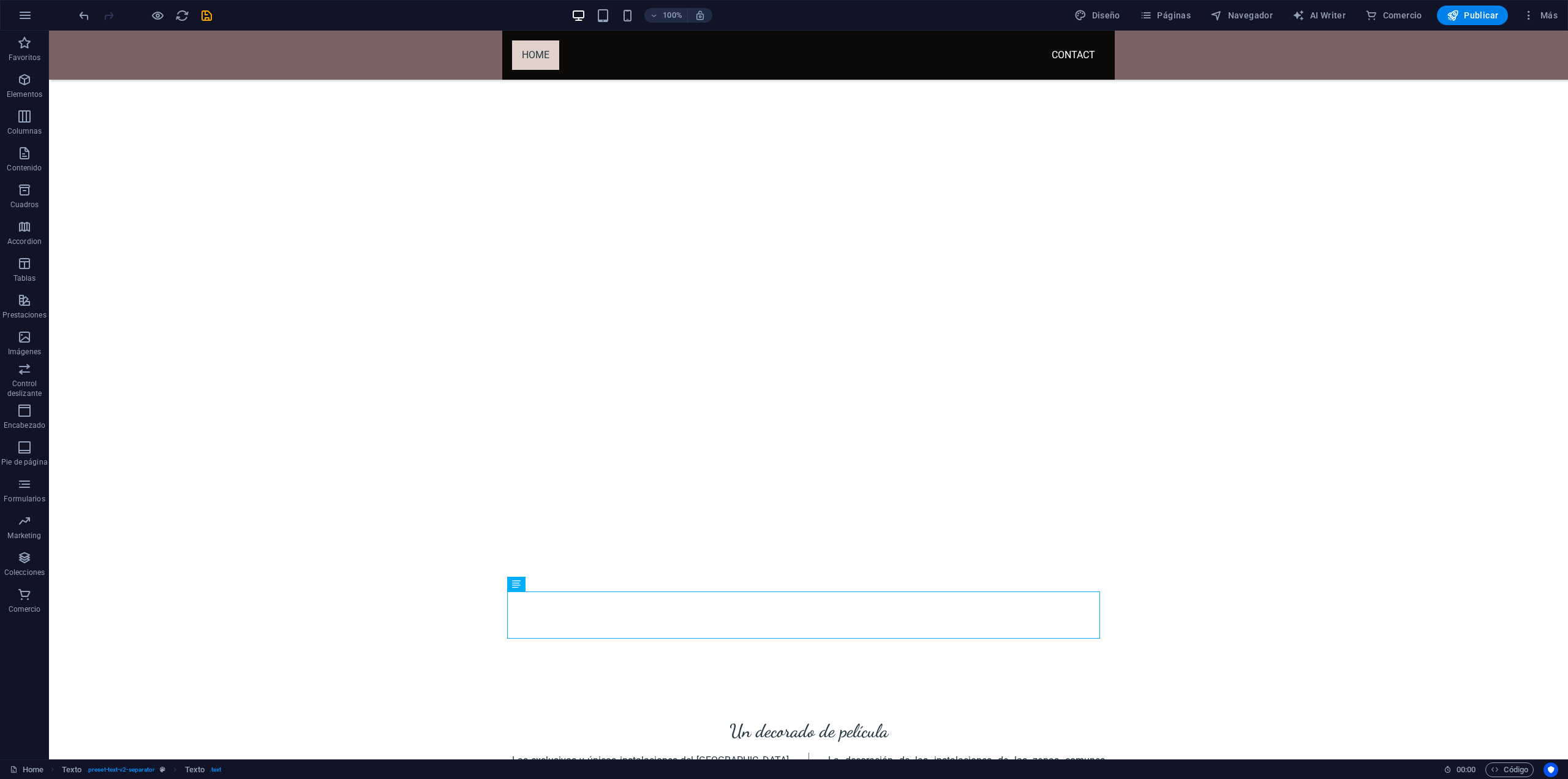
scroll to position [1809, 0]
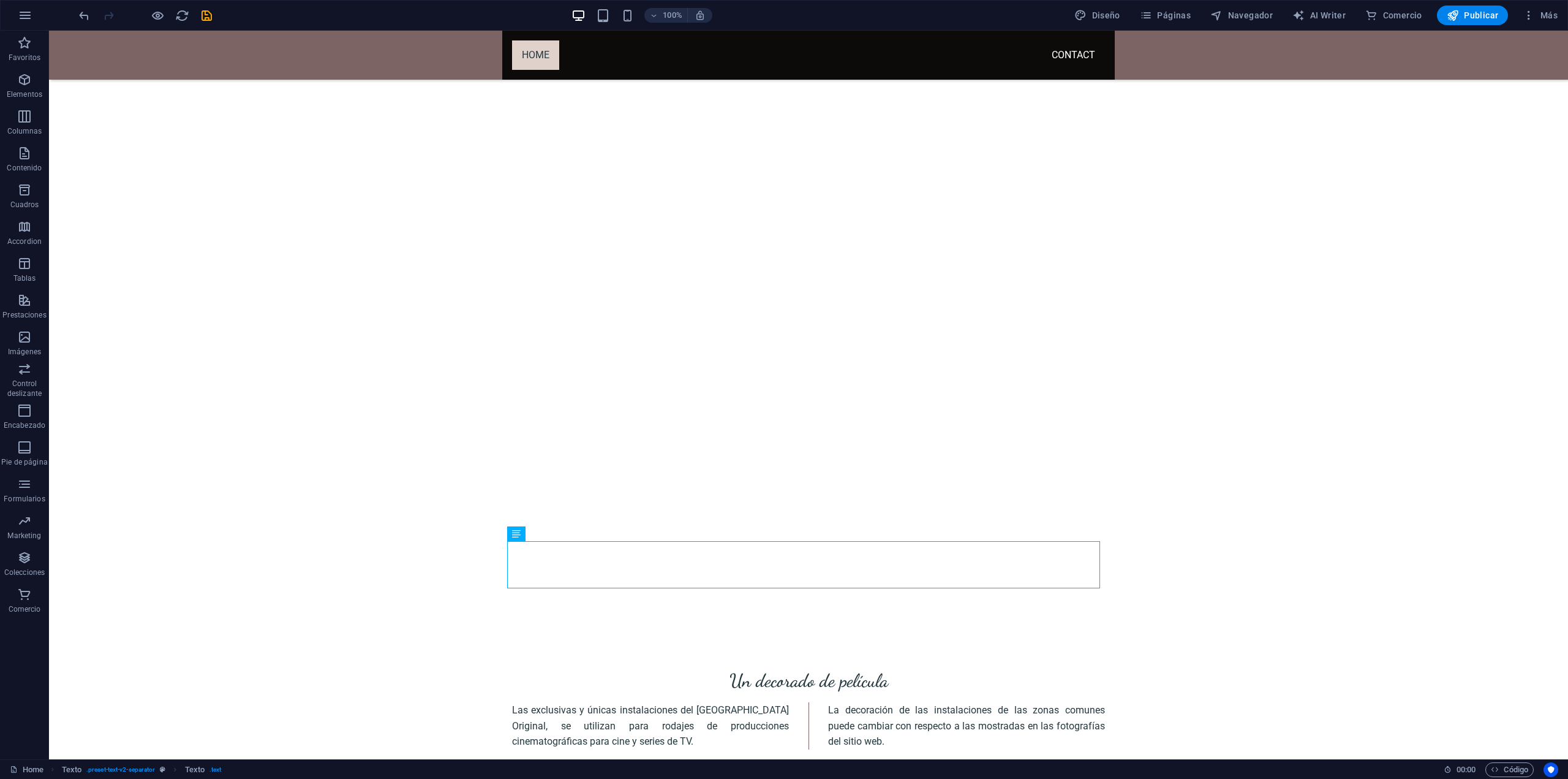
click at [736, 669] on div "Un decorado de película" at bounding box center [809, 680] width 593 height 24
drag, startPoint x: 730, startPoint y: 524, endPoint x: 727, endPoint y: 274, distance: 250.0
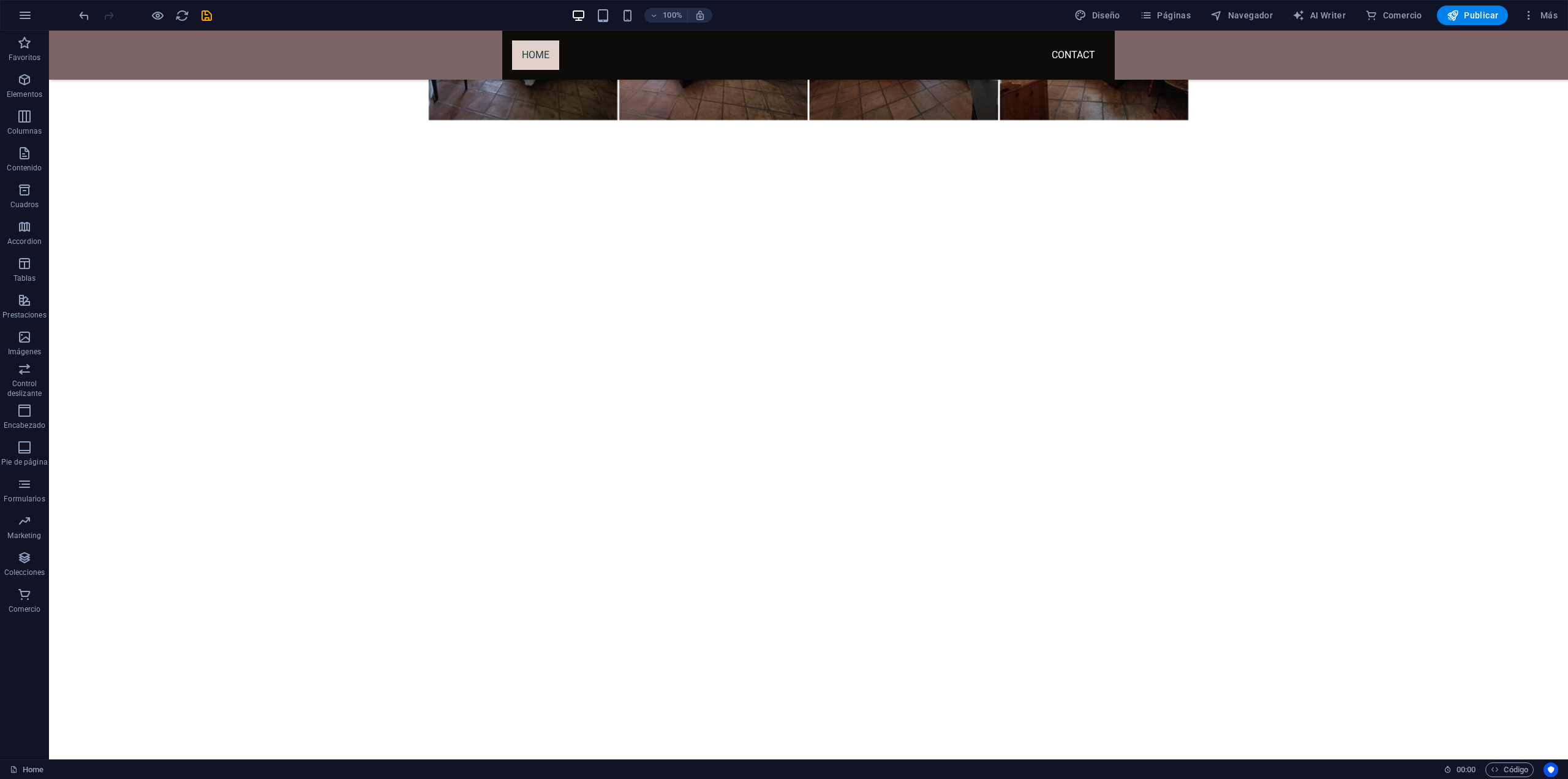
scroll to position [1948, 0]
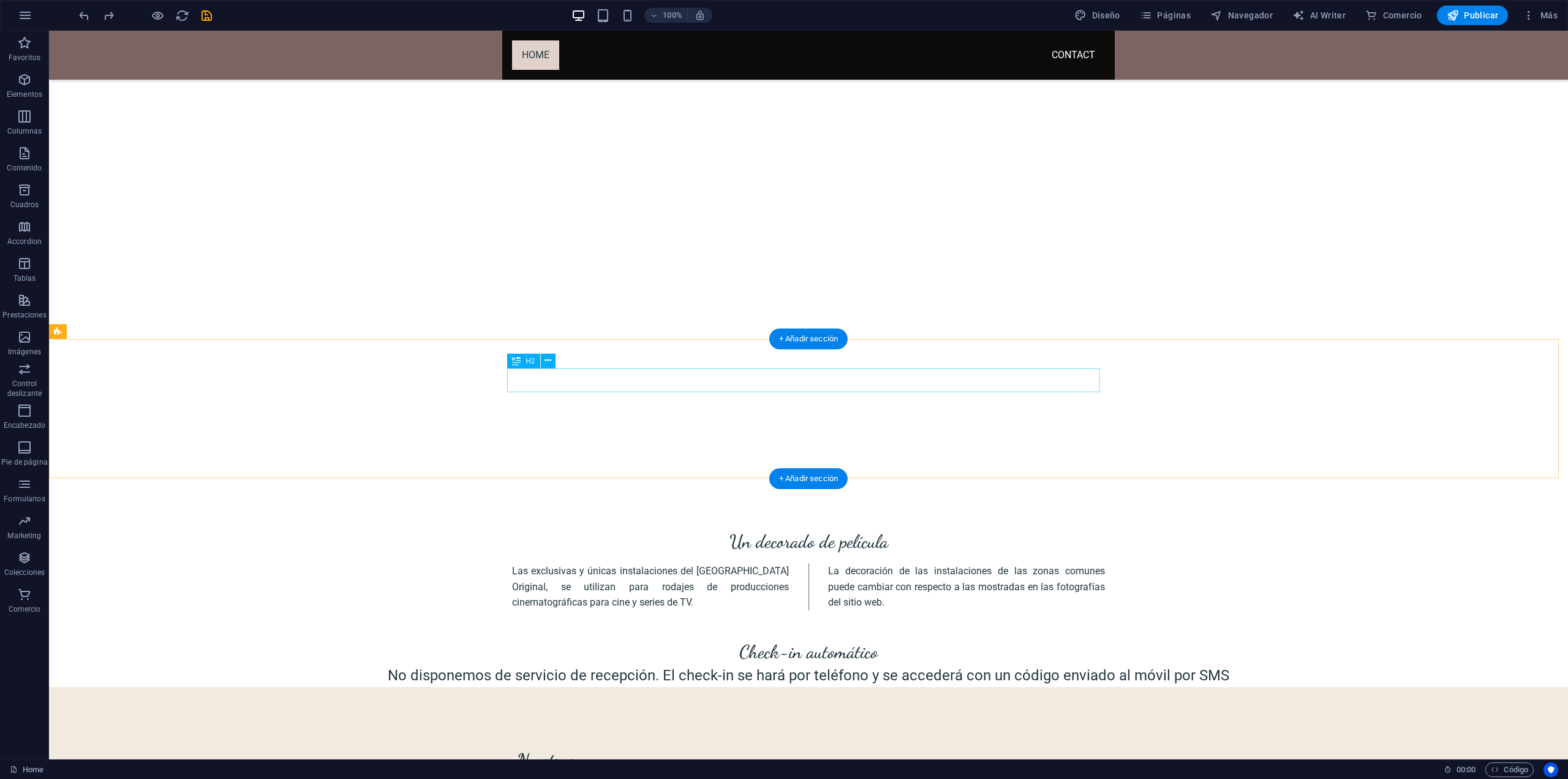
click at [802, 530] on div "Un decorado de película" at bounding box center [809, 541] width 593 height 24
drag, startPoint x: 802, startPoint y: 384, endPoint x: 753, endPoint y: 383, distance: 49.0
click at [753, 530] on div "Un decorado de película" at bounding box center [809, 541] width 593 height 24
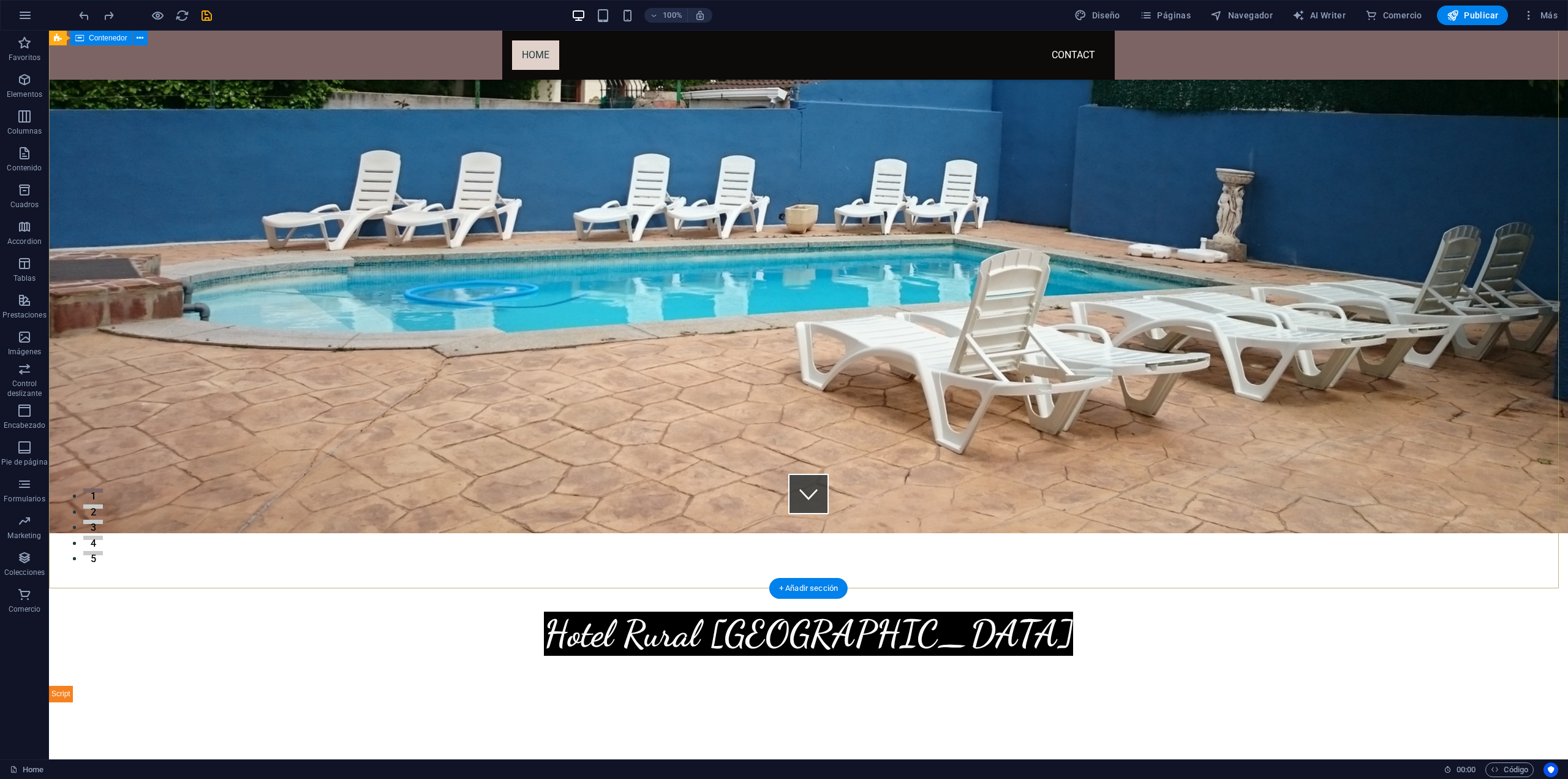
scroll to position [294, 0]
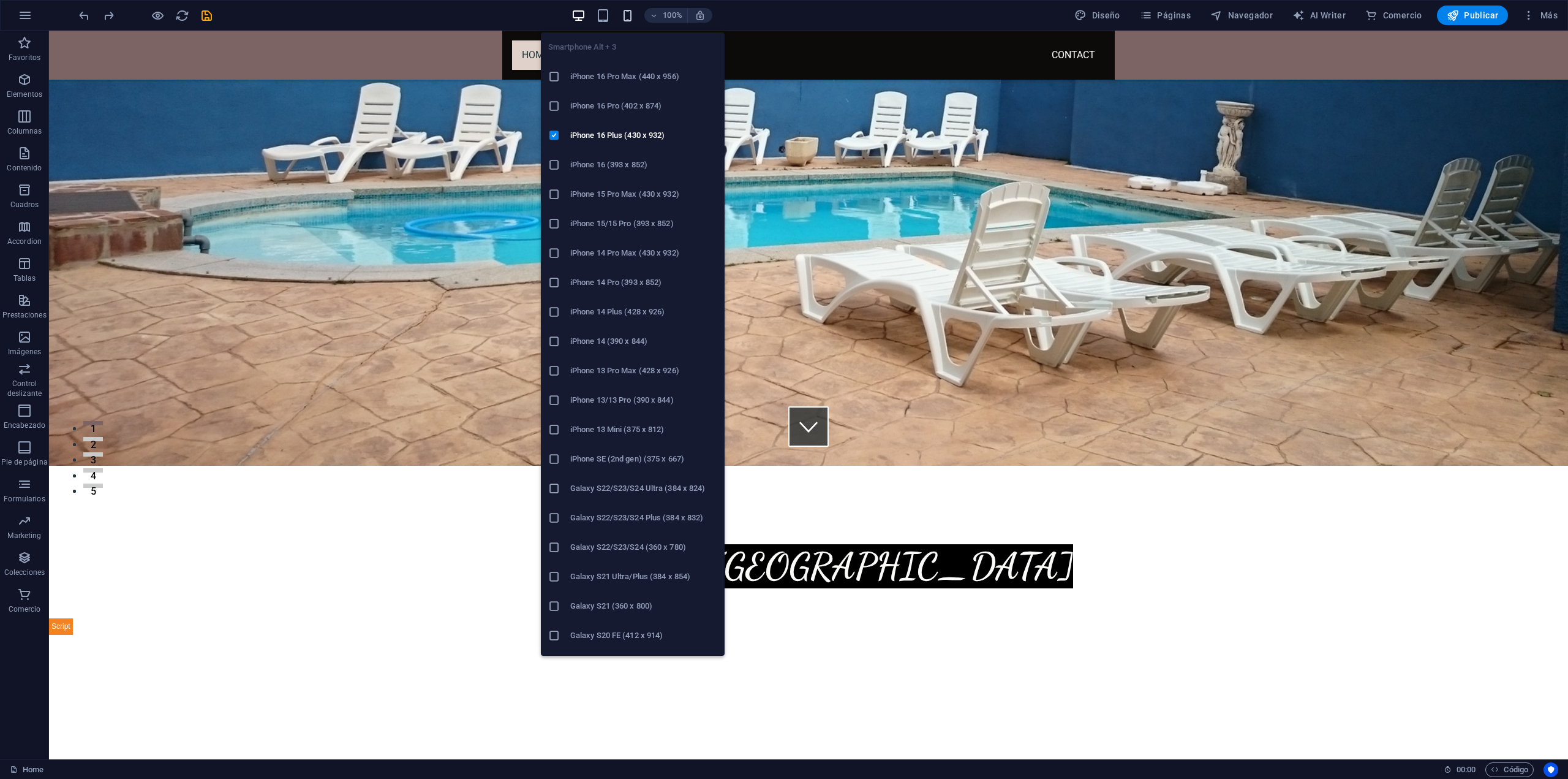
click at [633, 14] on icon "button" at bounding box center [628, 15] width 14 height 14
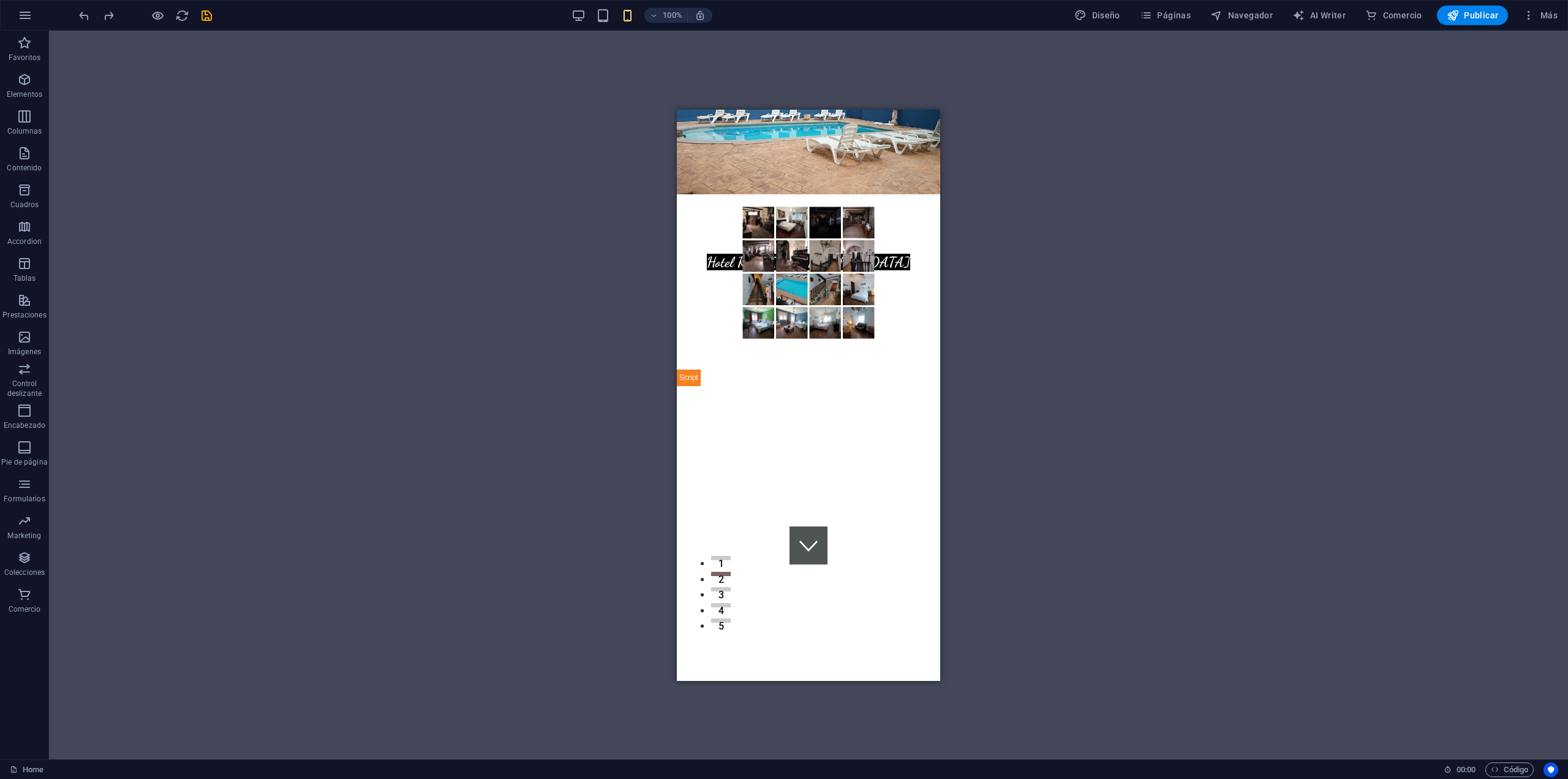
scroll to position [0, 0]
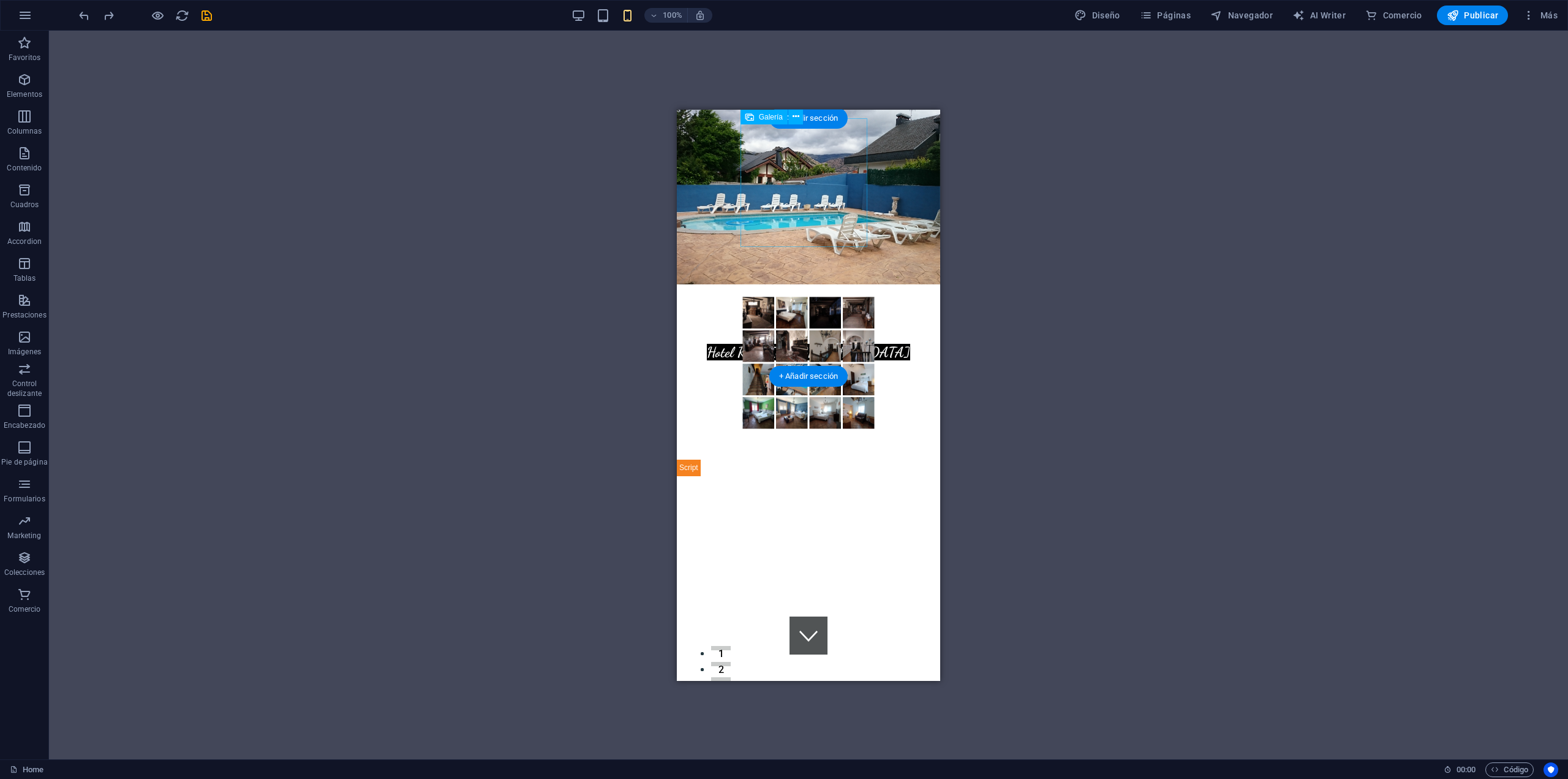
click at [788, 362] on li at bounding box center [792, 379] width 34 height 34
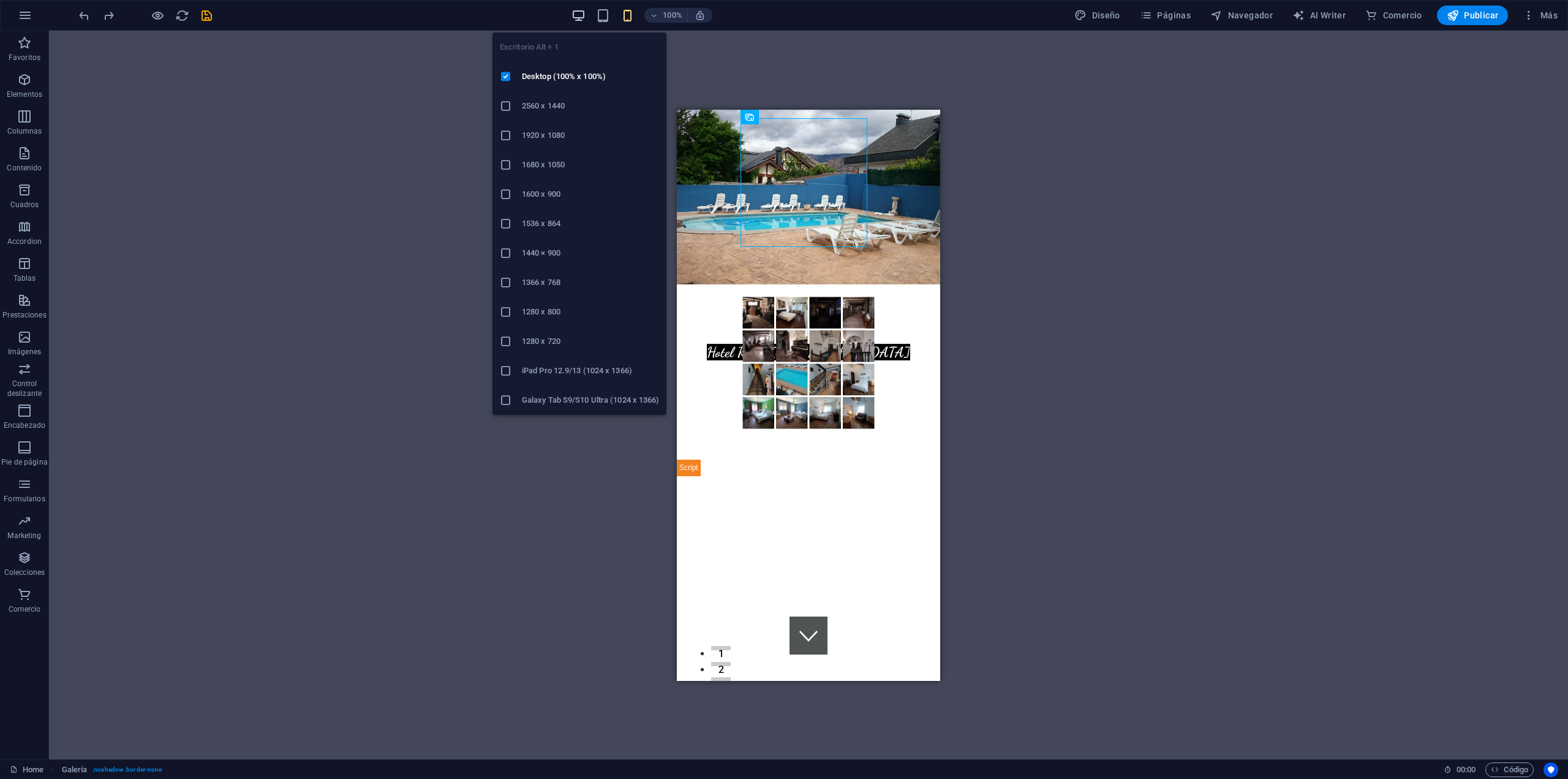
click at [584, 15] on icon "button" at bounding box center [579, 15] width 14 height 14
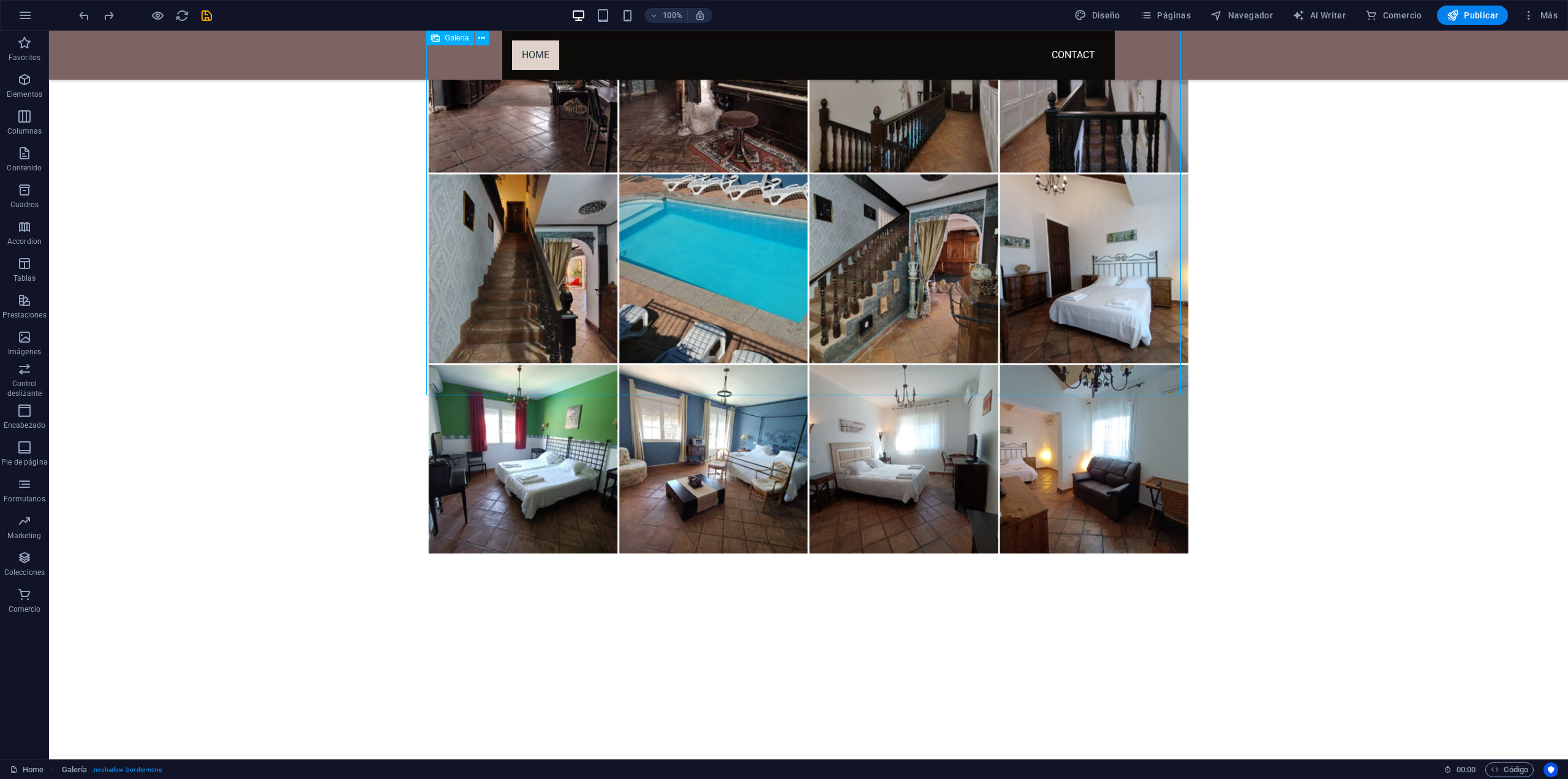
click at [767, 364] on li at bounding box center [713, 459] width 191 height 191
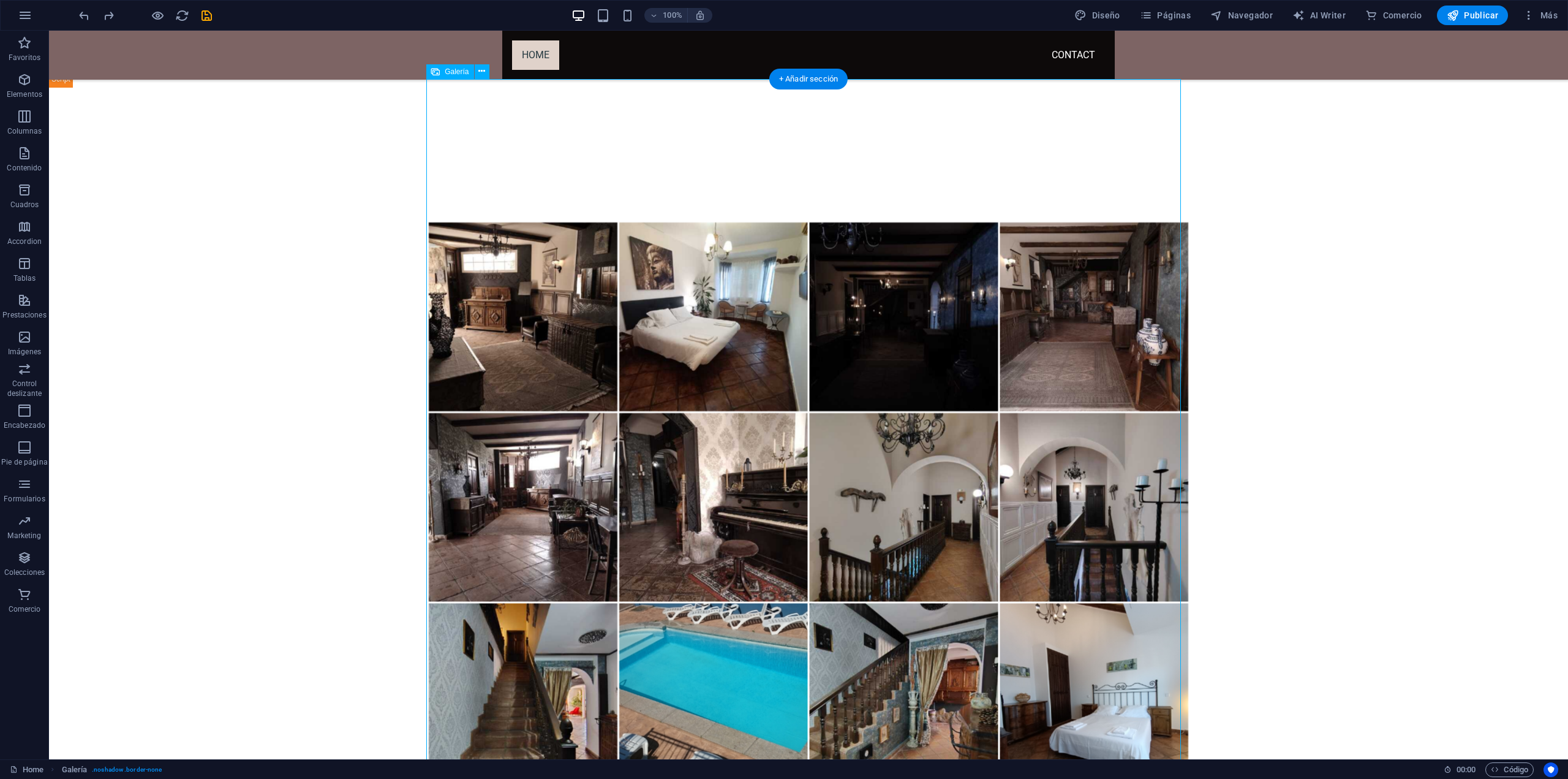
scroll to position [534, 0]
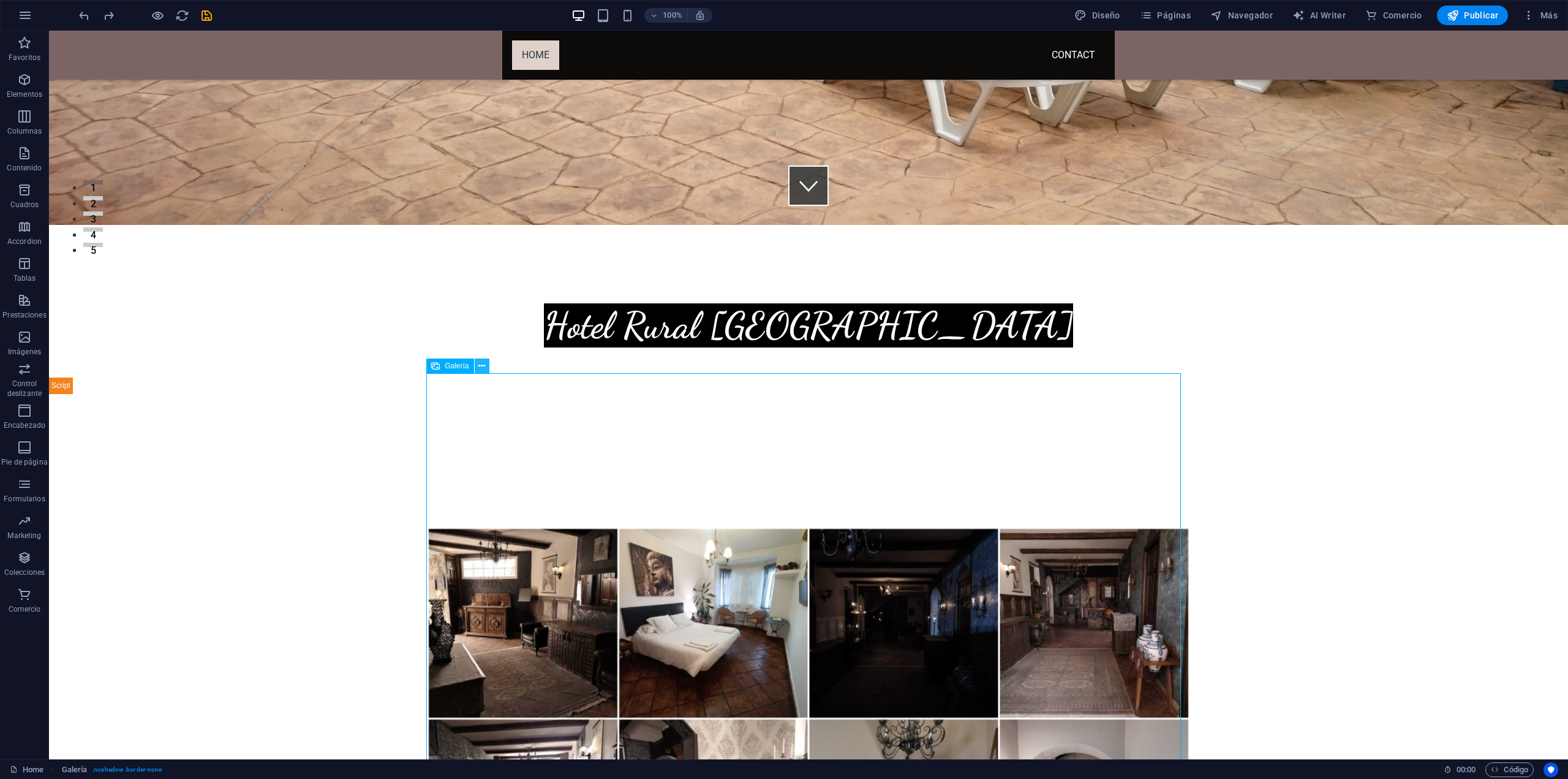
click at [481, 366] on icon at bounding box center [481, 366] width 7 height 13
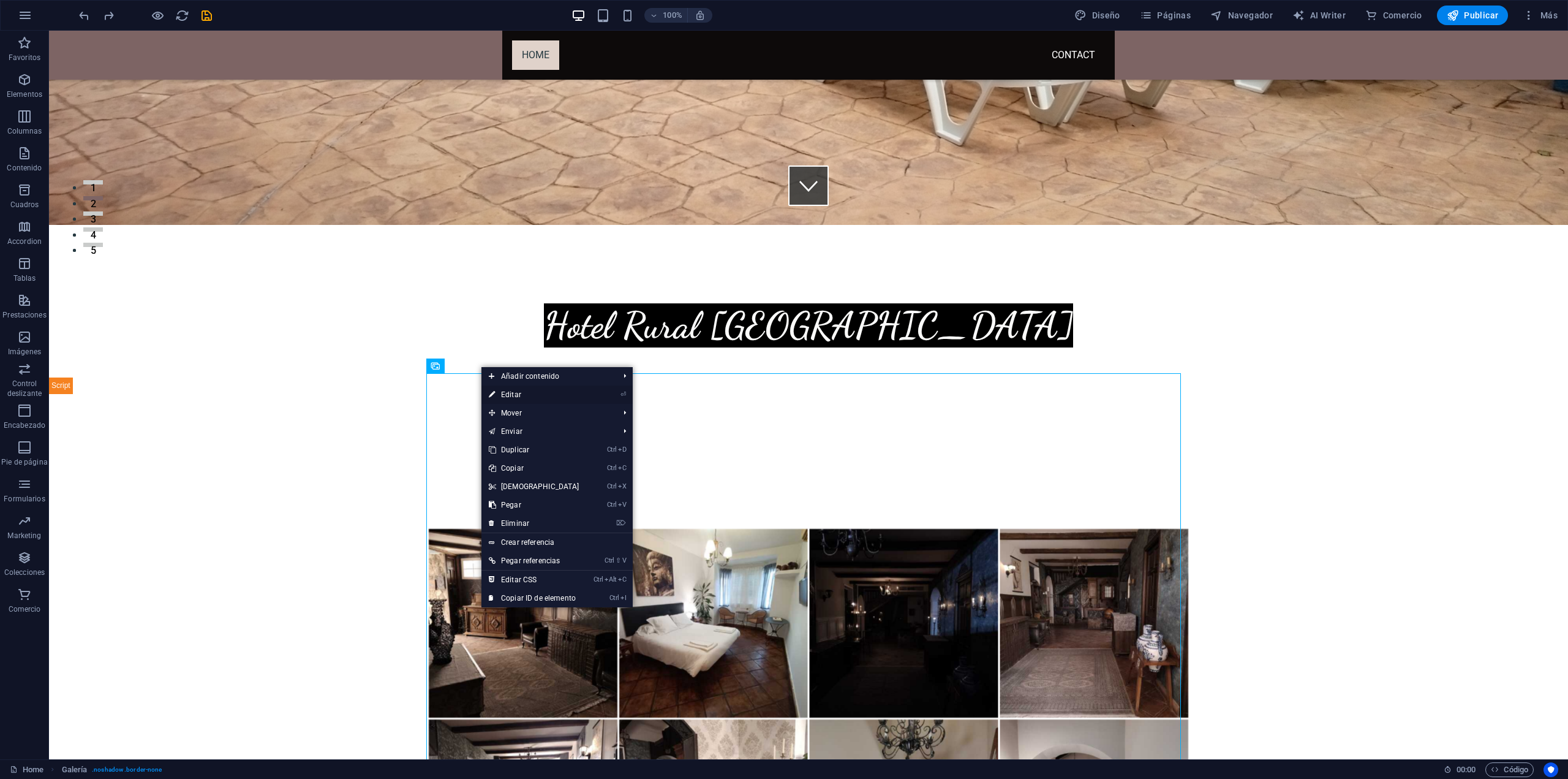
click at [507, 396] on link "⏎ Editar" at bounding box center [533, 395] width 105 height 18
select select "px"
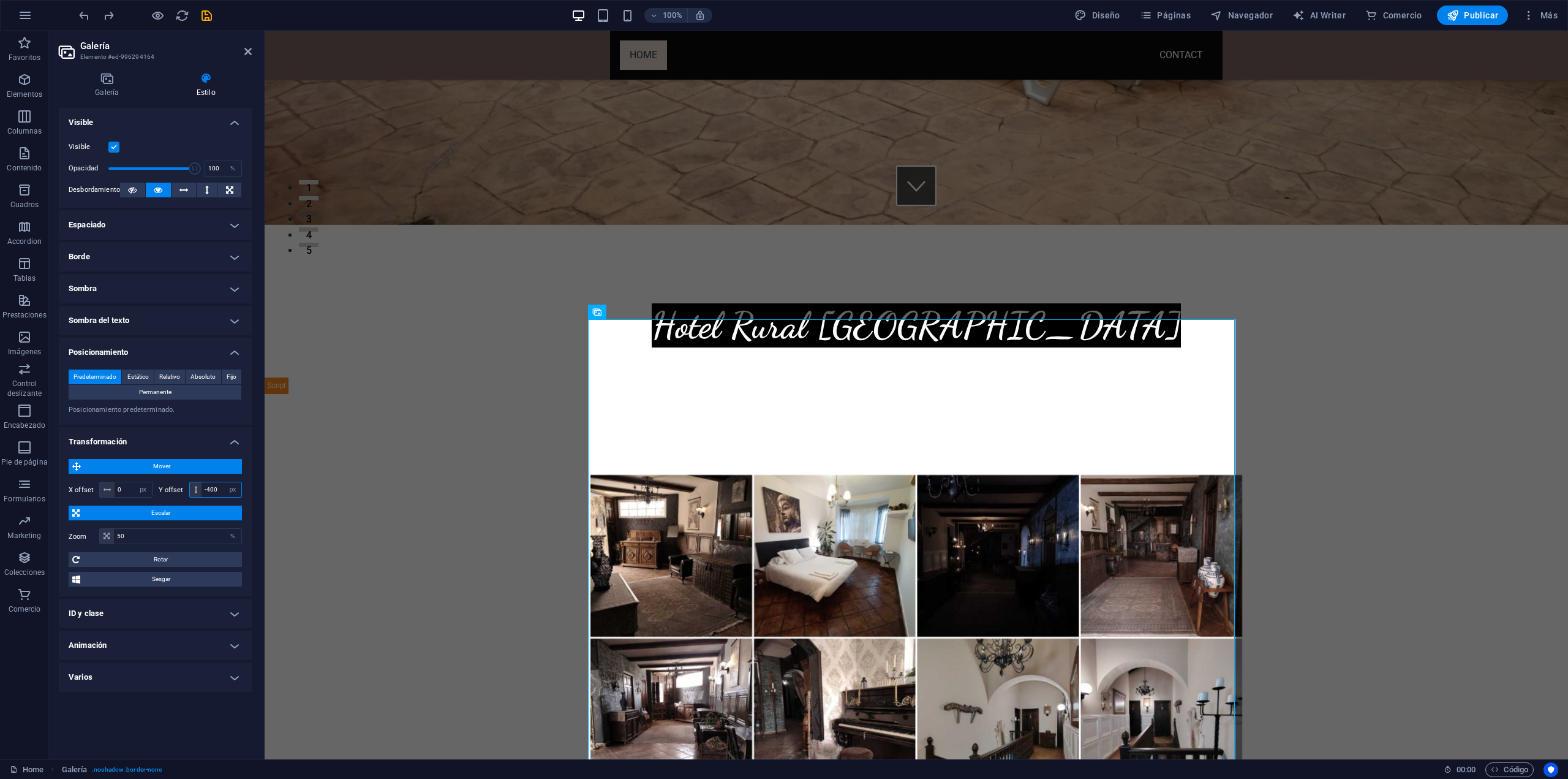
drag, startPoint x: 219, startPoint y: 492, endPoint x: 203, endPoint y: 491, distance: 16.0
click at [203, 491] on input "-400" at bounding box center [221, 489] width 40 height 15
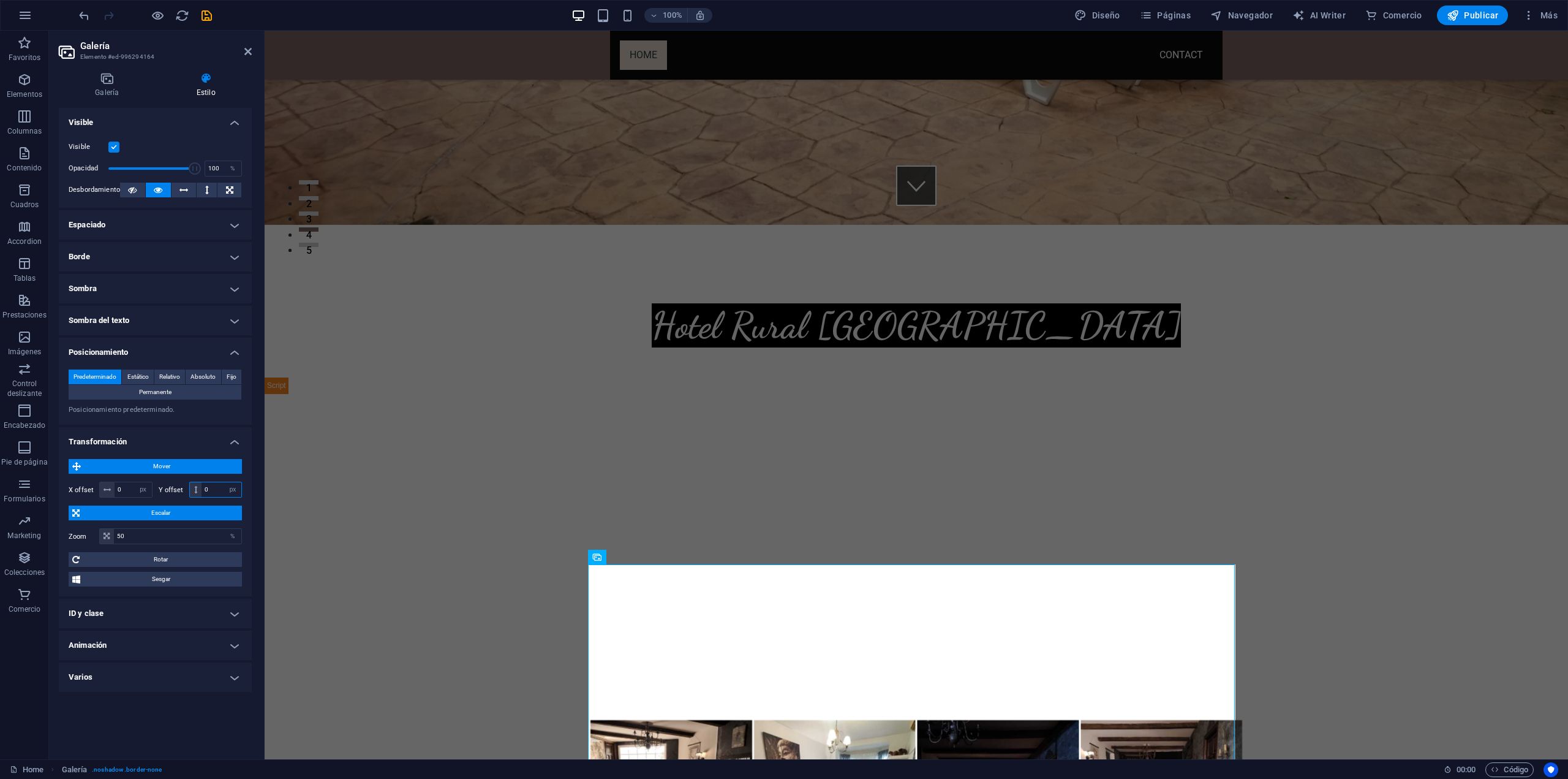
type input "0"
click at [258, 455] on div "Galería Estilo Imagen Arrastra archivos aquí, haz clic para escoger archivos o …" at bounding box center [155, 411] width 212 height 697
click at [635, 7] on div "100%" at bounding box center [641, 15] width 142 height 20
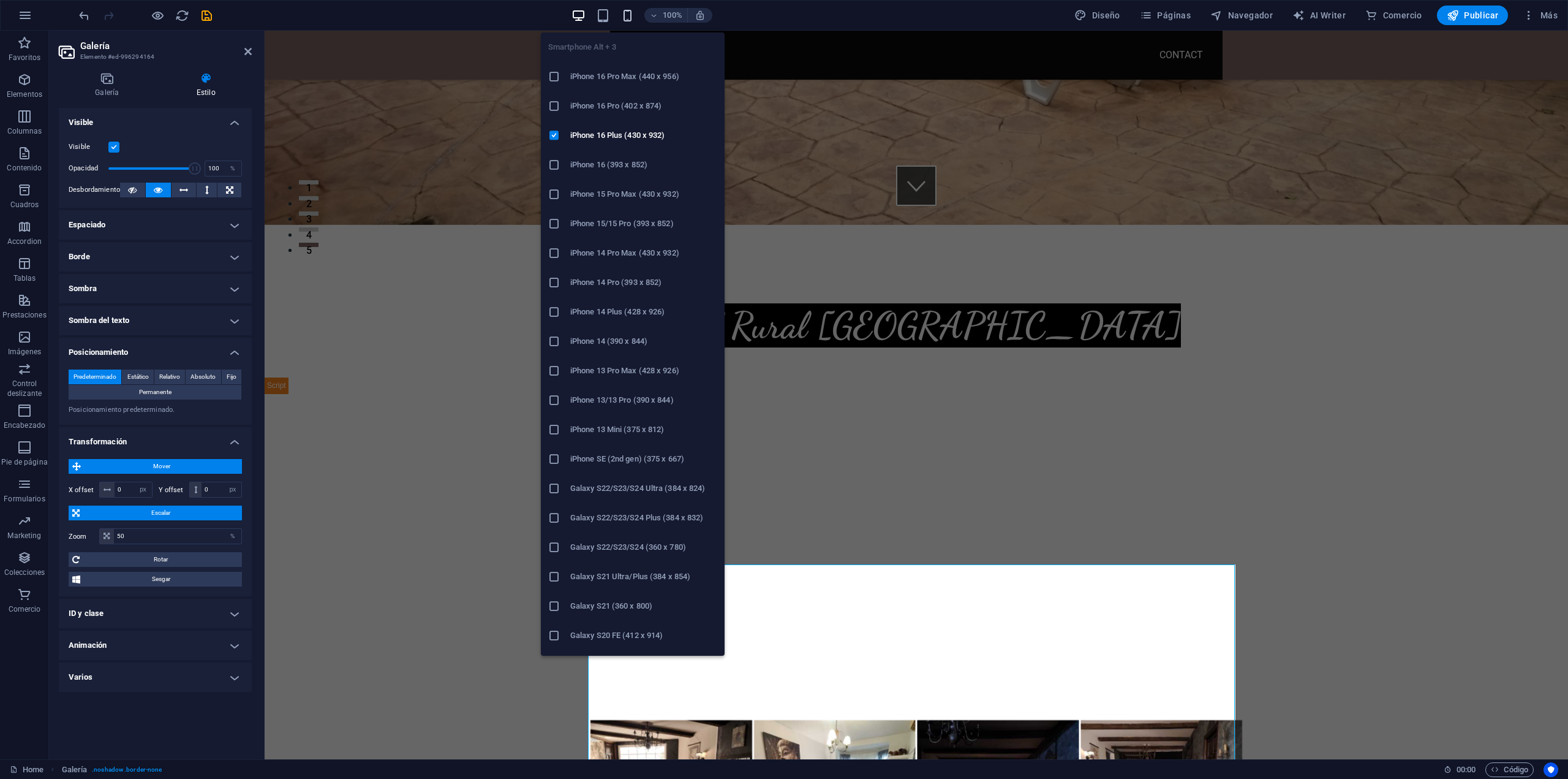
click at [632, 14] on icon "button" at bounding box center [628, 15] width 14 height 14
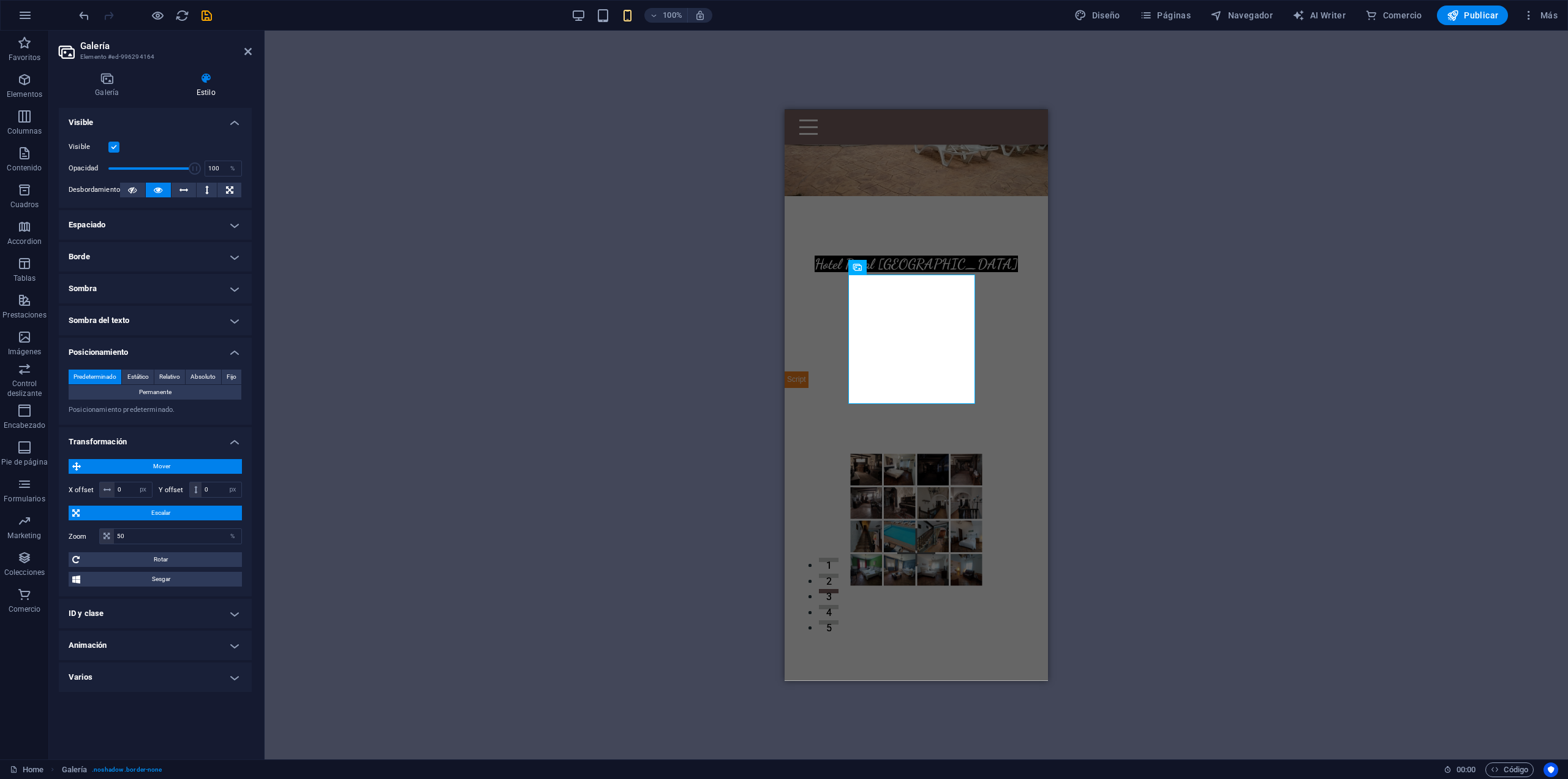
scroll to position [184, 0]
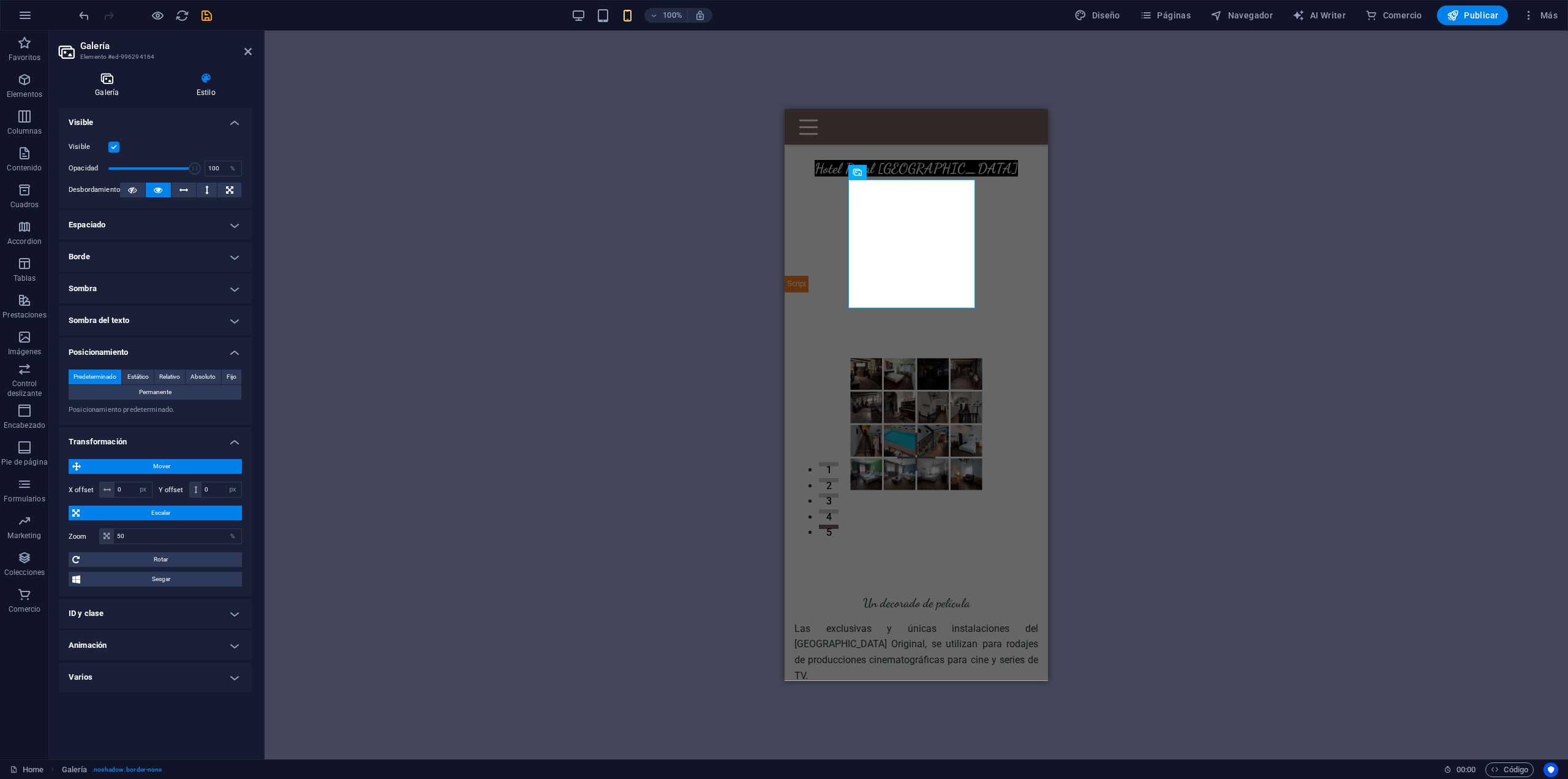
click at [115, 93] on h4 "Galería" at bounding box center [110, 85] width 102 height 26
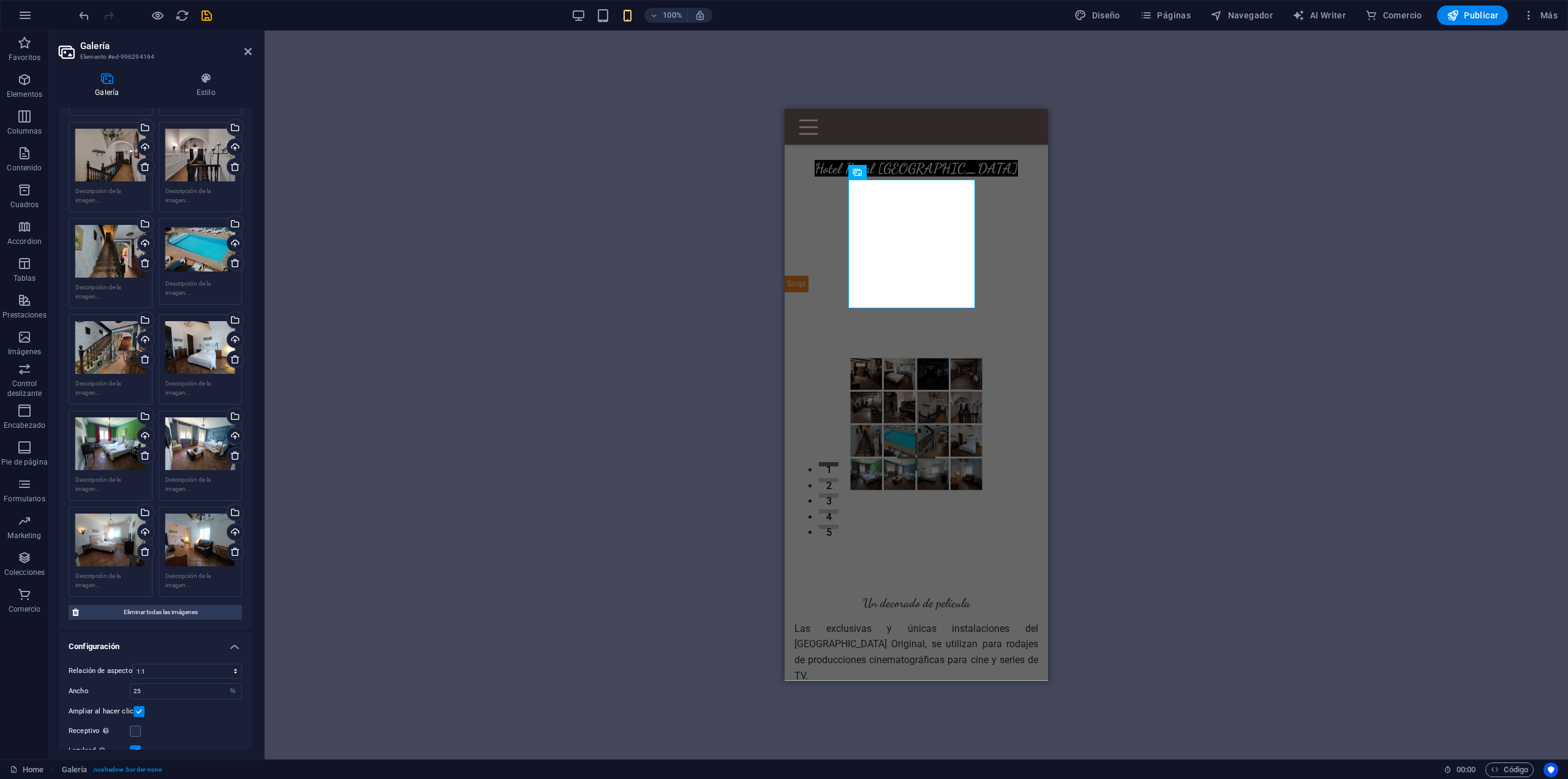
scroll to position [419, 0]
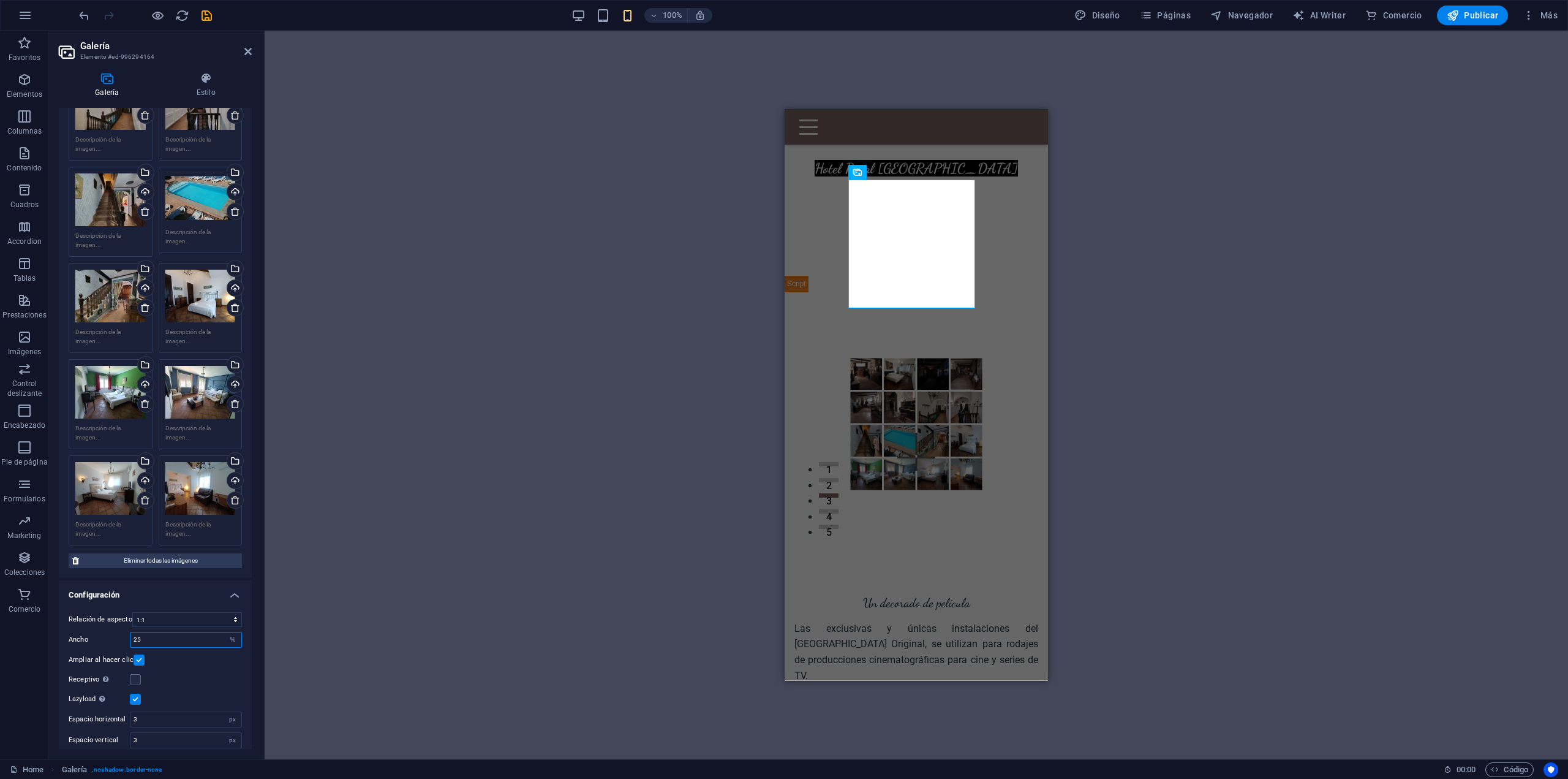
drag, startPoint x: 188, startPoint y: 632, endPoint x: 124, endPoint y: 634, distance: 64.0
click at [124, 634] on div "Ancho 25 px %" at bounding box center [156, 639] width 173 height 16
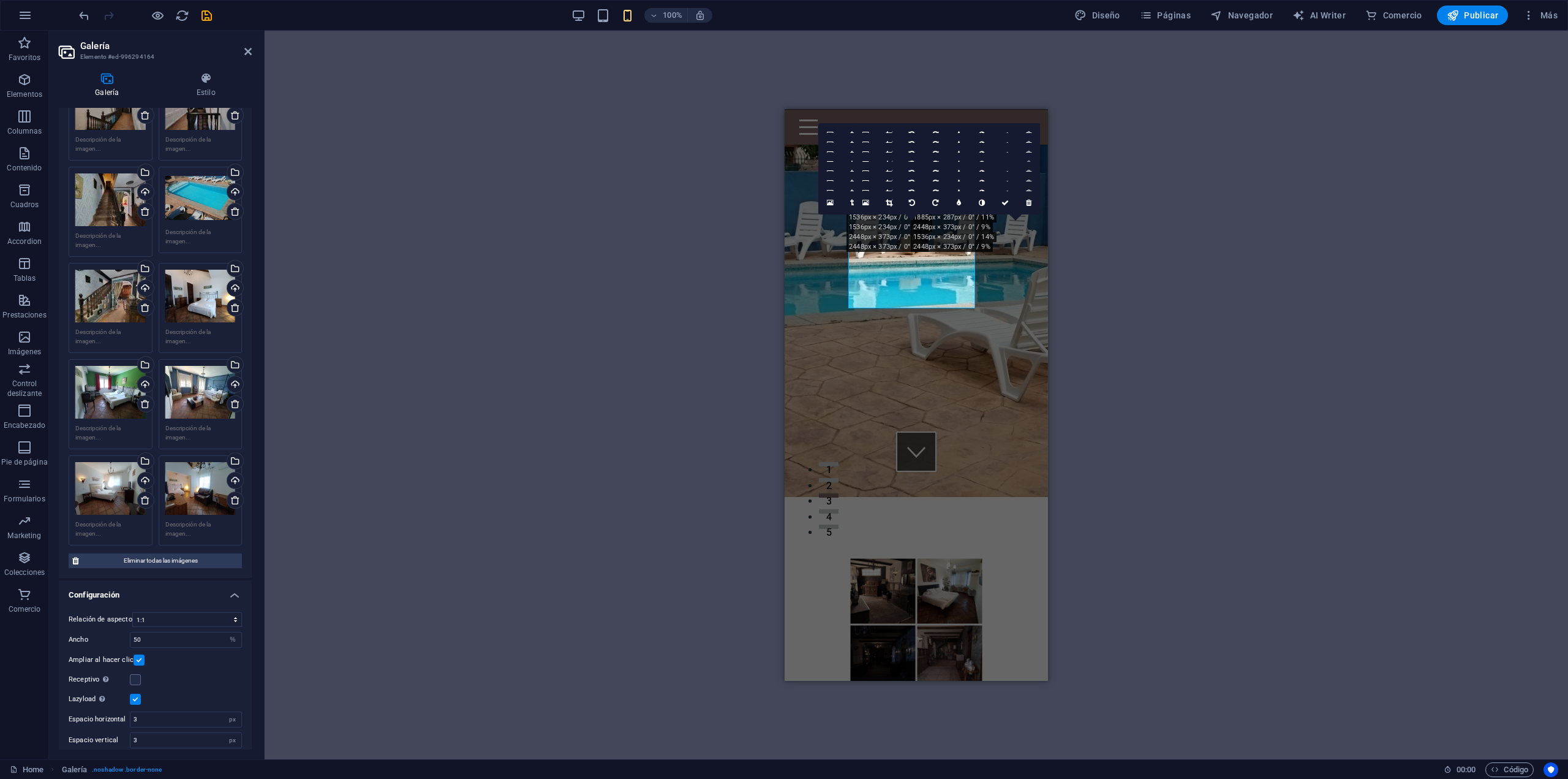
click at [187, 659] on div "Ampliar al hacer clic" at bounding box center [156, 659] width 173 height 15
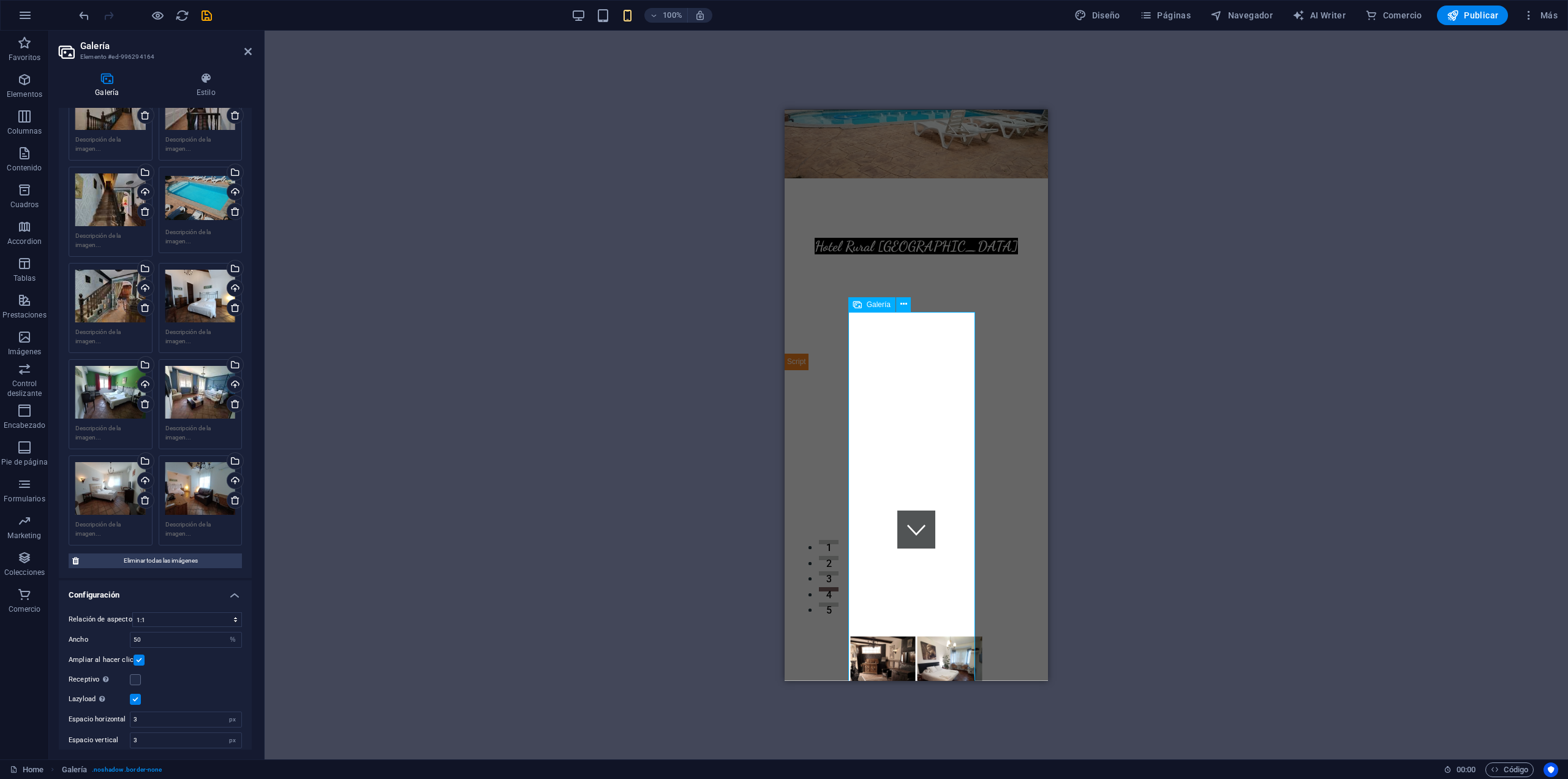
scroll to position [245, 0]
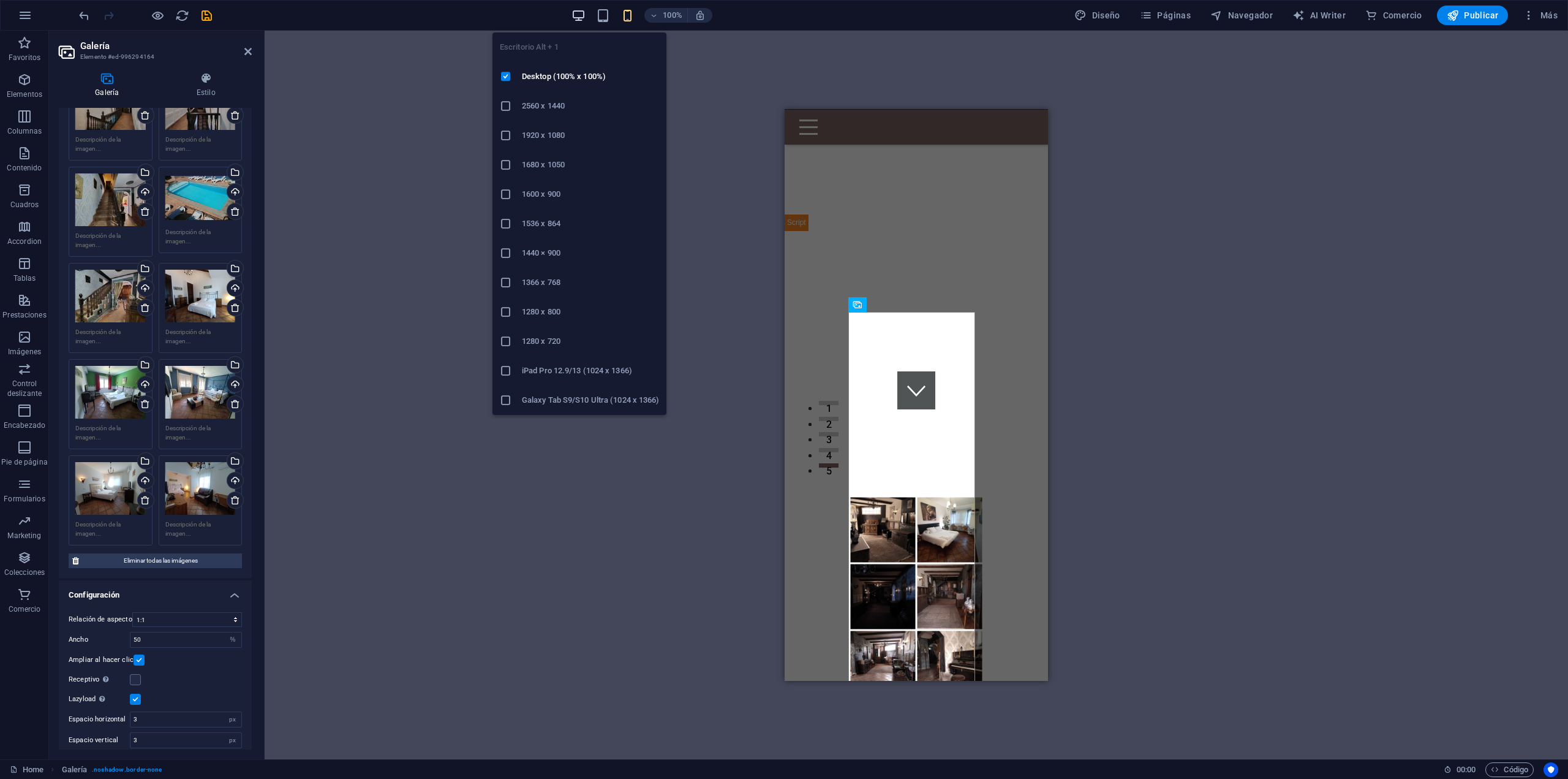
click at [582, 12] on icon "button" at bounding box center [579, 15] width 14 height 14
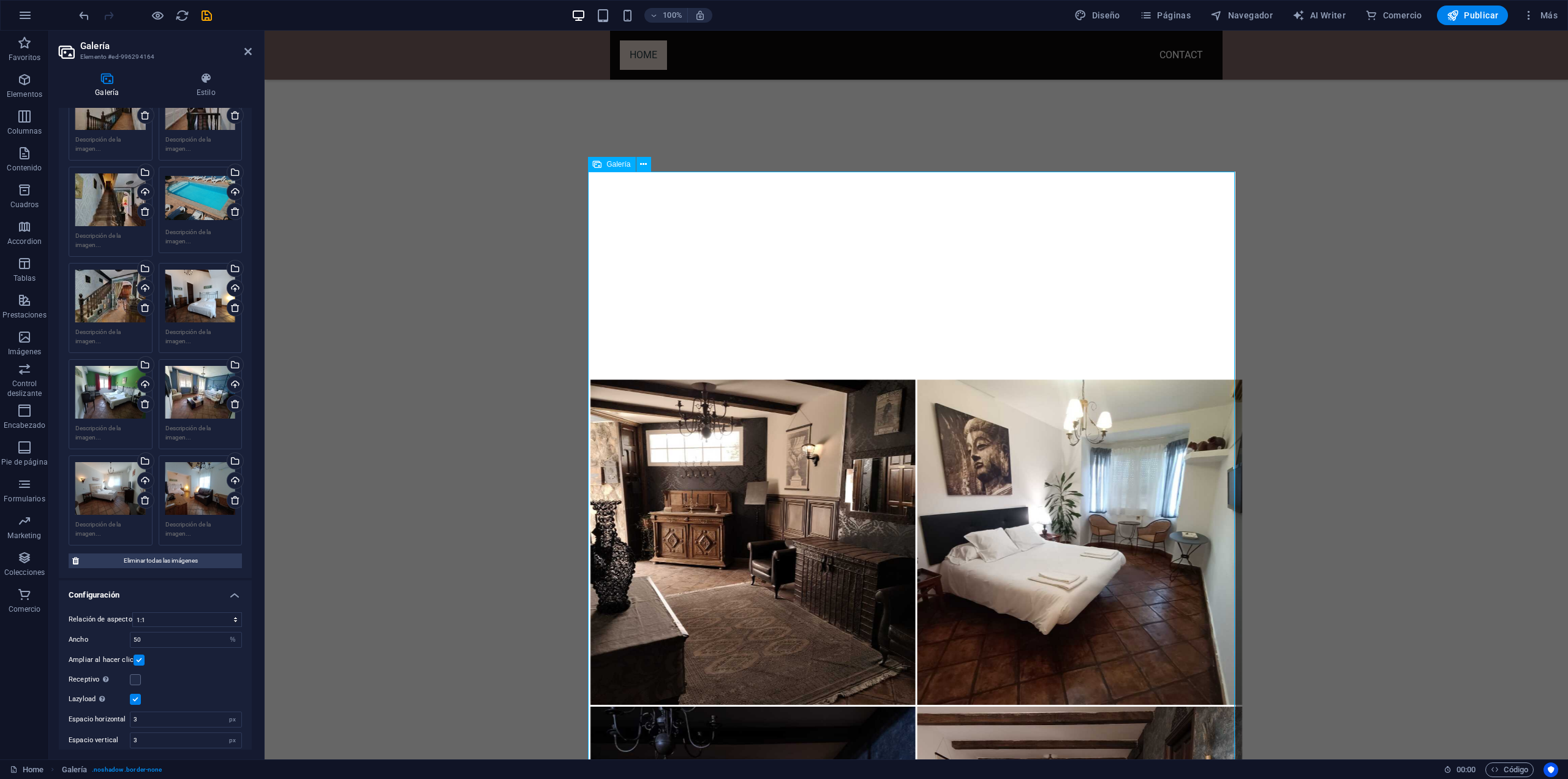
scroll to position [1901, 0]
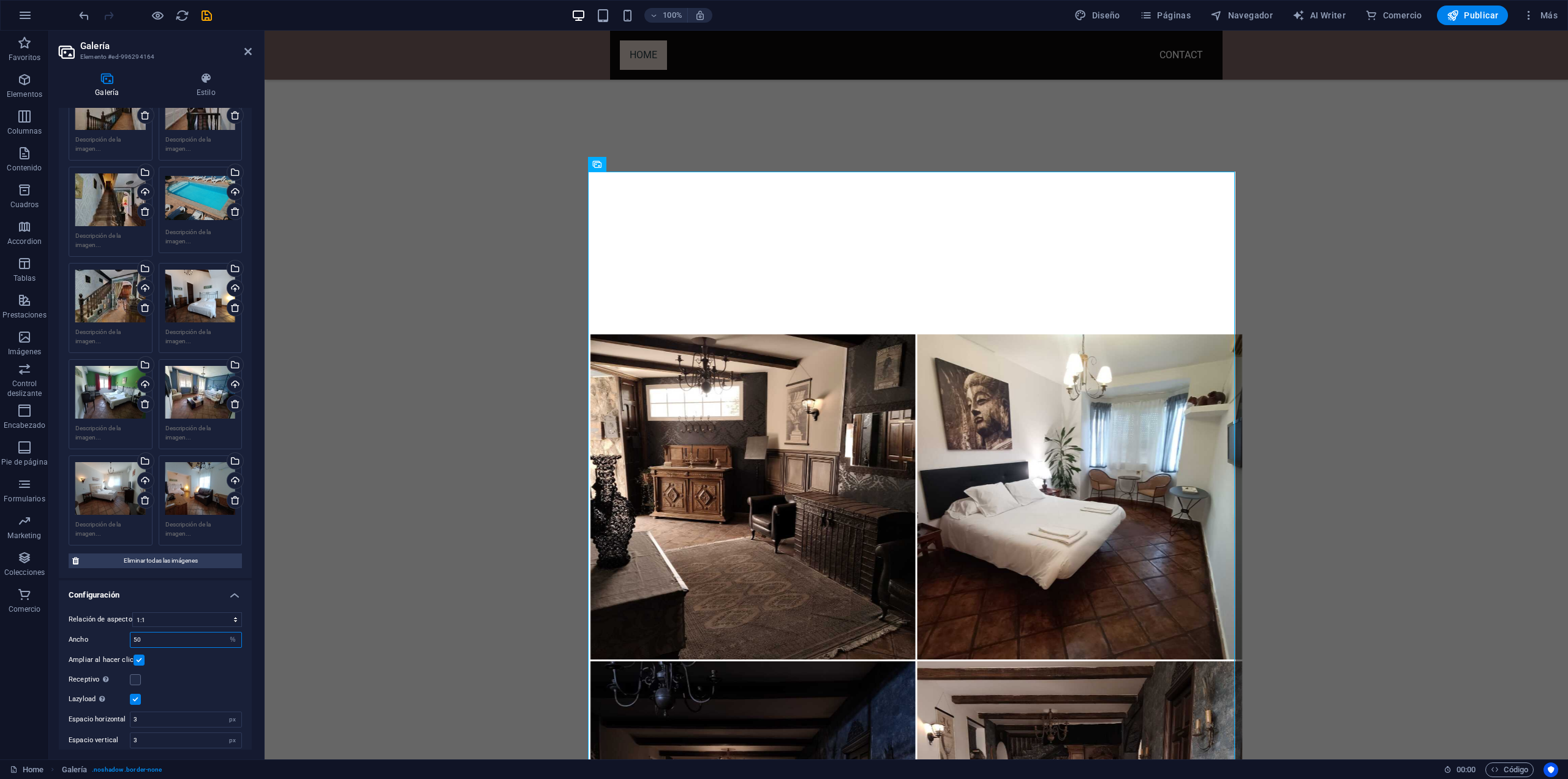
drag, startPoint x: 160, startPoint y: 630, endPoint x: 130, endPoint y: 633, distance: 30.1
click at [130, 633] on div "Ancho 50 px %" at bounding box center [156, 639] width 173 height 16
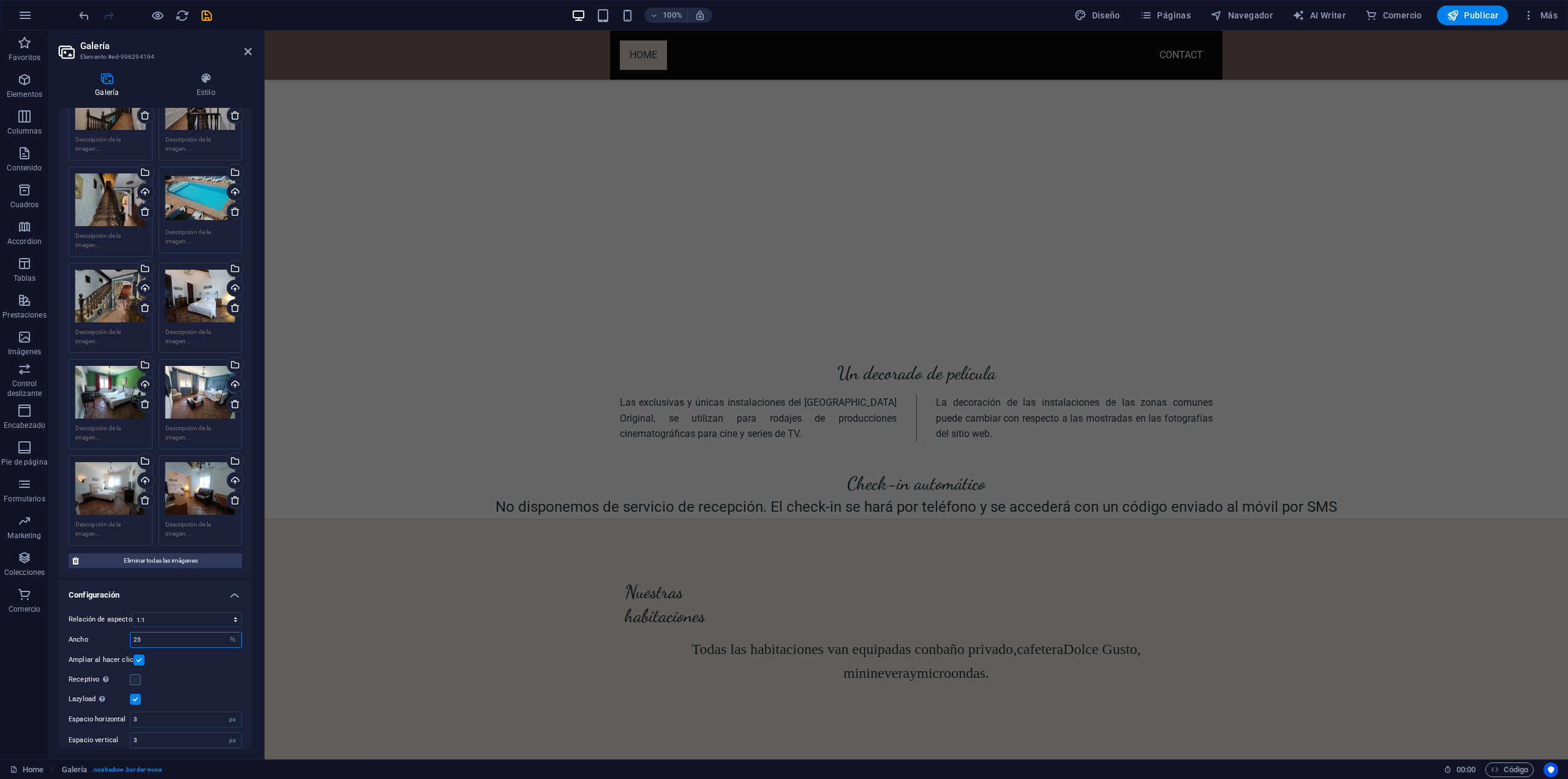
scroll to position [928, 0]
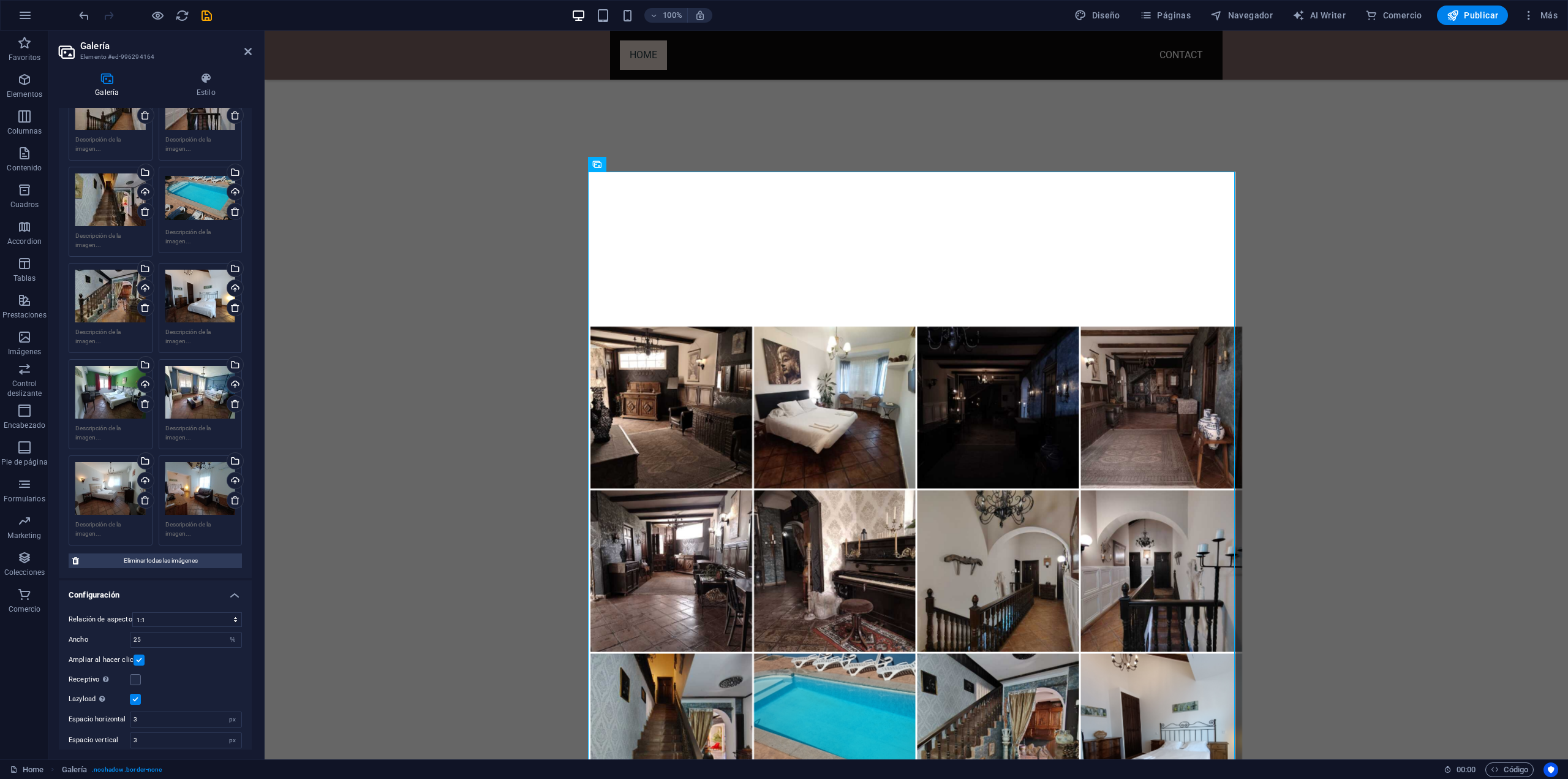
click at [207, 661] on div "Relación de aspecto Ninguna relación de aspecto fija 16:9 16:10 4:3 1:1 1:2 2:1…" at bounding box center [156, 680] width 193 height 156
drag, startPoint x: 194, startPoint y: 631, endPoint x: 114, endPoint y: 635, distance: 80.1
click at [114, 635] on div "Ancho 25 px %" at bounding box center [156, 639] width 173 height 16
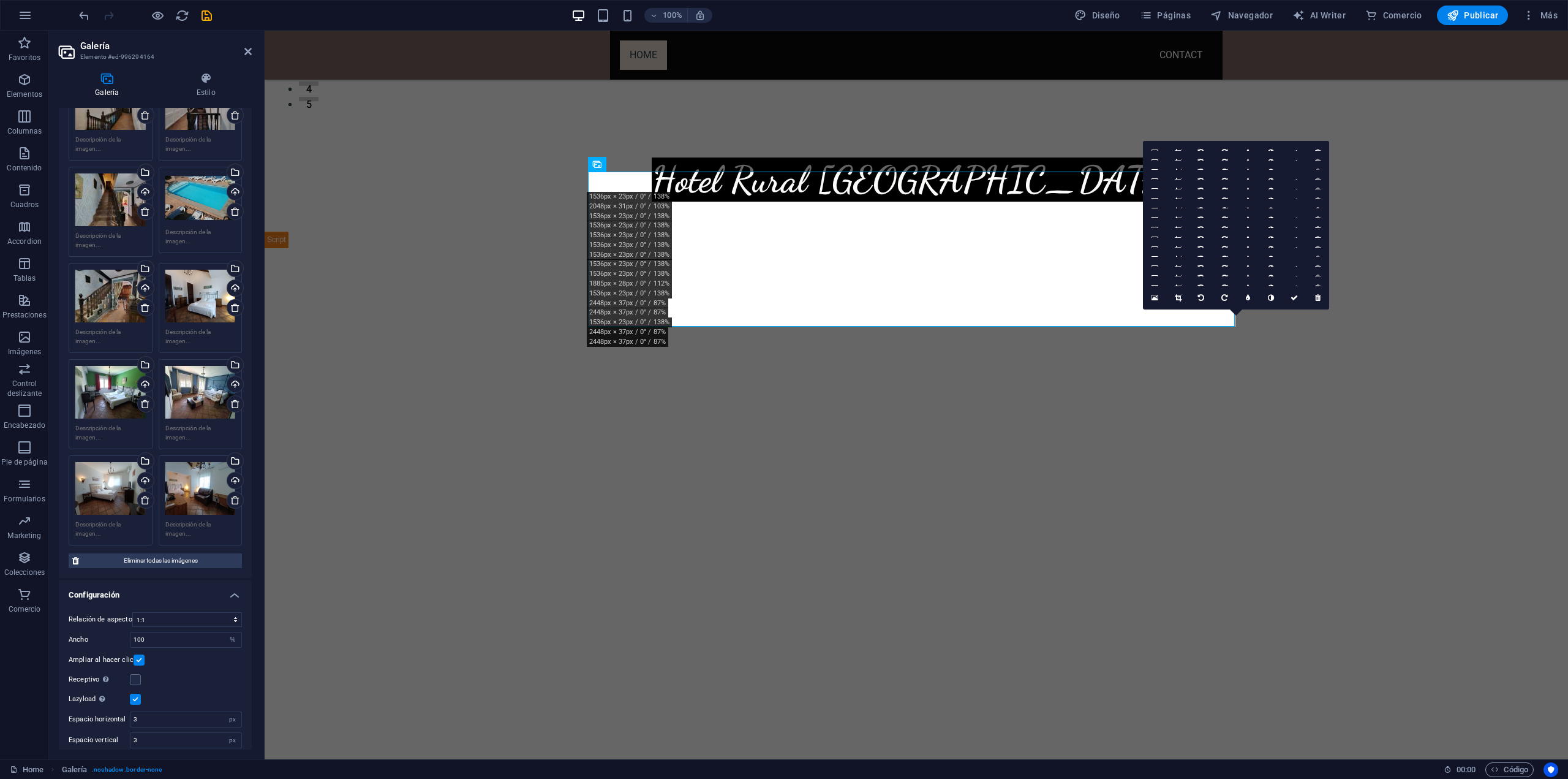
click at [197, 672] on div "Receptivo Automáticamente cargar tamaños optimizados de smartphone e imagen ret…" at bounding box center [156, 679] width 173 height 15
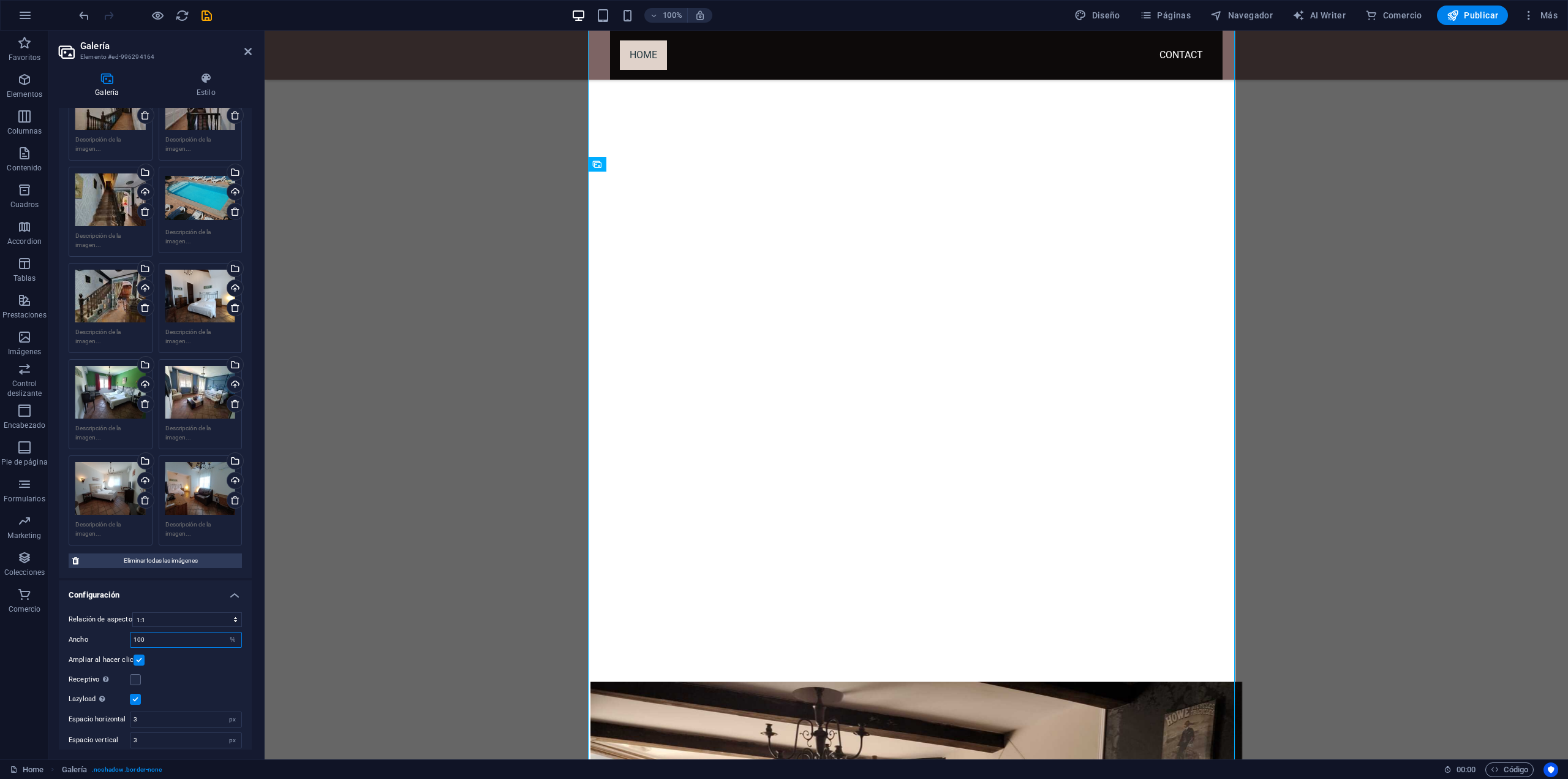
drag, startPoint x: 169, startPoint y: 631, endPoint x: 106, endPoint y: 635, distance: 63.1
click at [106, 635] on div "Ancho 100 px %" at bounding box center [156, 639] width 173 height 16
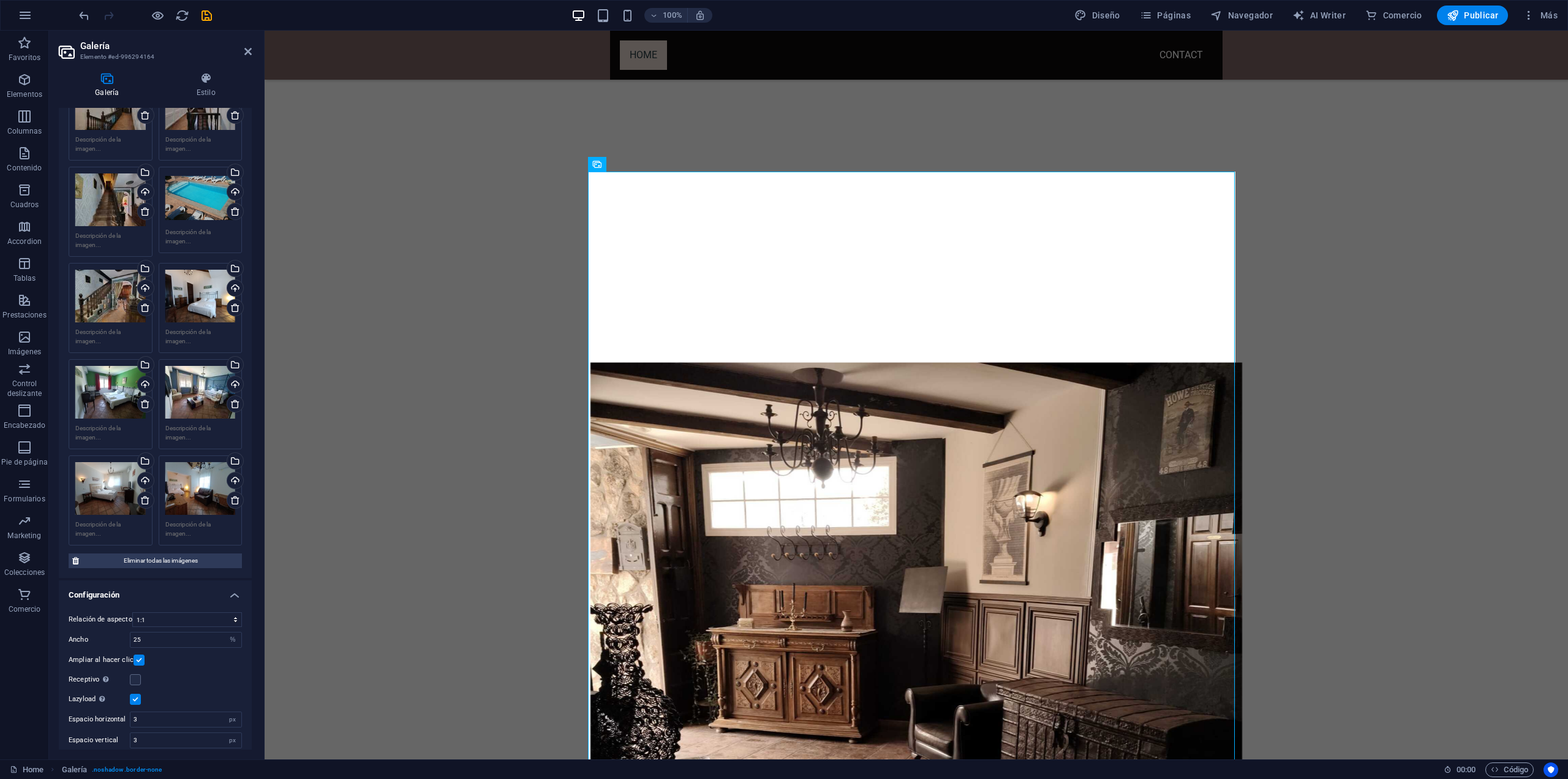
click at [206, 658] on div "Ampliar al hacer clic" at bounding box center [156, 659] width 173 height 15
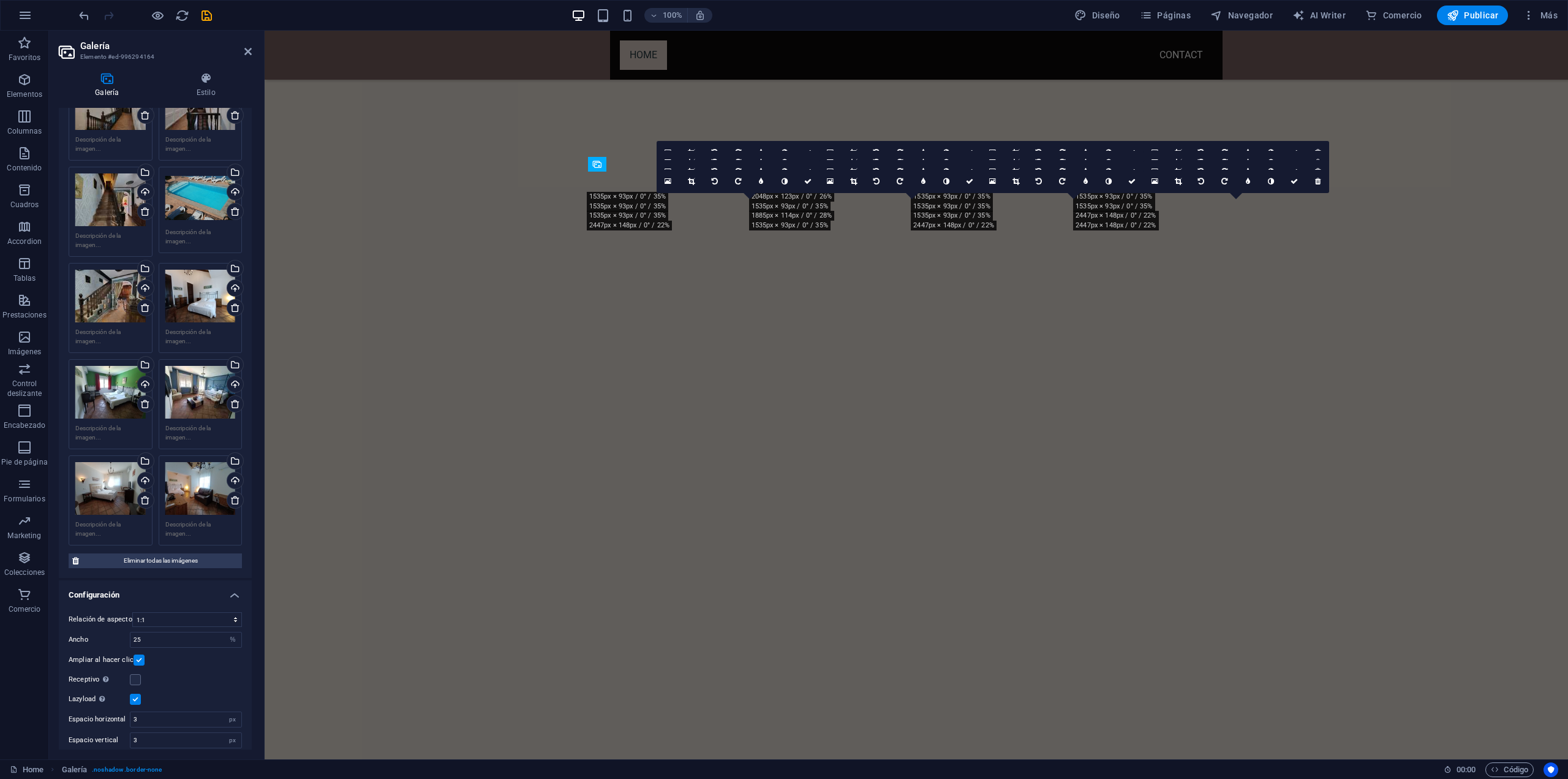
scroll to position [928, 0]
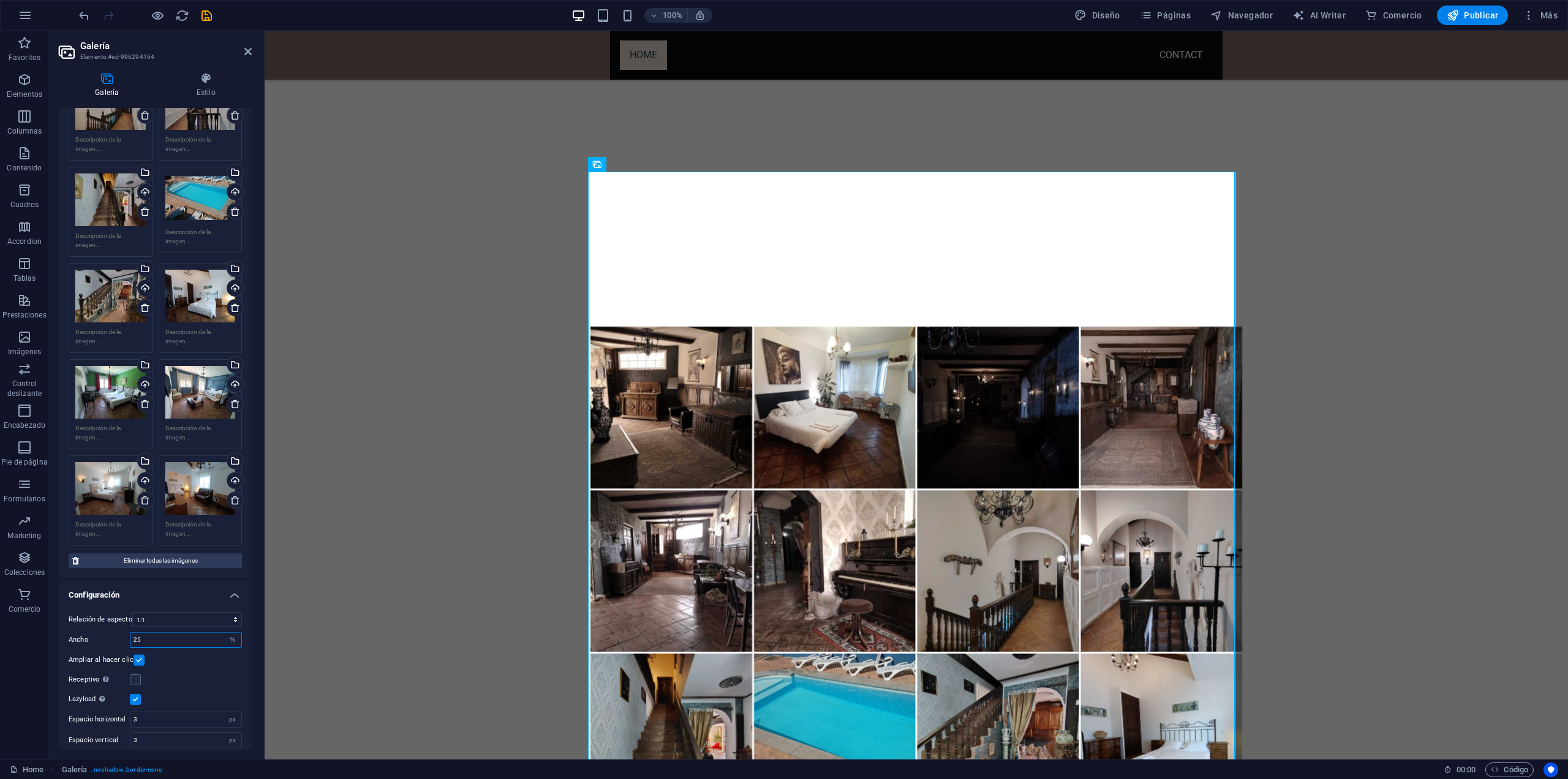
drag, startPoint x: 172, startPoint y: 632, endPoint x: 99, endPoint y: 639, distance: 73.3
click at [99, 639] on div "Ancho 25 px %" at bounding box center [156, 639] width 173 height 16
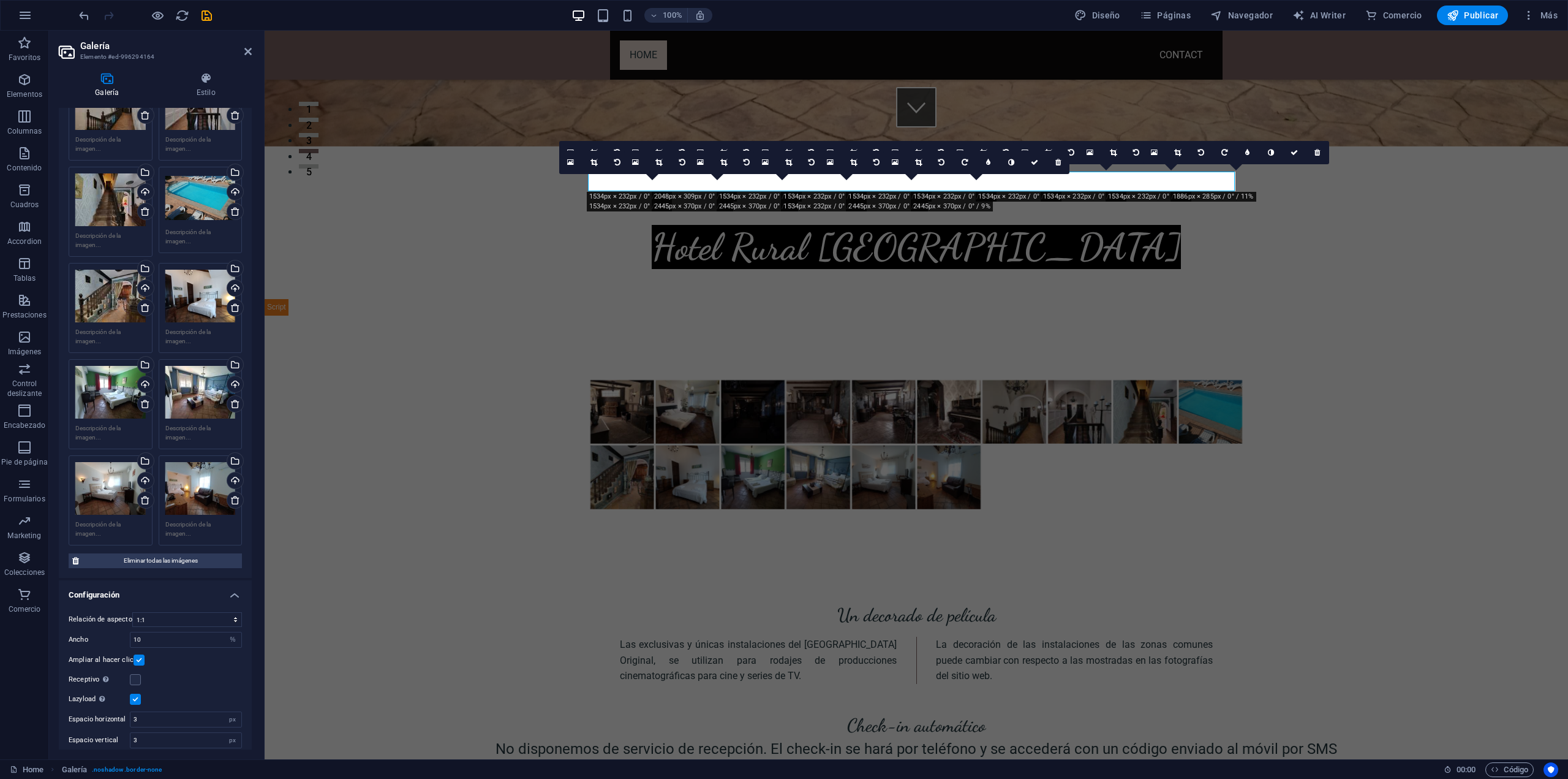
click at [210, 672] on div "Receptivo Automáticamente cargar tamaños optimizados de smartphone e imagen ret…" at bounding box center [156, 679] width 173 height 15
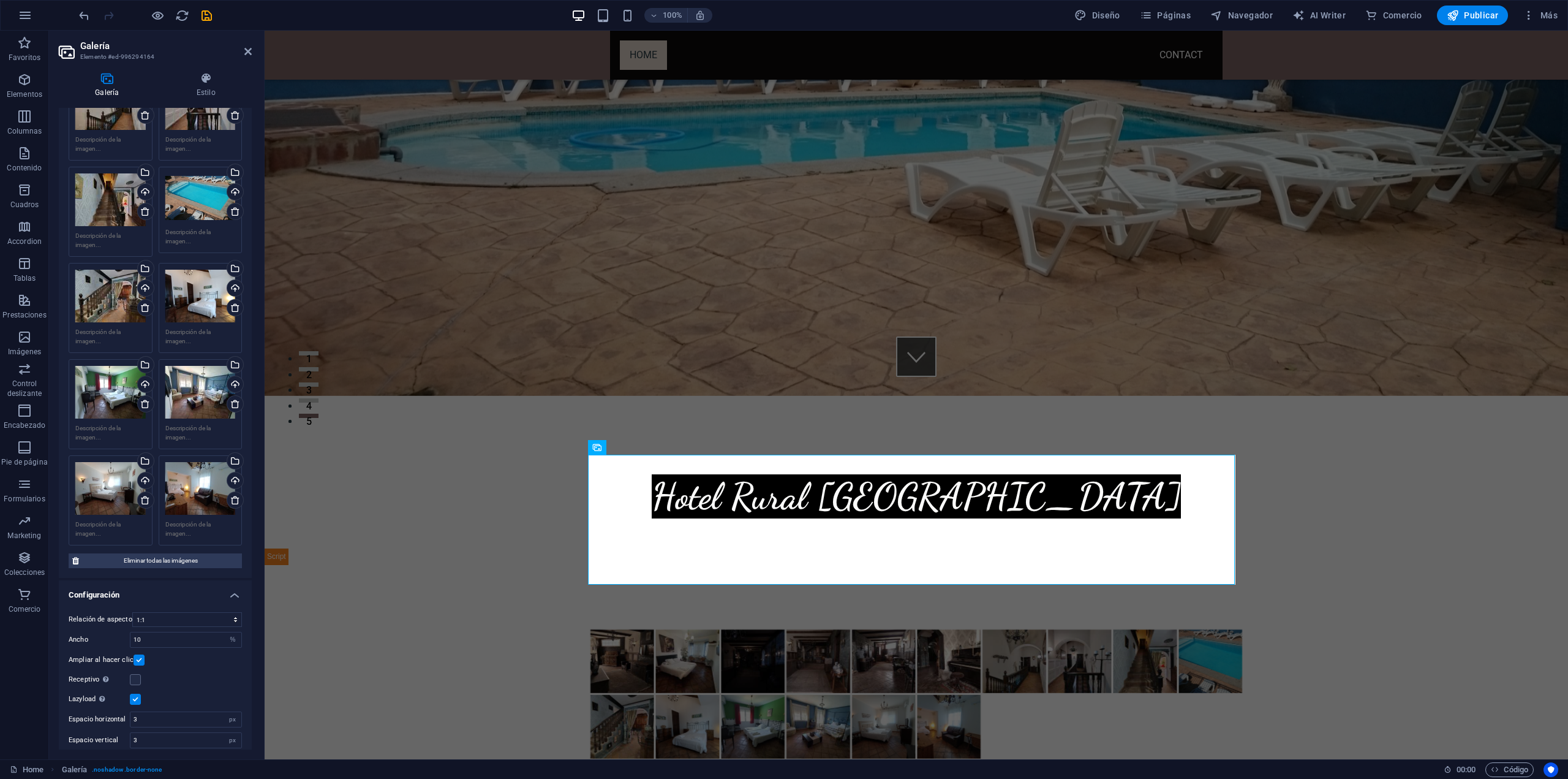
scroll to position [362, 0]
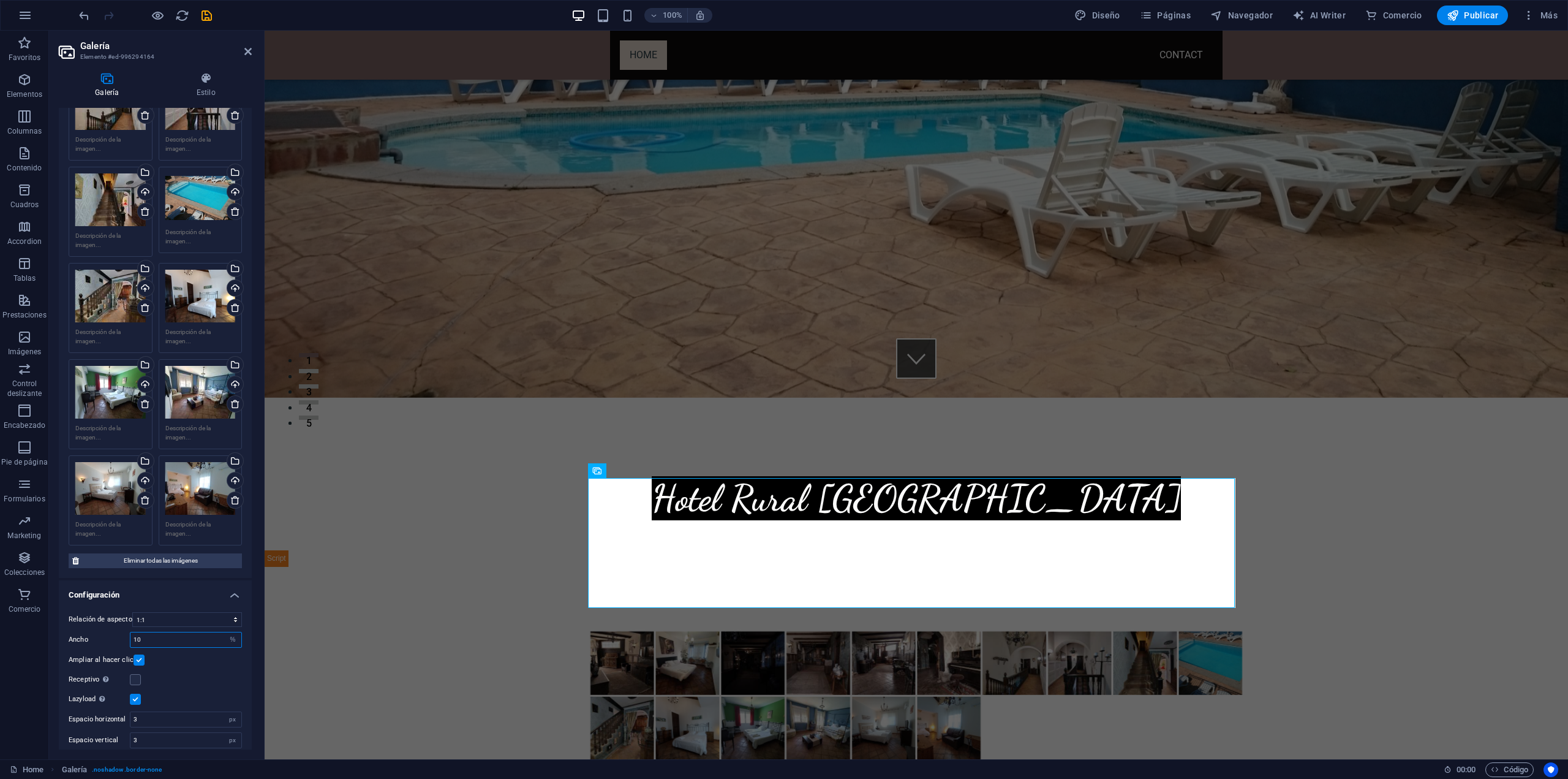
click at [180, 634] on input "10" at bounding box center [185, 639] width 111 height 15
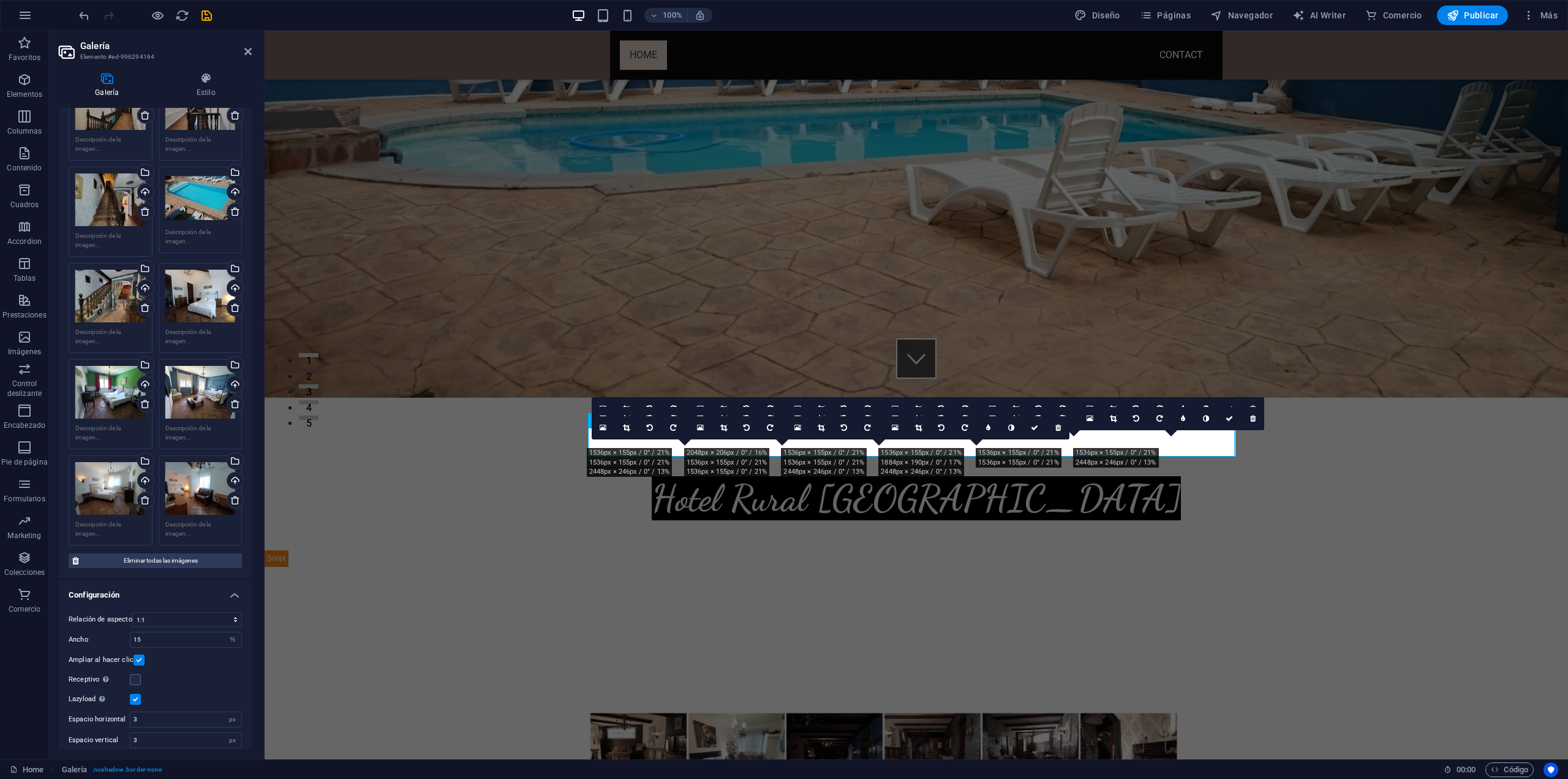
click at [215, 672] on div "Receptivo Automáticamente cargar tamaños optimizados de smartphone e imagen ret…" at bounding box center [156, 679] width 173 height 15
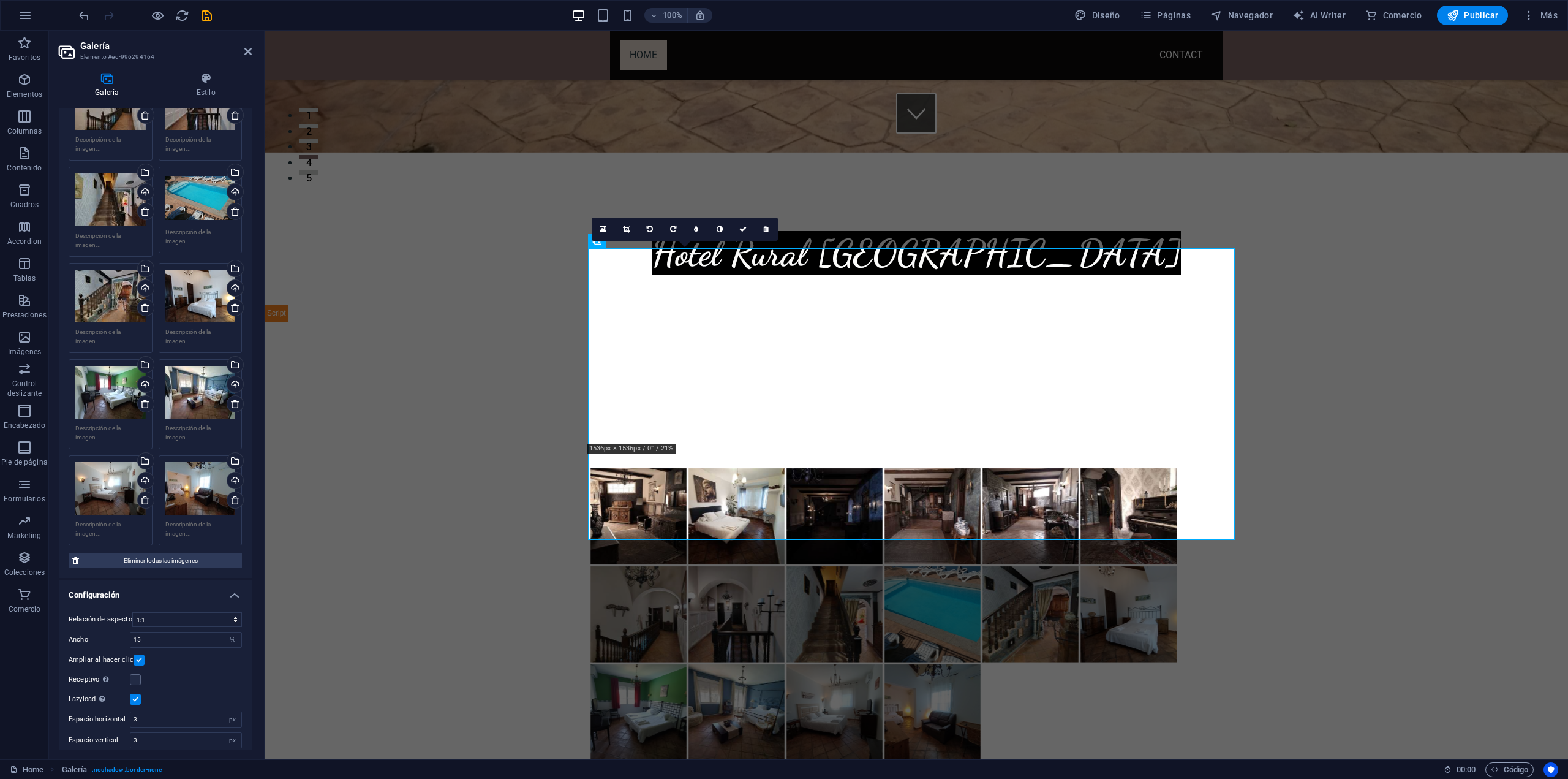
scroll to position [606, 0]
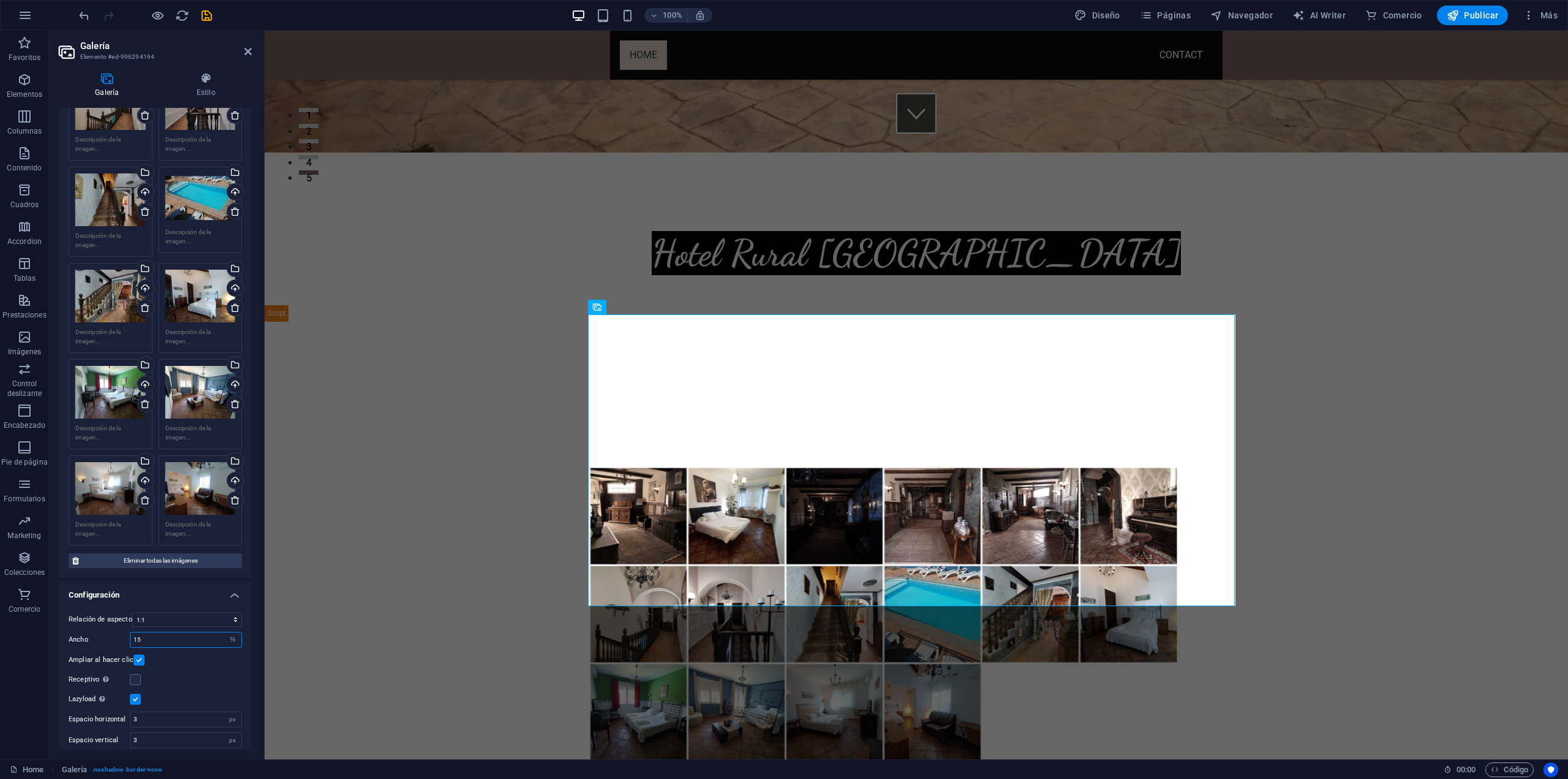
drag, startPoint x: 172, startPoint y: 633, endPoint x: 120, endPoint y: 627, distance: 52.3
click at [120, 632] on div "Ancho 15 px %" at bounding box center [156, 639] width 173 height 16
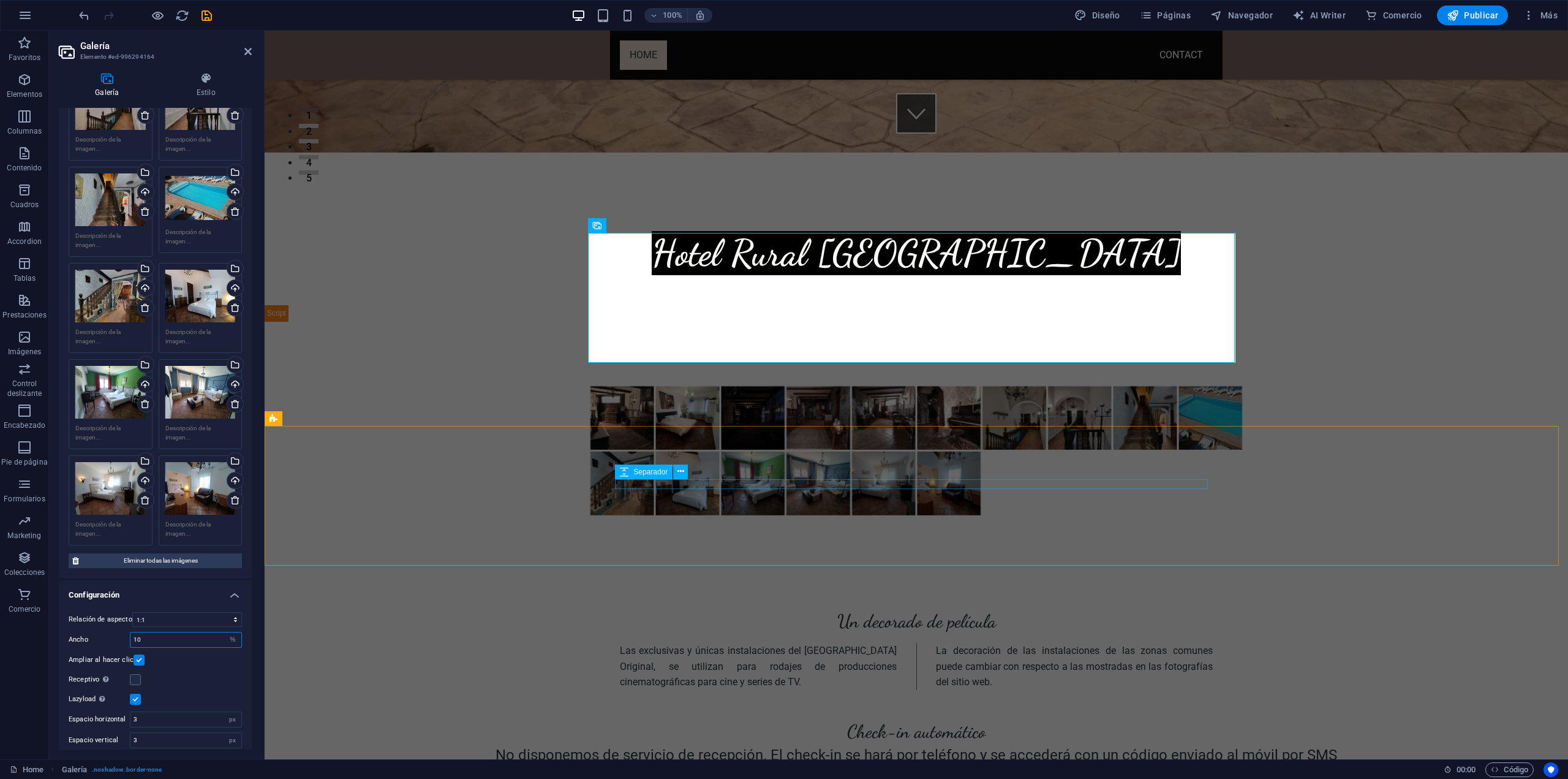
type input "10"
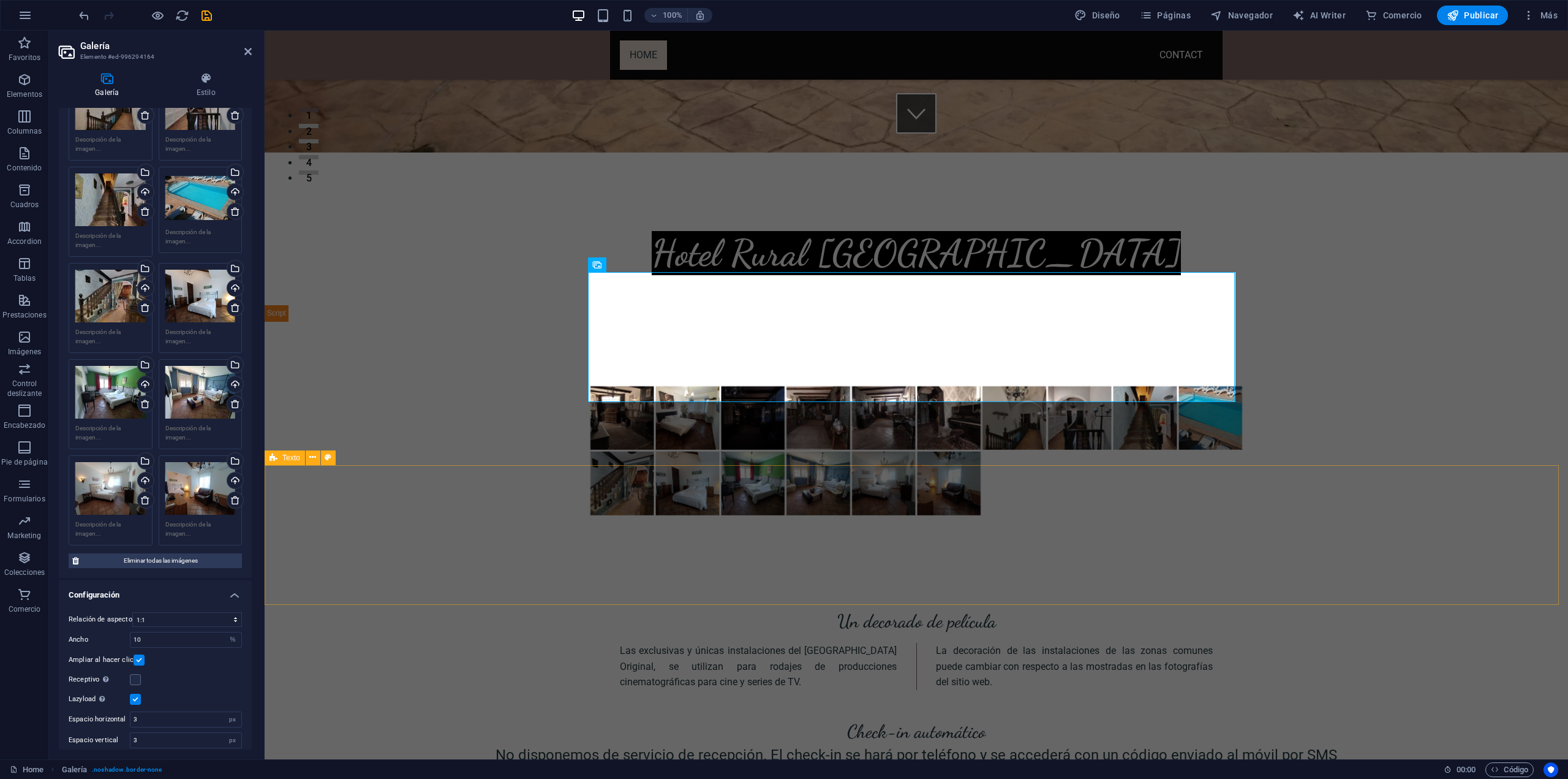
scroll to position [422, 0]
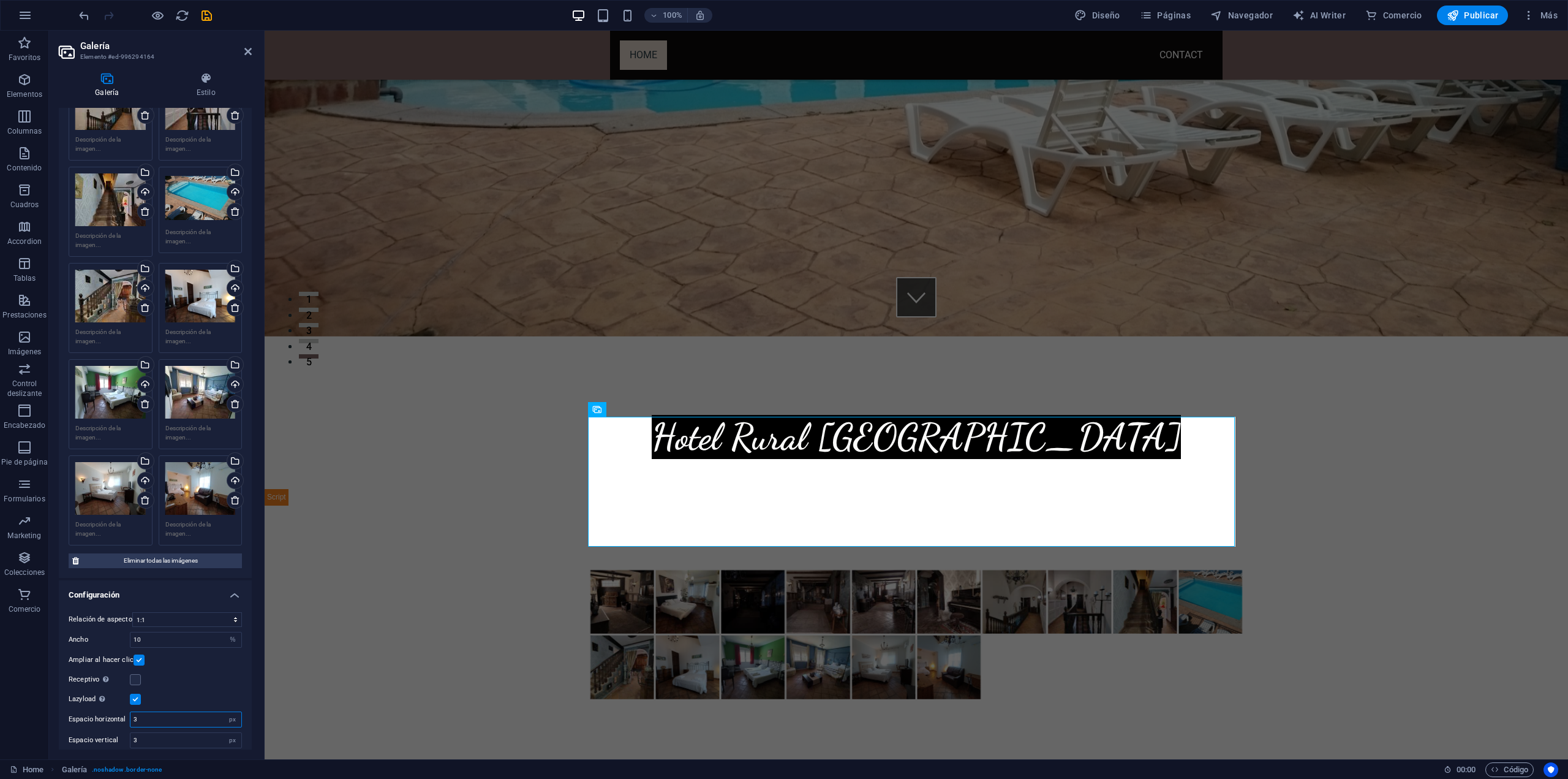
drag, startPoint x: 189, startPoint y: 712, endPoint x: 122, endPoint y: 710, distance: 67.0
click at [122, 712] on div "Espacio horizontal 3 px" at bounding box center [156, 719] width 173 height 16
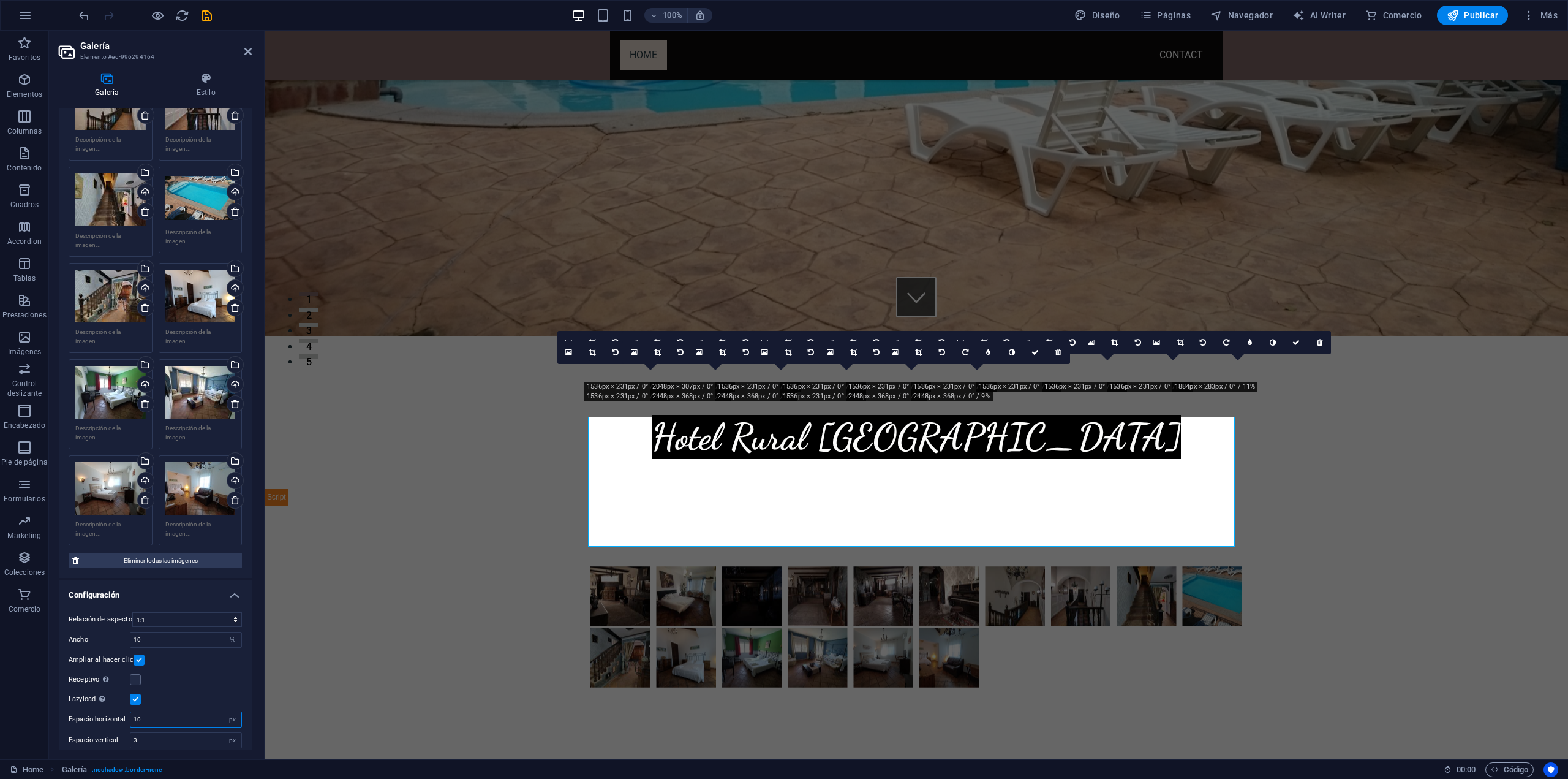
type input "10"
click at [211, 692] on div "Lazyload La carga de imágenes tras la carga de la página mejora la velocidad de…" at bounding box center [156, 698] width 173 height 15
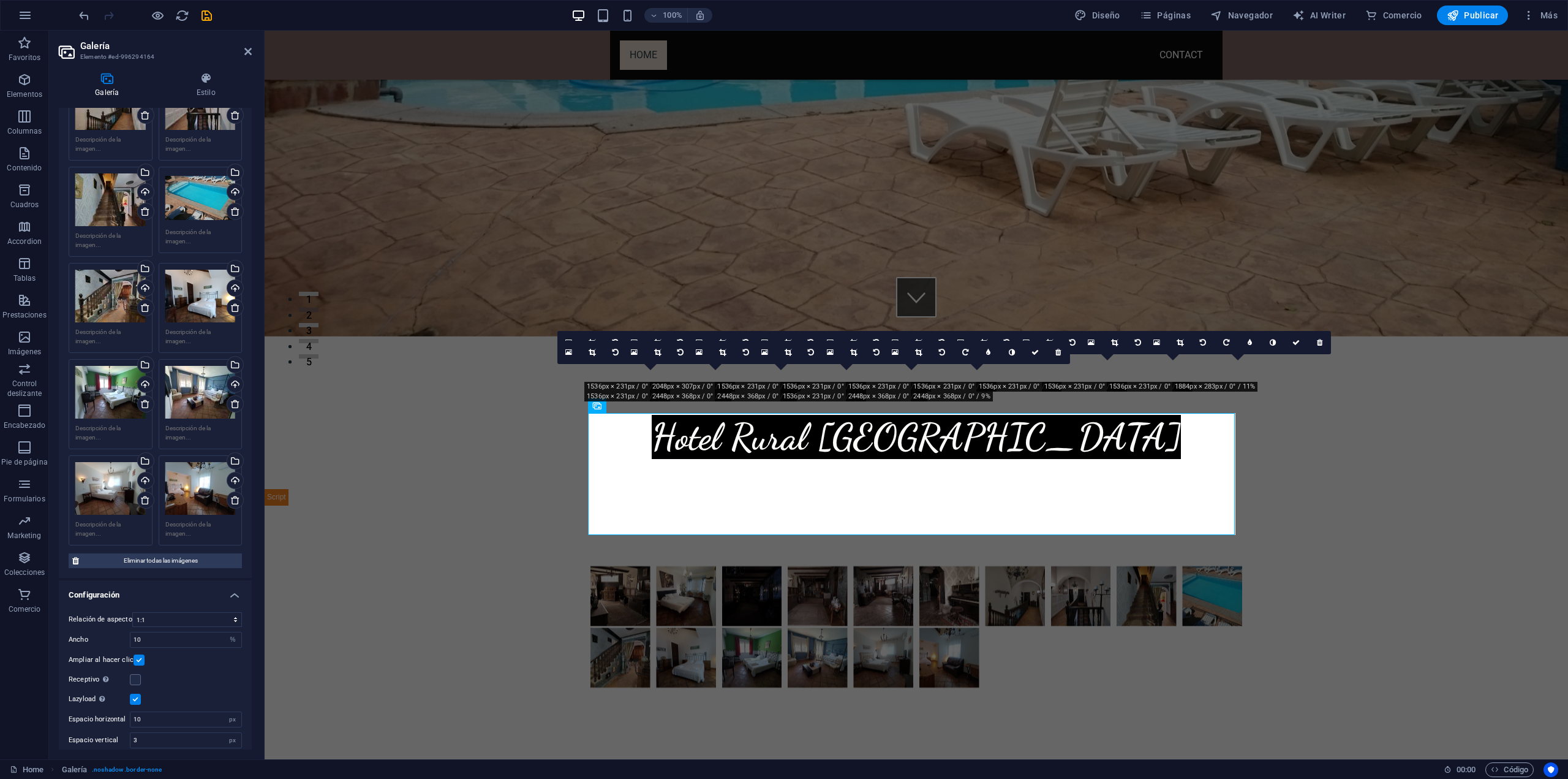
click at [210, 679] on div "Relación de aspecto Ninguna relación de aspecto fija 16:9 16:10 4:3 1:1 1:2 2:1…" at bounding box center [156, 680] width 193 height 156
click at [180, 712] on input "10" at bounding box center [185, 719] width 111 height 15
click at [175, 733] on input "3" at bounding box center [185, 740] width 111 height 15
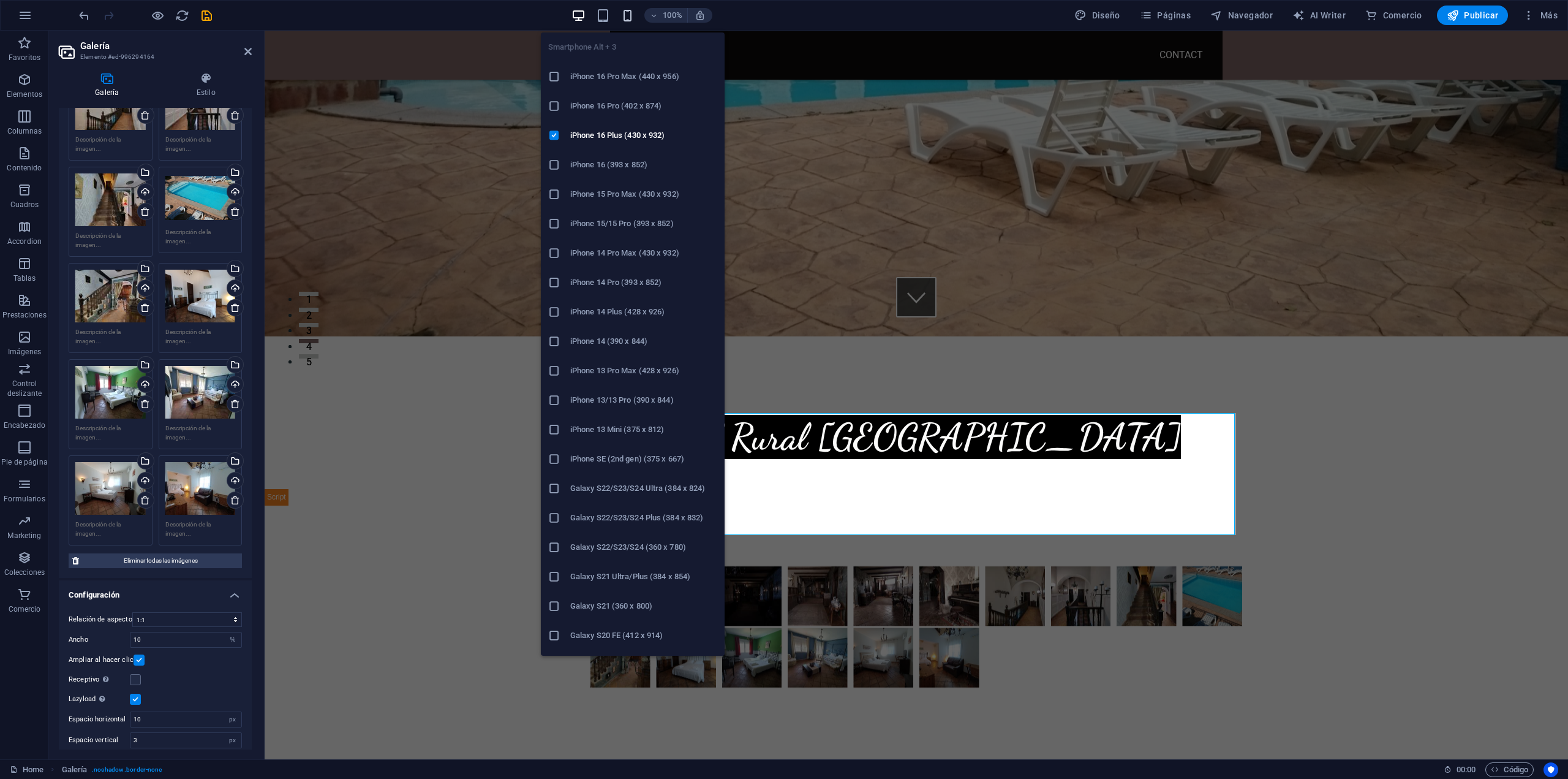
click at [634, 18] on icon "button" at bounding box center [628, 15] width 14 height 14
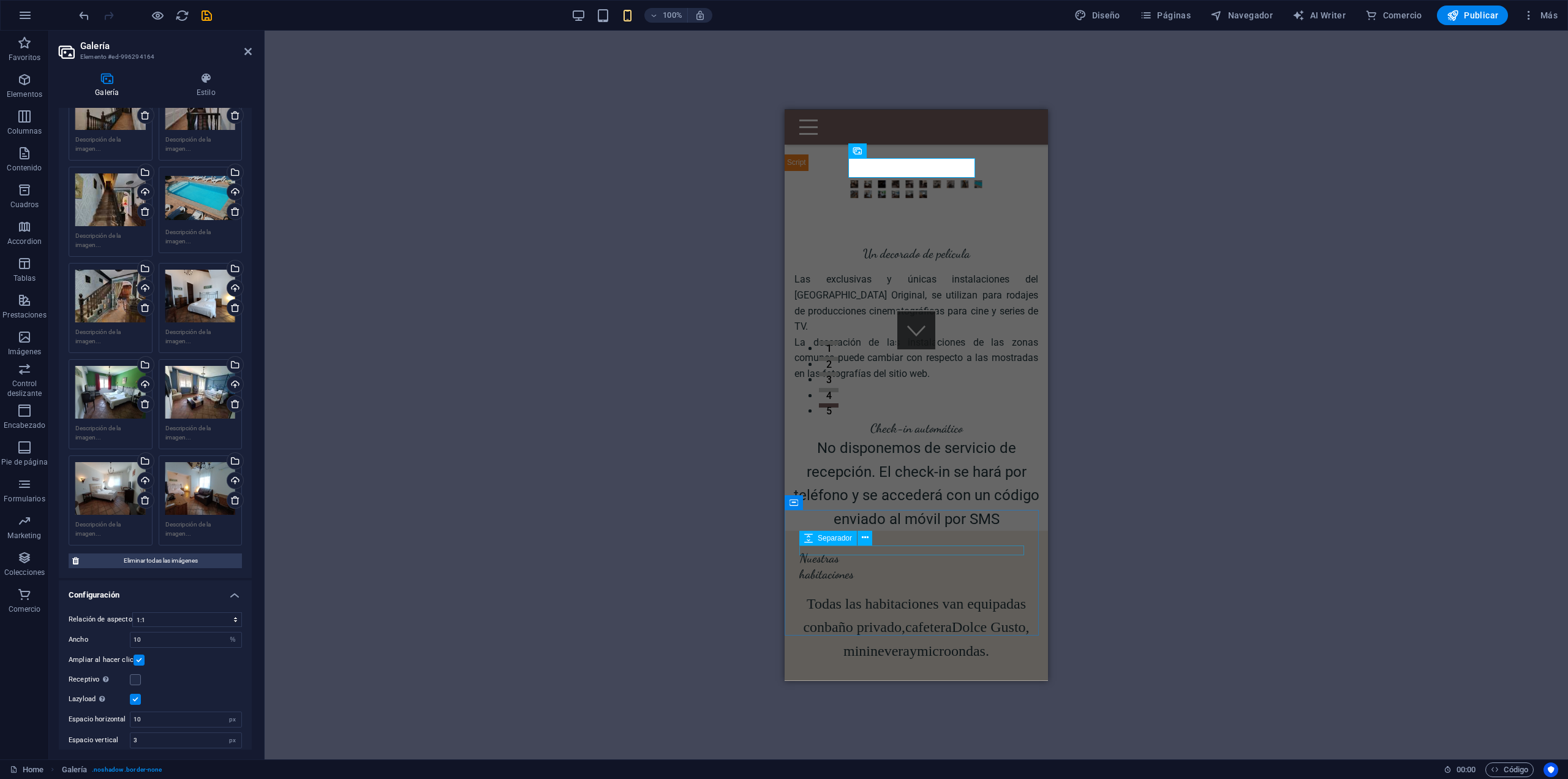
scroll to position [0, 0]
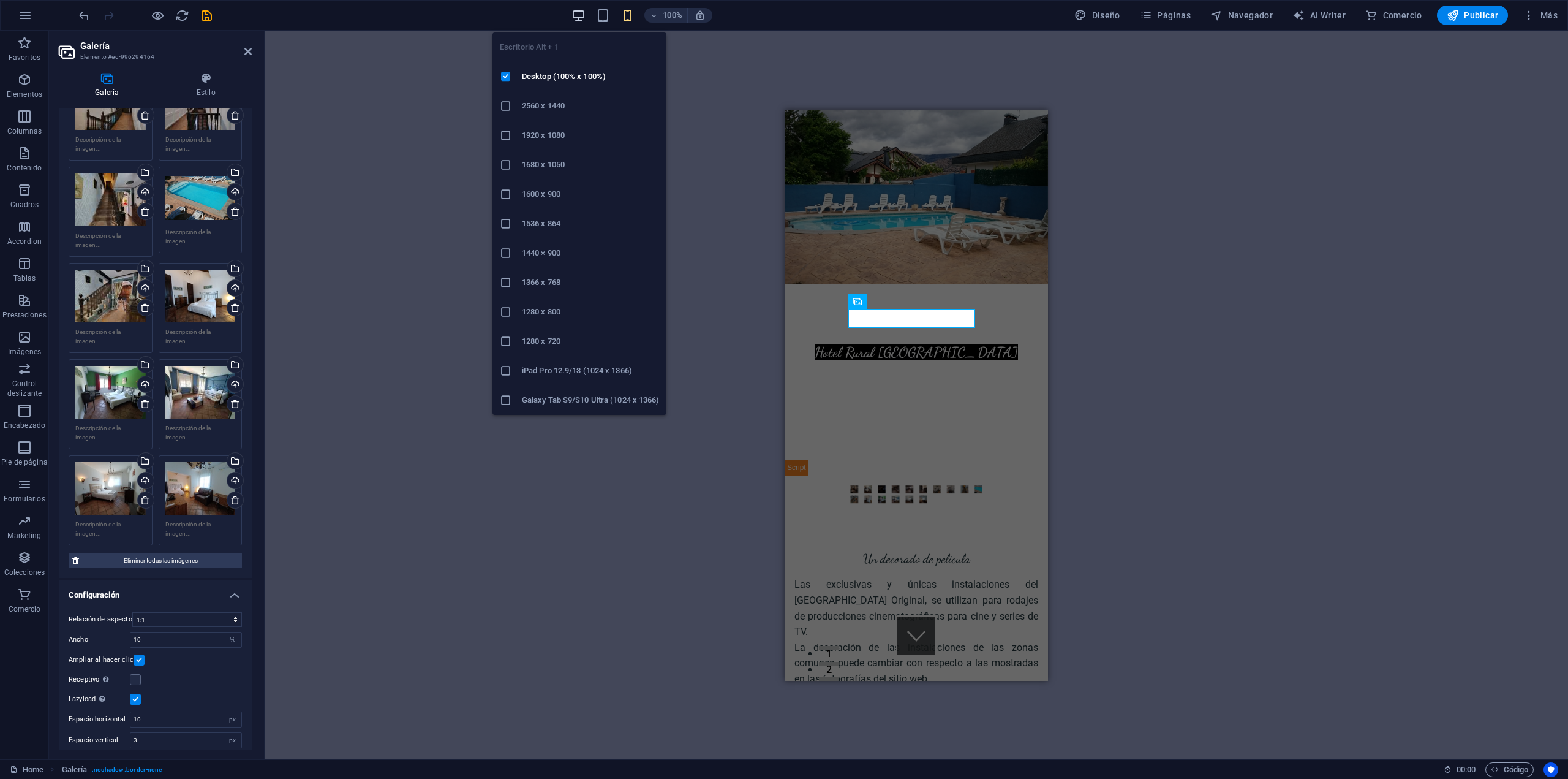
click at [586, 14] on icon "button" at bounding box center [579, 15] width 14 height 14
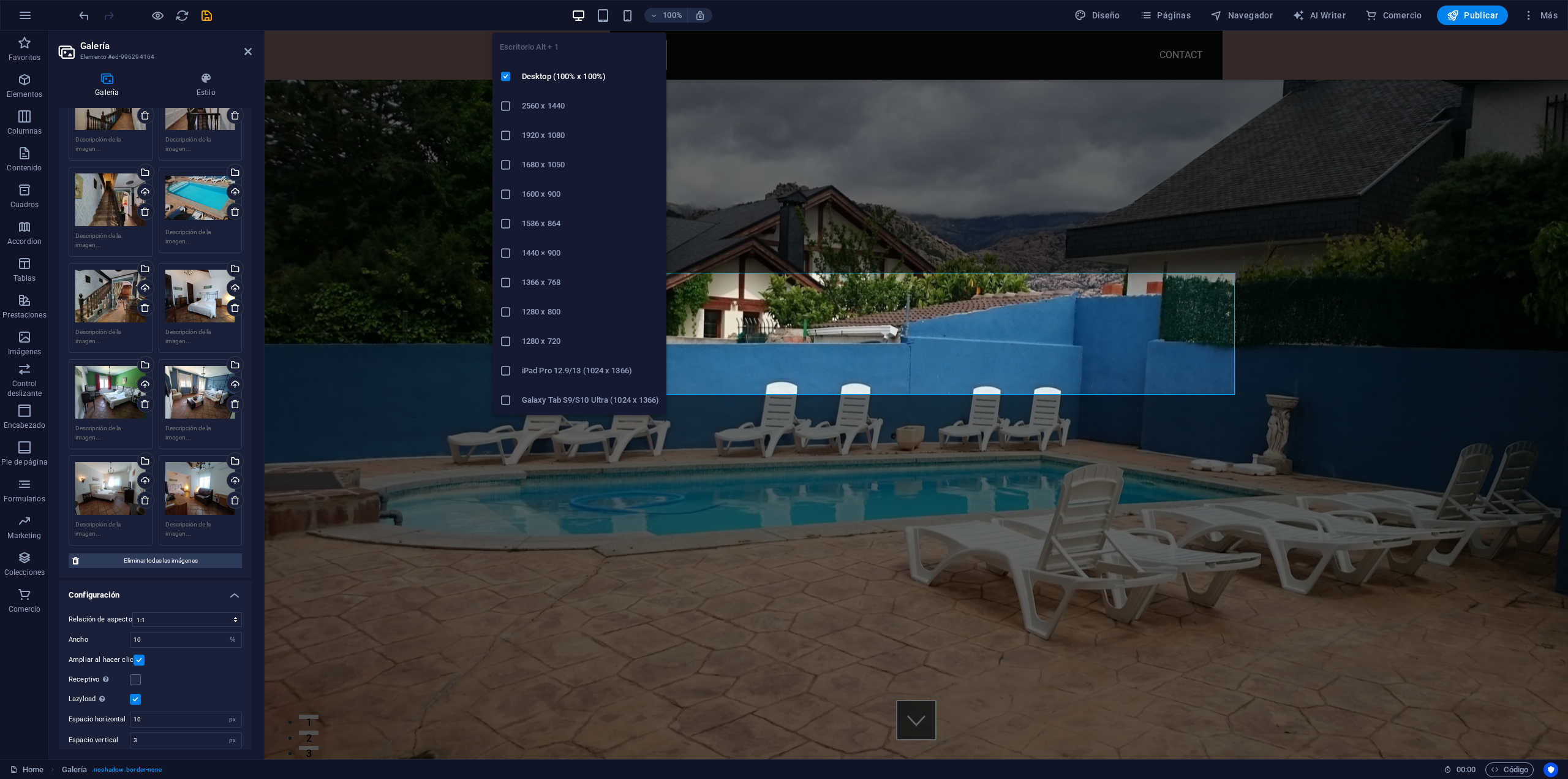
scroll to position [563, 0]
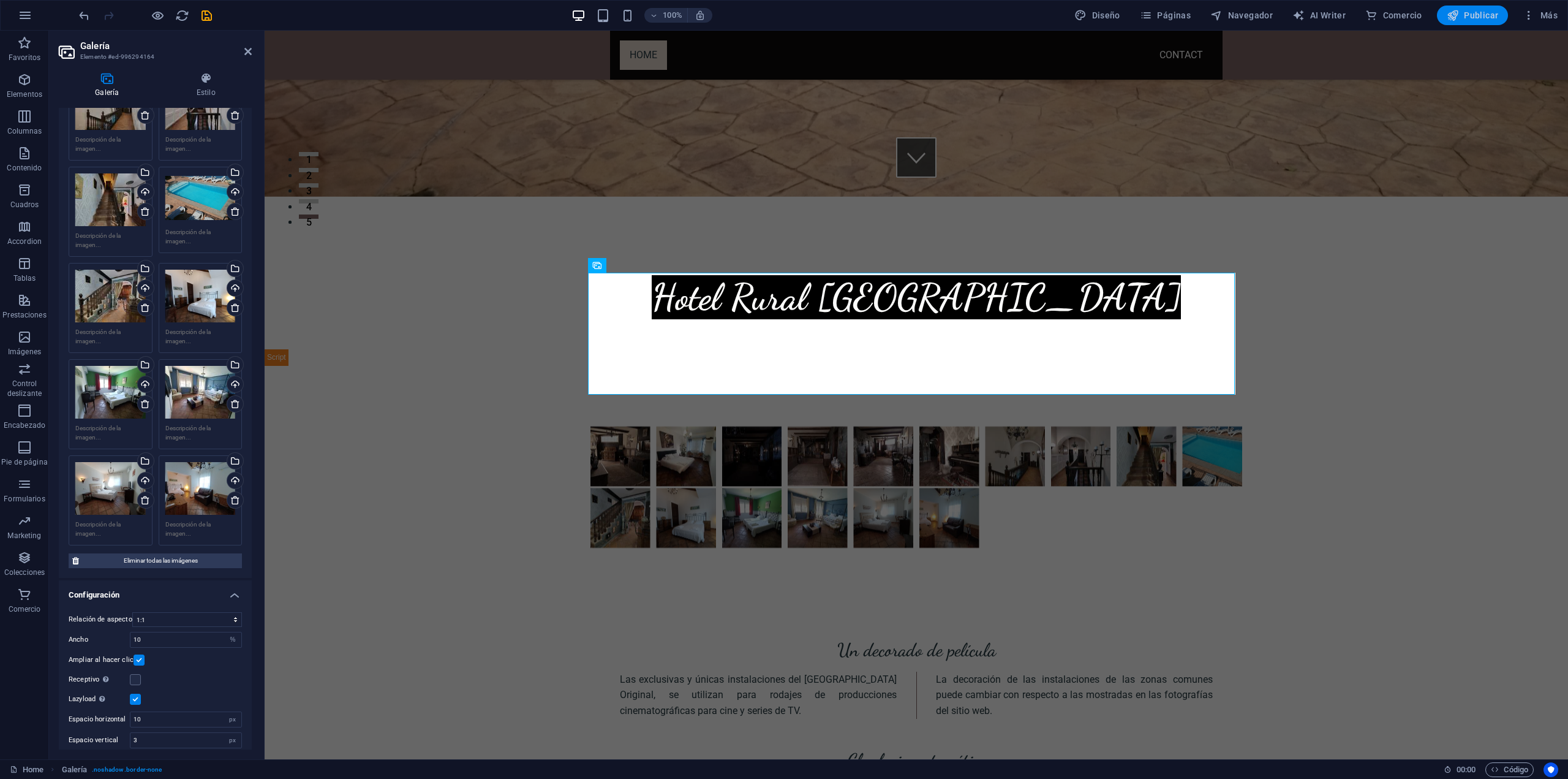
click at [1471, 15] on span "Publicar" at bounding box center [1473, 15] width 52 height 12
